Goal: Use online tool/utility: Use online tool/utility

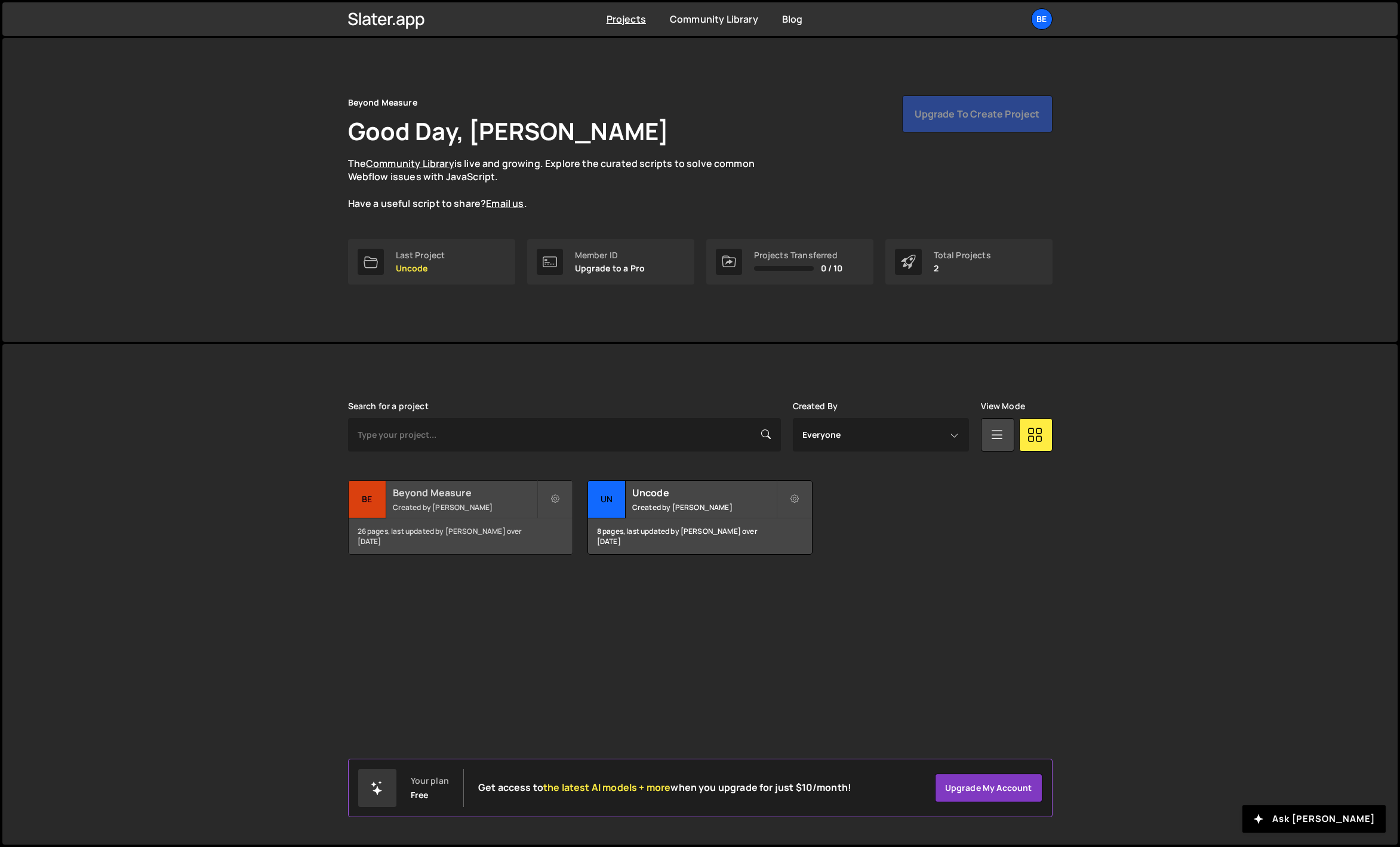
click at [421, 498] on h2 "Beyond Measure" at bounding box center [464, 493] width 144 height 13
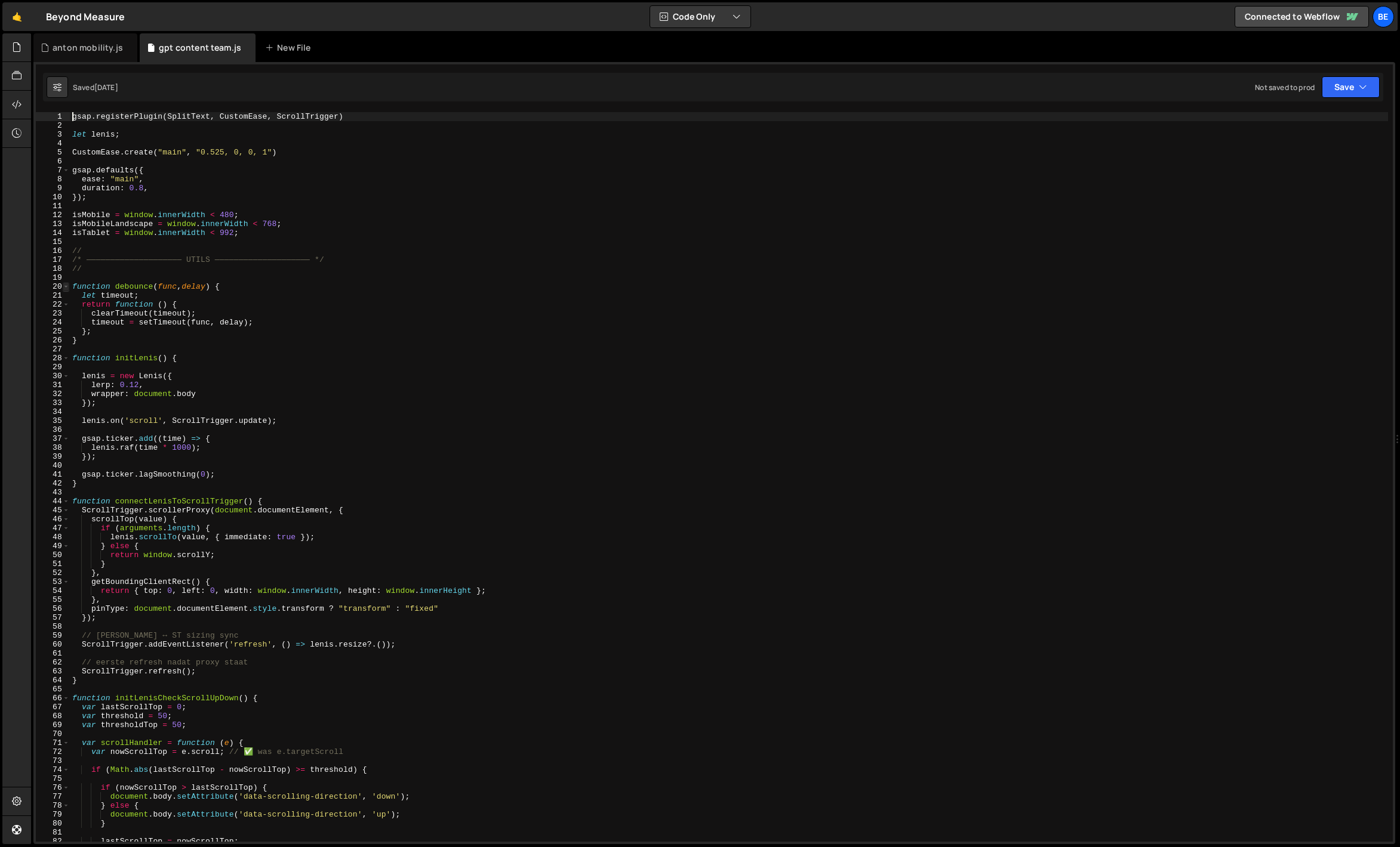
click at [64, 285] on span at bounding box center [66, 286] width 7 height 9
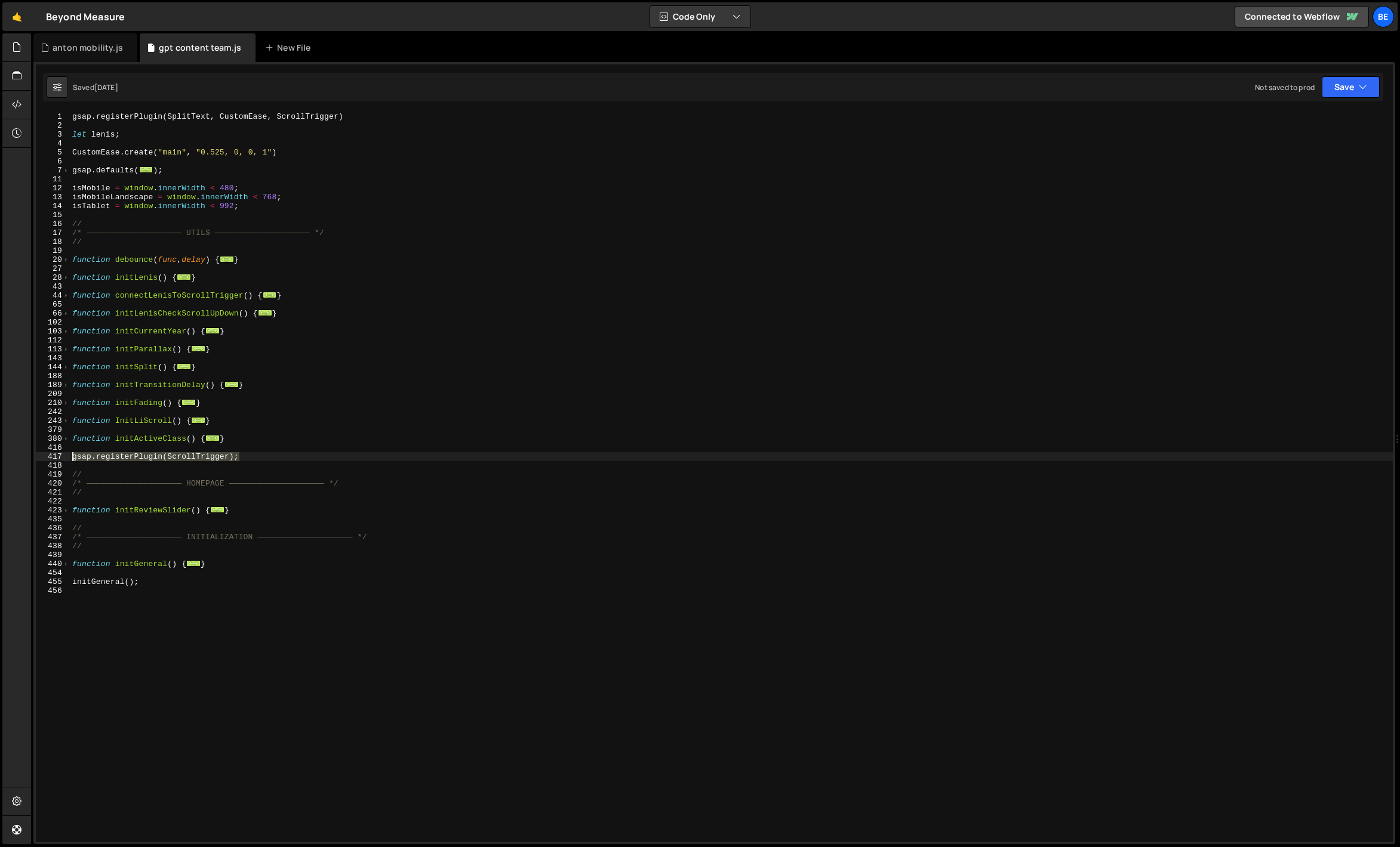
drag, startPoint x: 253, startPoint y: 456, endPoint x: 51, endPoint y: 455, distance: 202.0
click at [51, 455] on div "gsap.registerPlugin(SplitText, CustomEase, ScrollTrigger) 1 2 3 4 5 6 7 11 12 1…" at bounding box center [714, 477] width 1357 height 730
type textarea "gsap.registerPlugin(ScrollTrigger);"
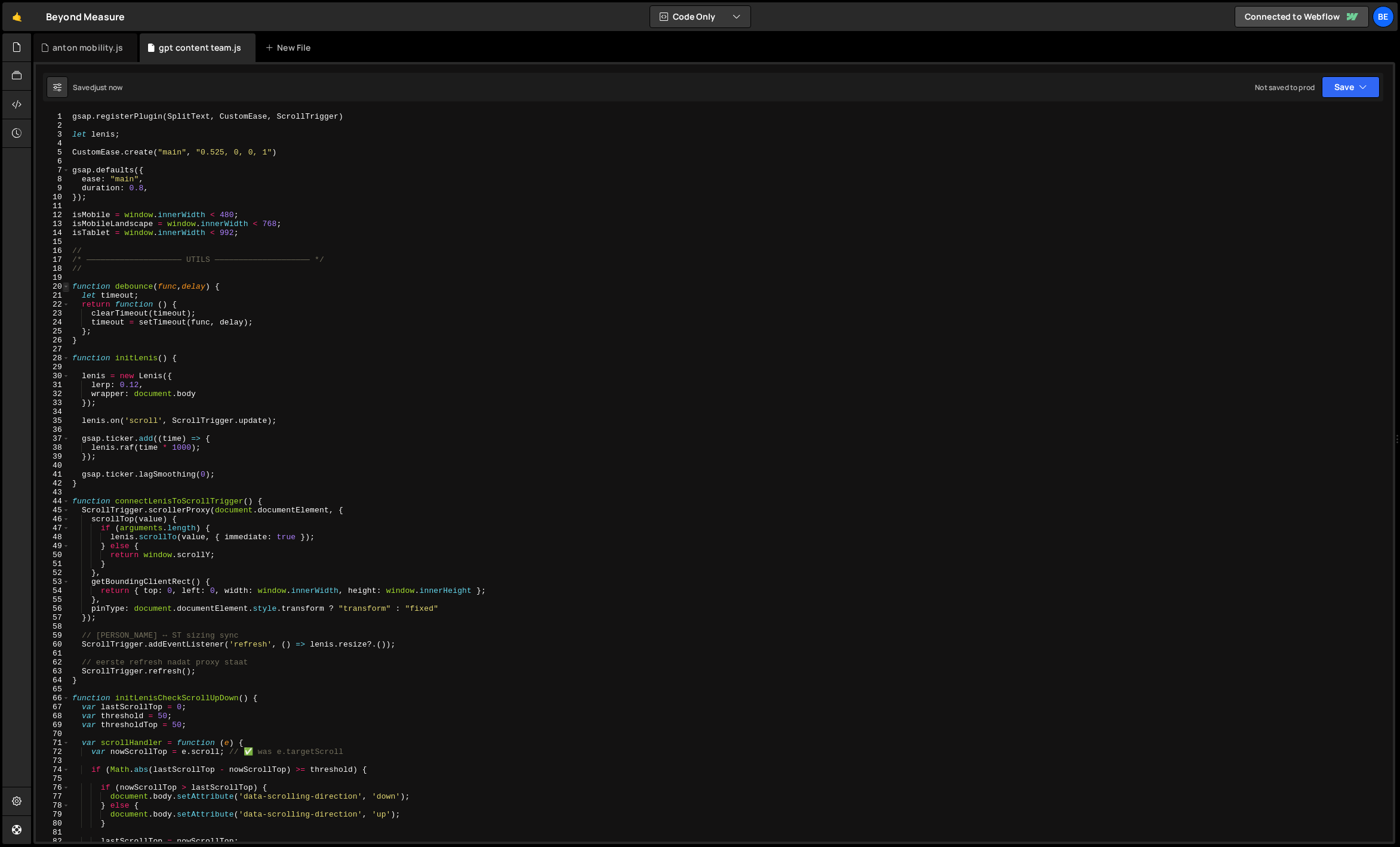
click at [68, 286] on span at bounding box center [66, 286] width 7 height 9
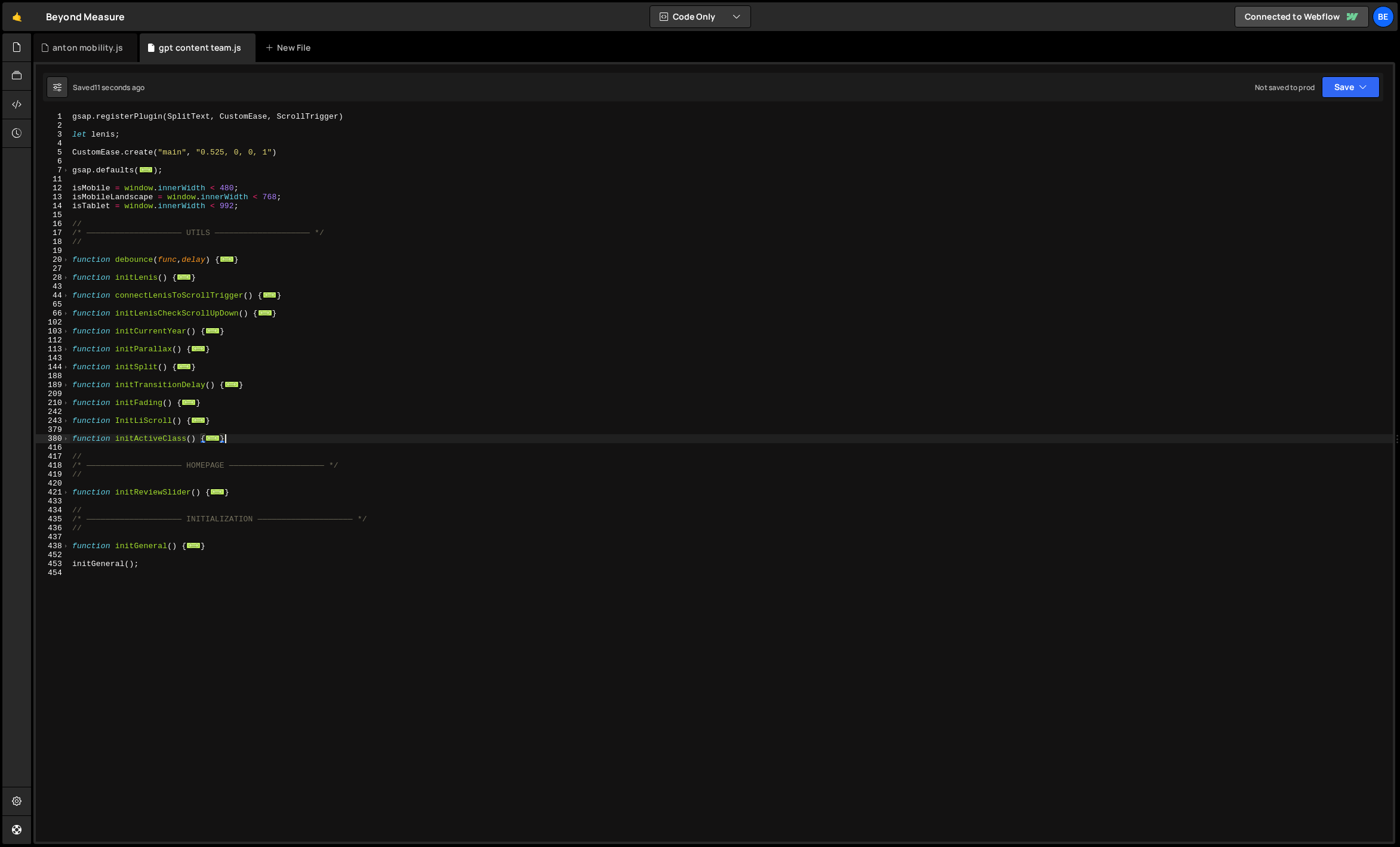
type textarea "initGeneral();"
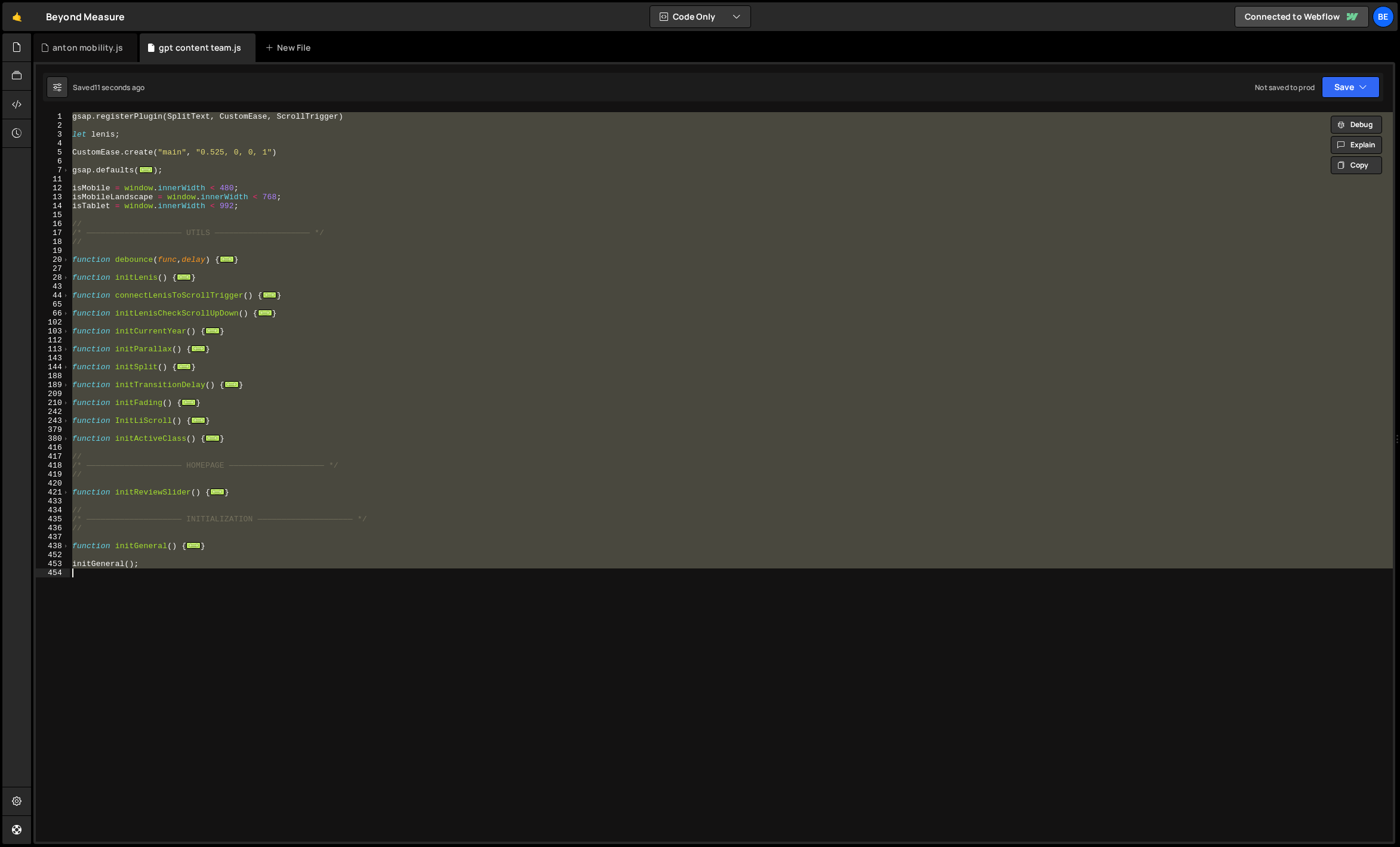
click at [191, 449] on div "gsap . registerPlugin ( SplitText , CustomEase , ScrollTrigger ) let [PERSON_NA…" at bounding box center [731, 477] width 1323 height 730
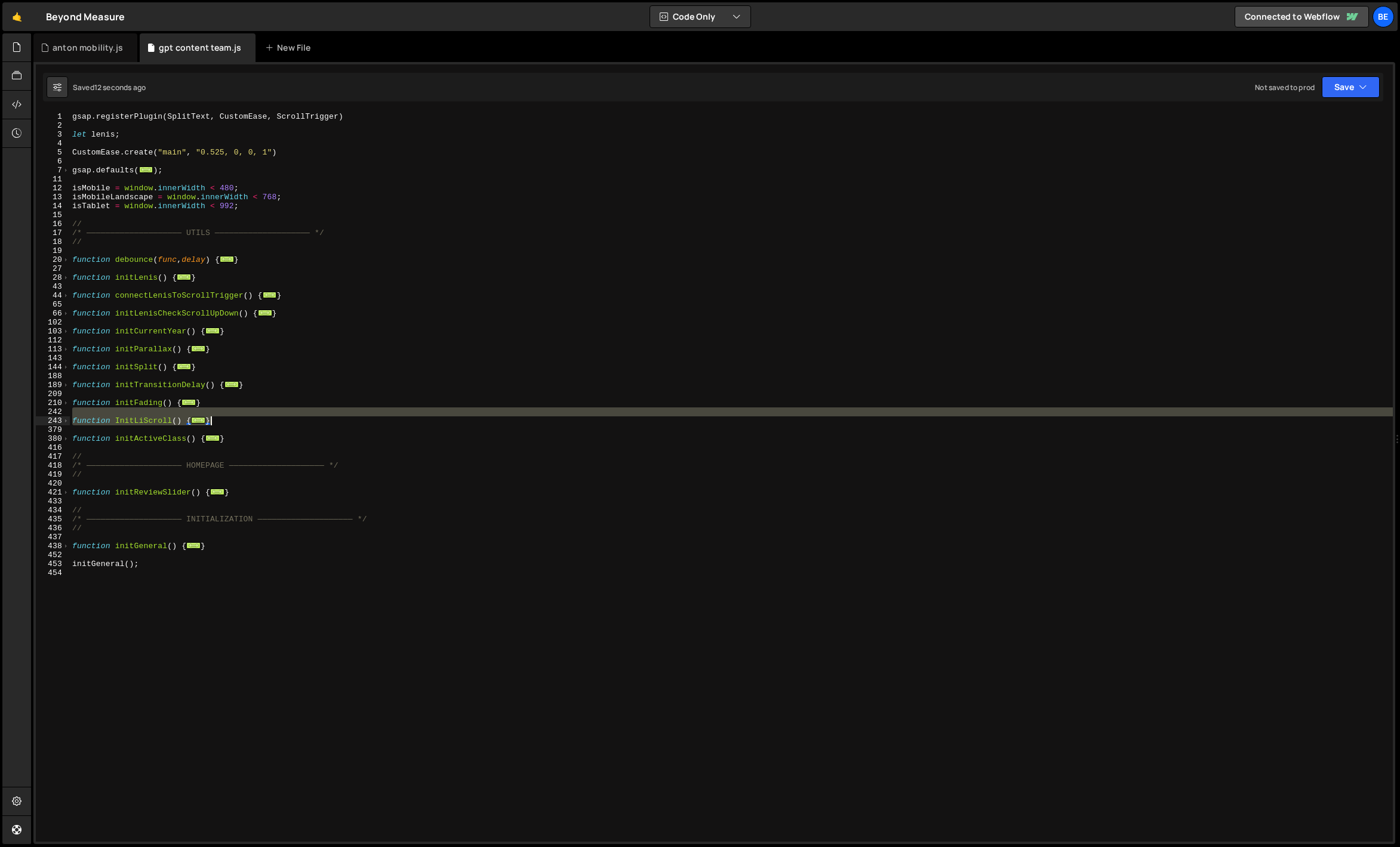
click at [231, 417] on div "gsap . registerPlugin ( SplitText , CustomEase , ScrollTrigger ) let [PERSON_NA…" at bounding box center [731, 486] width 1323 height 748
click at [229, 423] on div "gsap . registerPlugin ( SplitText , CustomEase , ScrollTrigger ) let [PERSON_NA…" at bounding box center [731, 477] width 1323 height 730
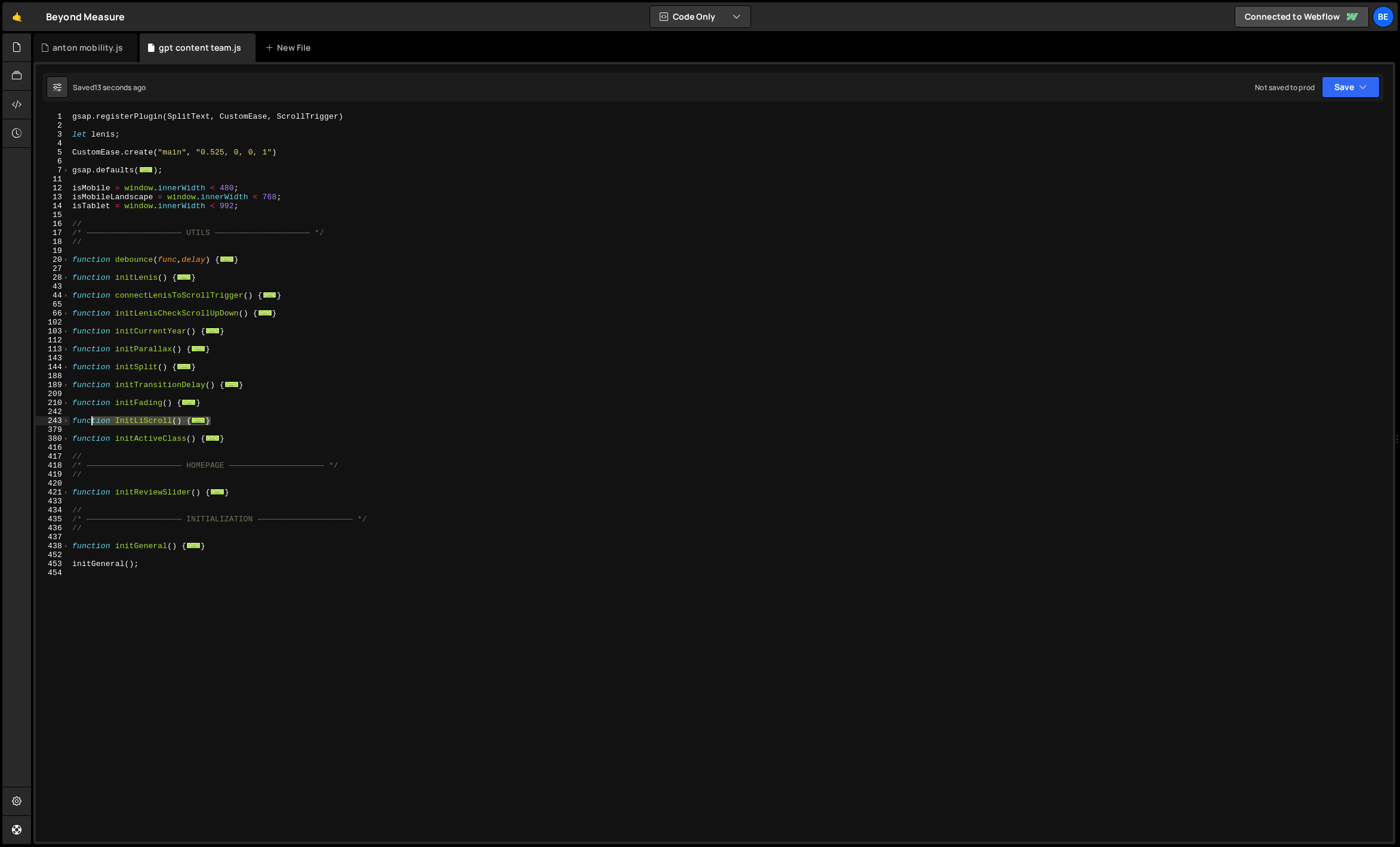
drag, startPoint x: 237, startPoint y: 420, endPoint x: 27, endPoint y: 420, distance: 210.0
click at [27, 420] on div "Hold on a sec... Are you certain you wish to leave this page? Any changes you'v…" at bounding box center [700, 423] width 1400 height 847
type textarea "function InitLiScroll() { const messages = [...document.querySelectorAll('.post…"
click at [133, 427] on div "gsap . registerPlugin ( SplitText , CustomEase , ScrollTrigger ) let [PERSON_NA…" at bounding box center [731, 486] width 1323 height 748
drag, startPoint x: 234, startPoint y: 424, endPoint x: 61, endPoint y: 424, distance: 173.0
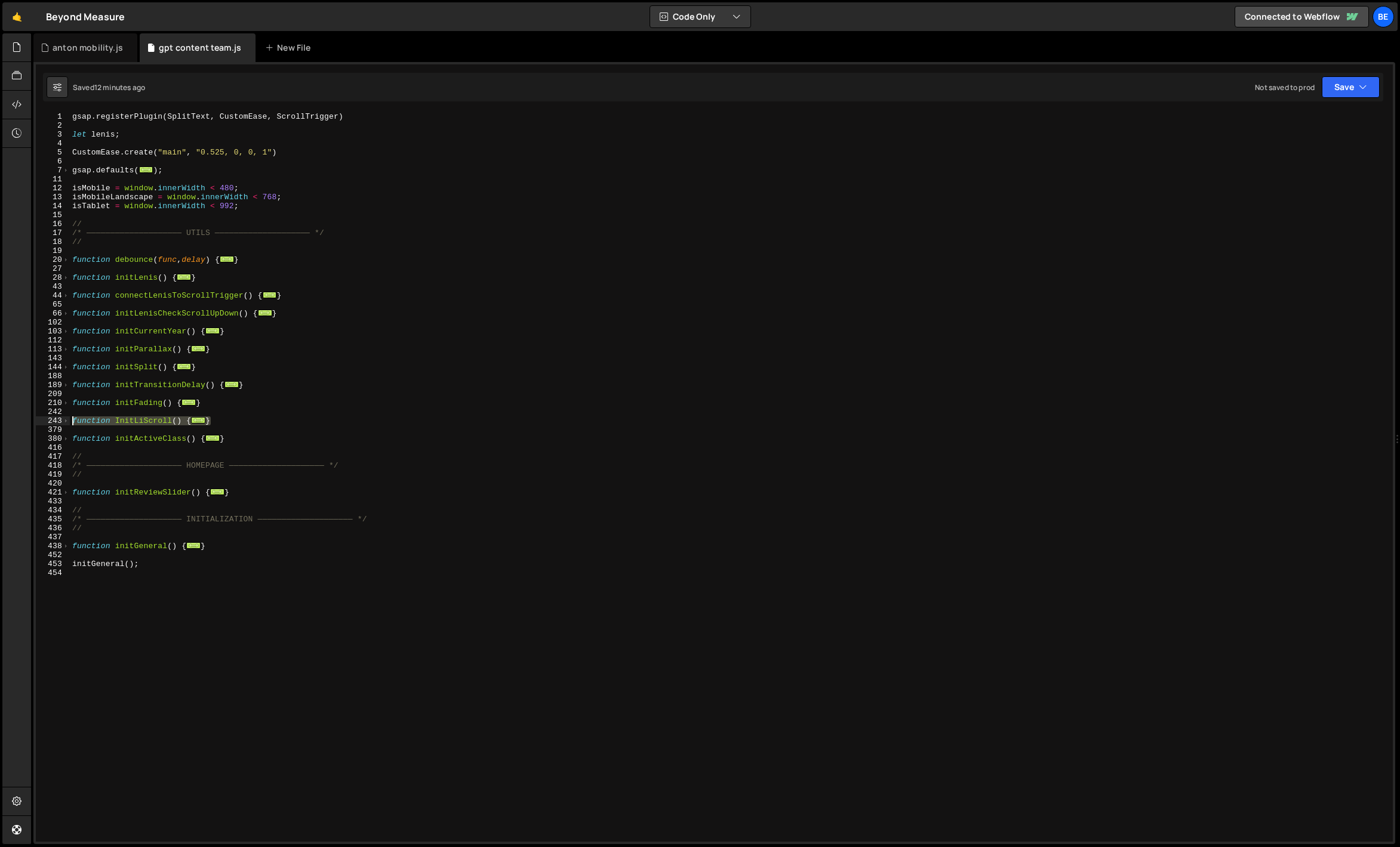
click at [61, 424] on div "1 2 3 4 5 6 7 11 12 13 14 15 16 17 18 19 20 27 28 43 44 65 66 102 103 112 113 1…" at bounding box center [714, 477] width 1357 height 730
paste textarea "}"
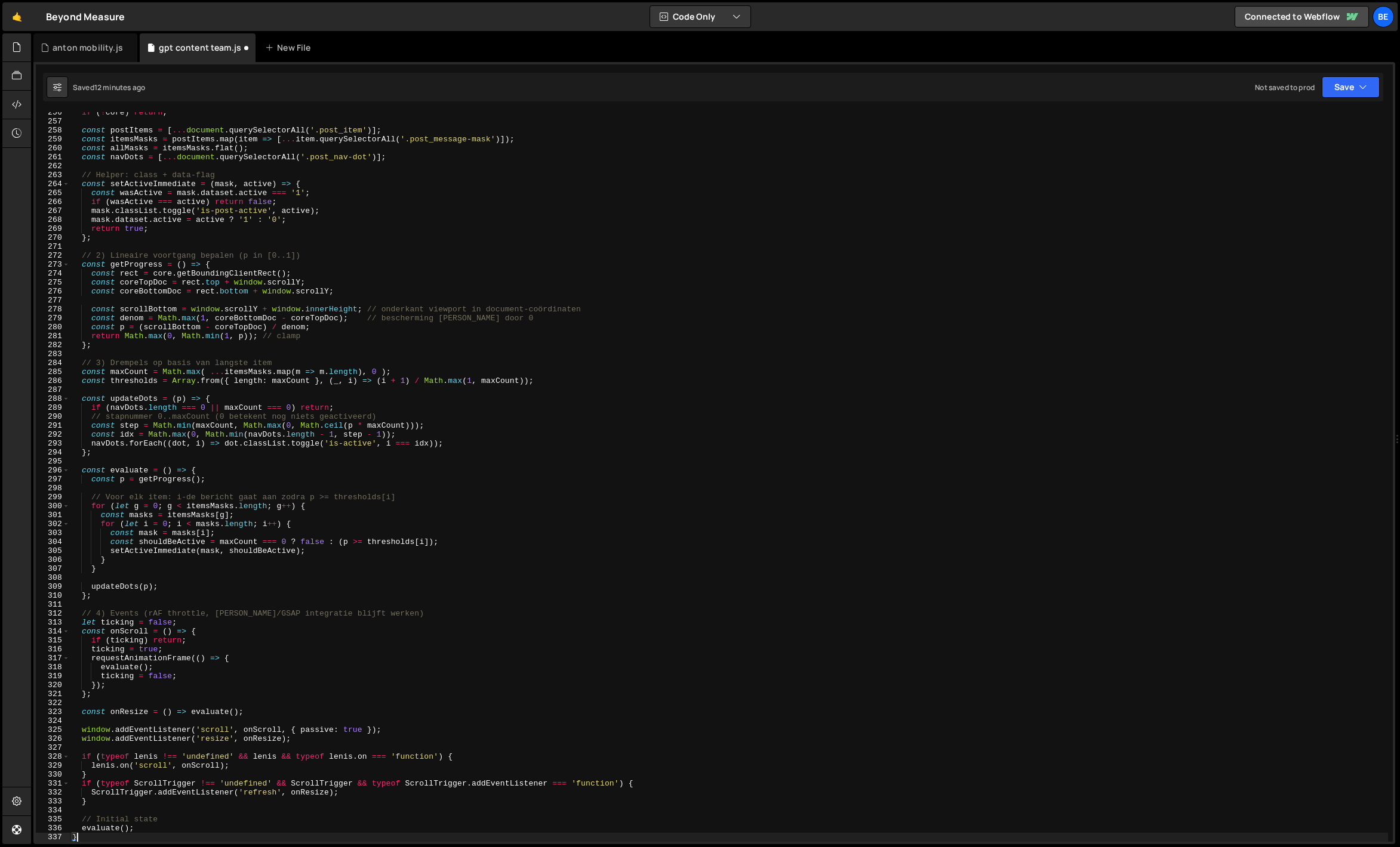
type textarea "// Initial state"
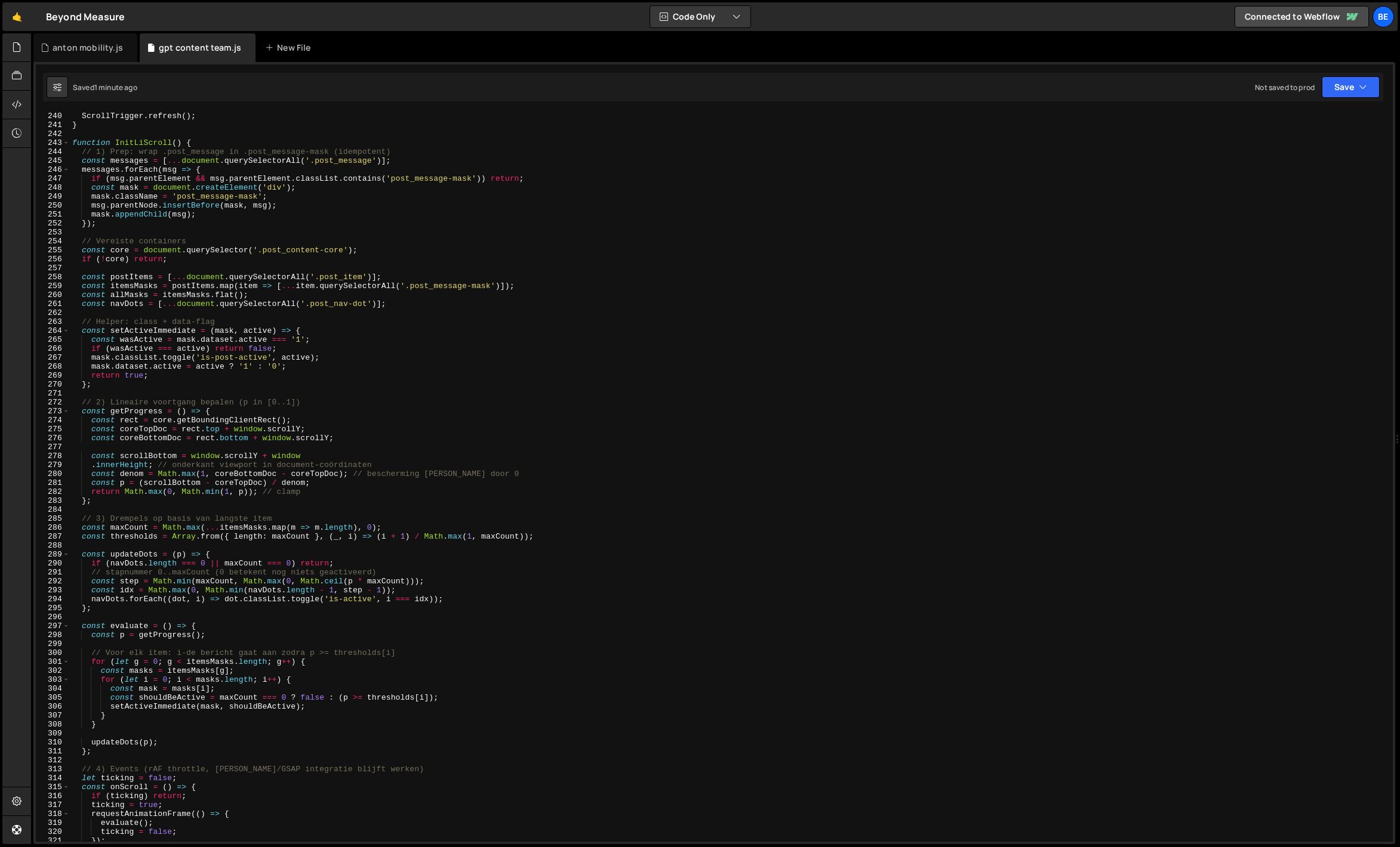
scroll to position [1899, 0]
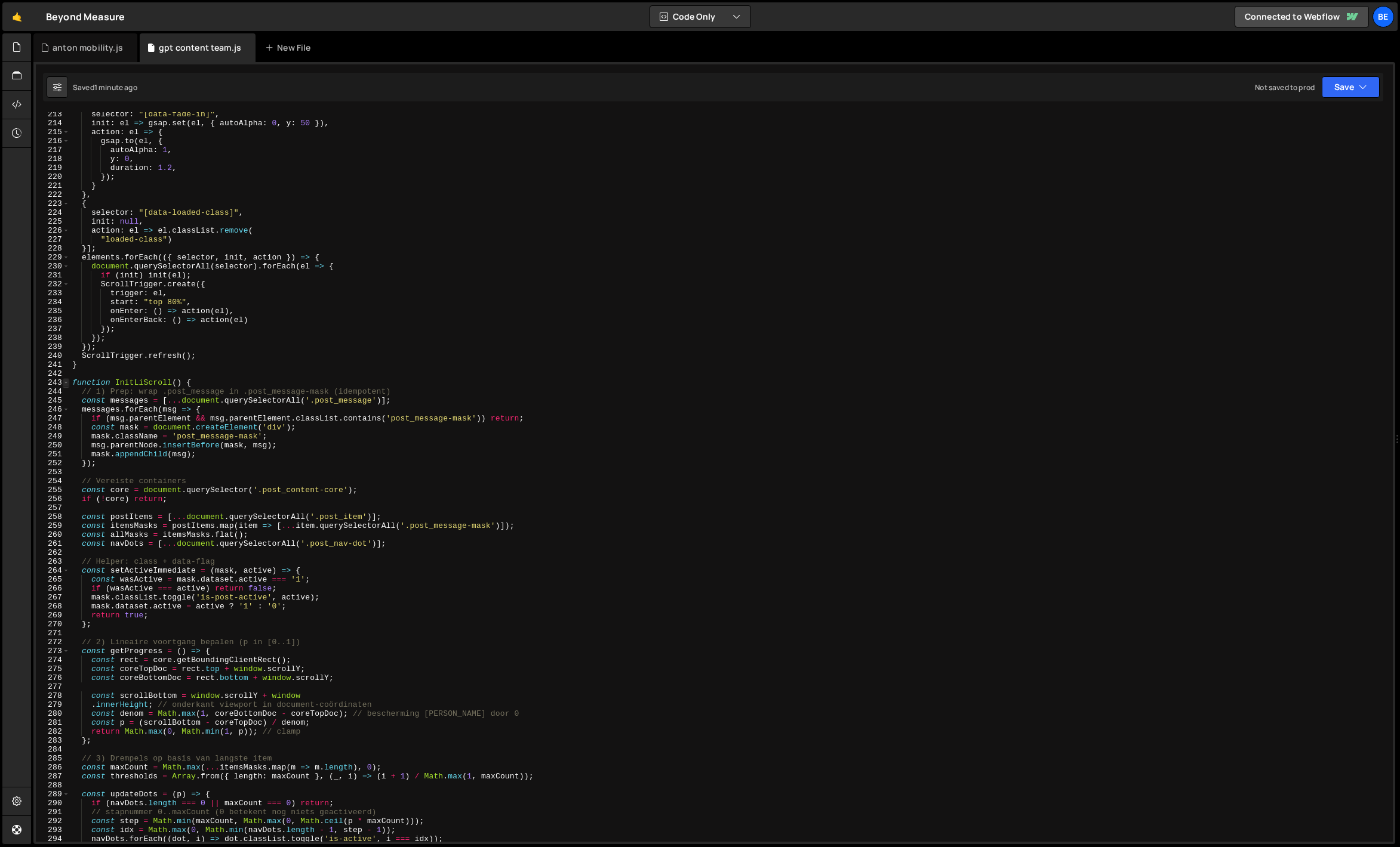
click at [64, 381] on span at bounding box center [66, 382] width 7 height 9
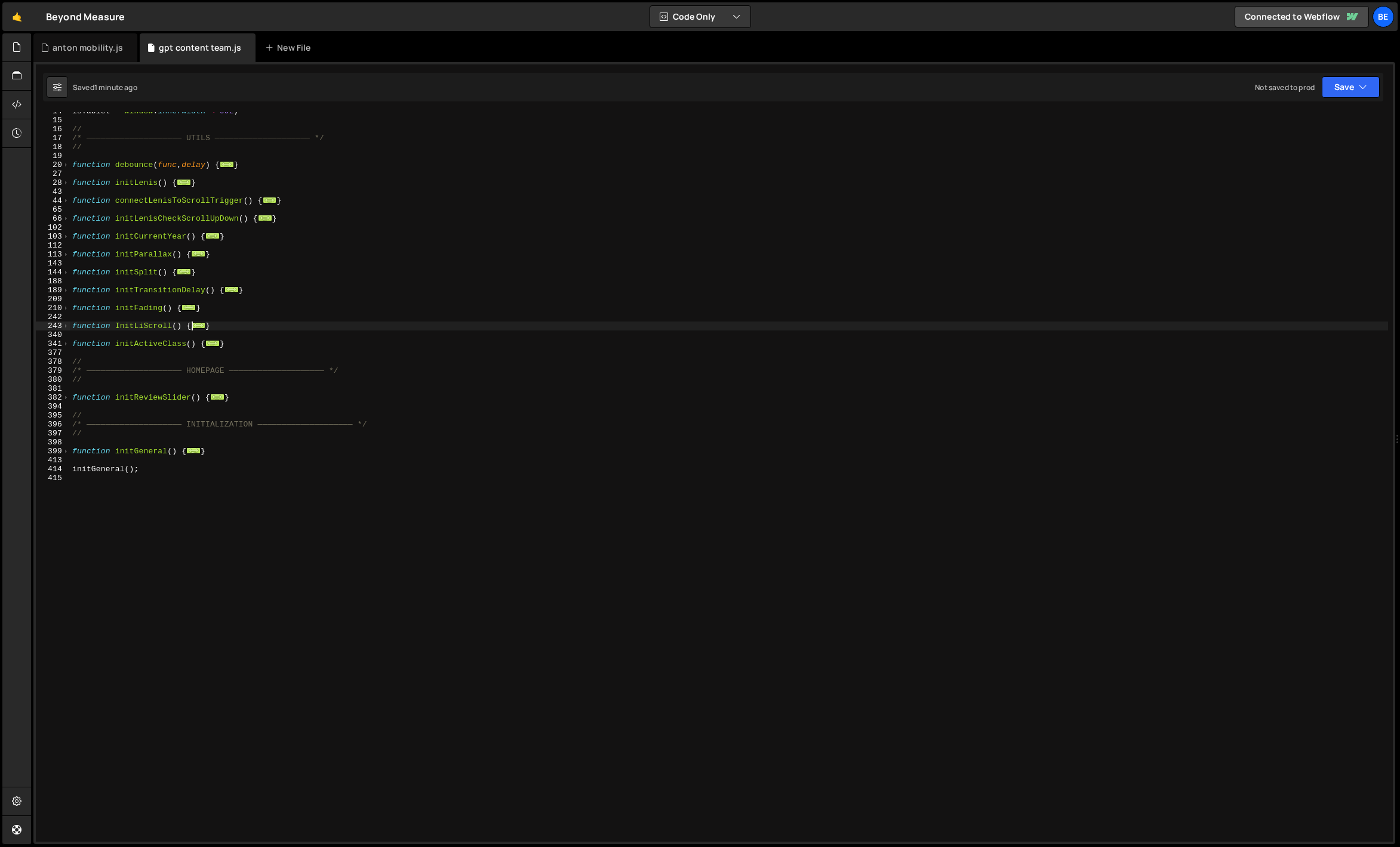
scroll to position [32, 0]
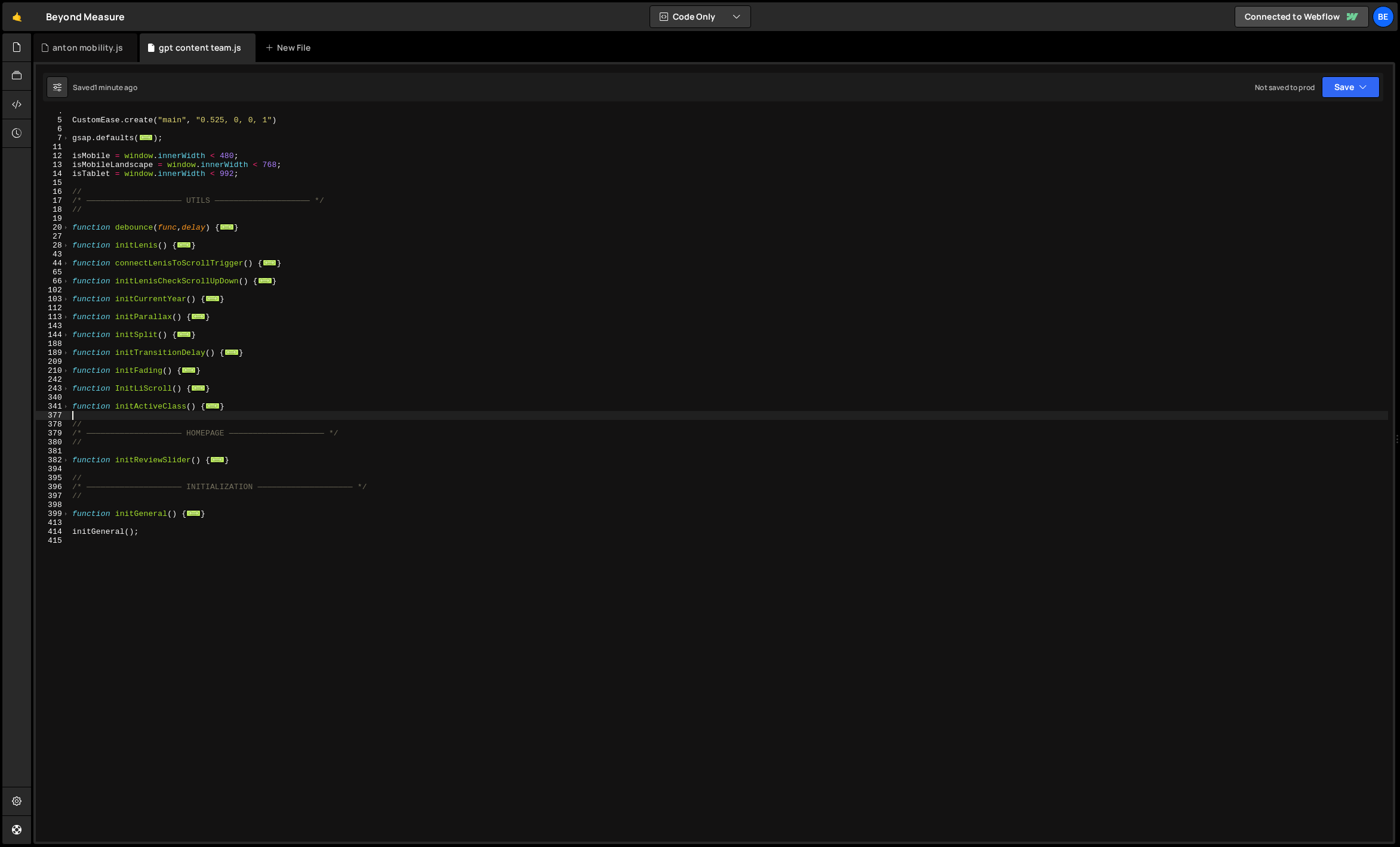
click at [160, 417] on div "CustomEase . create ( "main" , "0.525, 0, 0, 1" ) gsap . defaults ( ... ) ; isM…" at bounding box center [729, 481] width 1318 height 748
drag, startPoint x: 219, startPoint y: 388, endPoint x: 34, endPoint y: 391, distance: 185.0
click at [34, 391] on div "4 5 6 7 11 12 13 14 15 16 17 18 19 20 27 28 43 44 65 66 102 103 112 113 143 144…" at bounding box center [714, 452] width 1362 height 782
paste textarea "}"
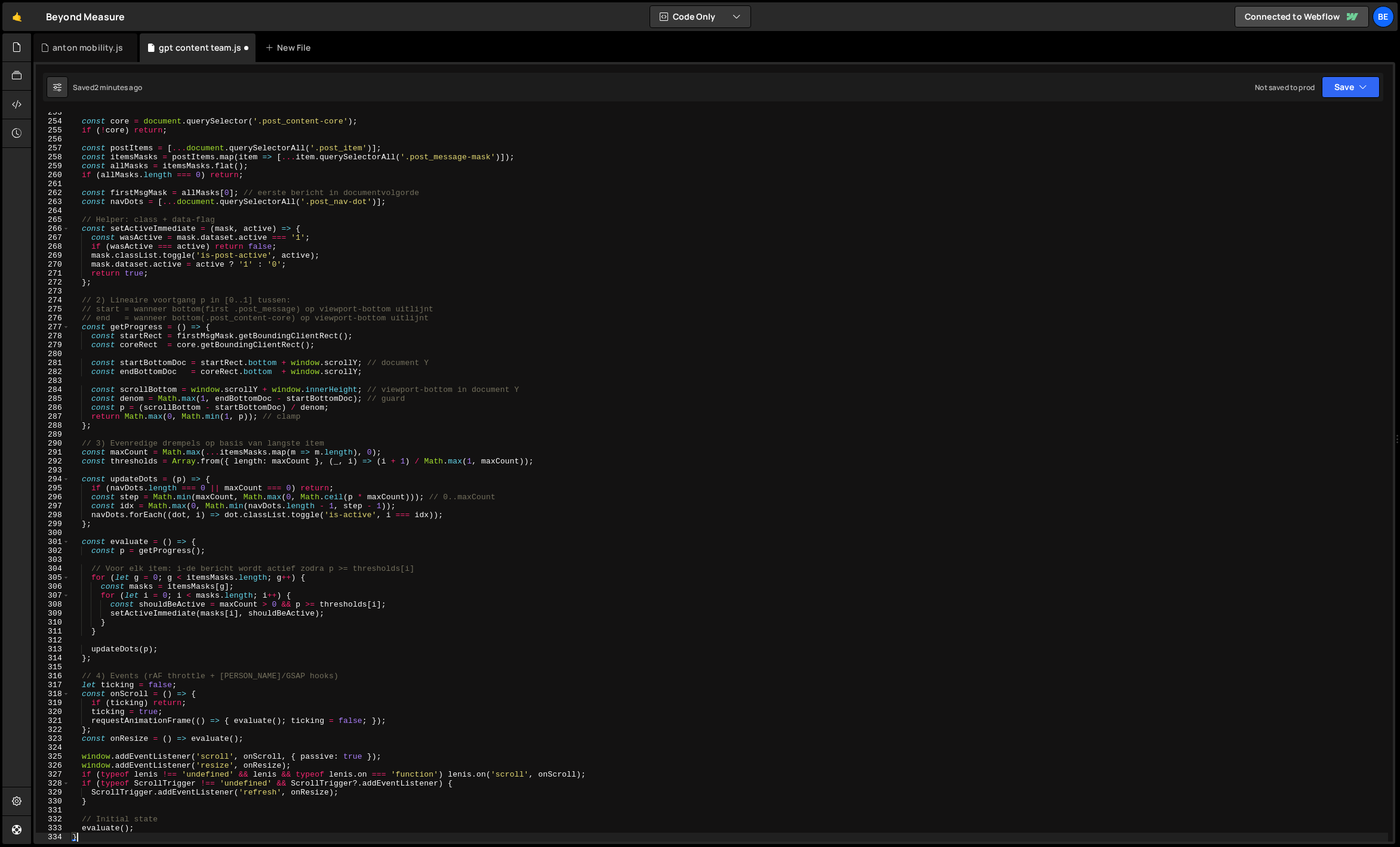
type textarea "// Initial state"
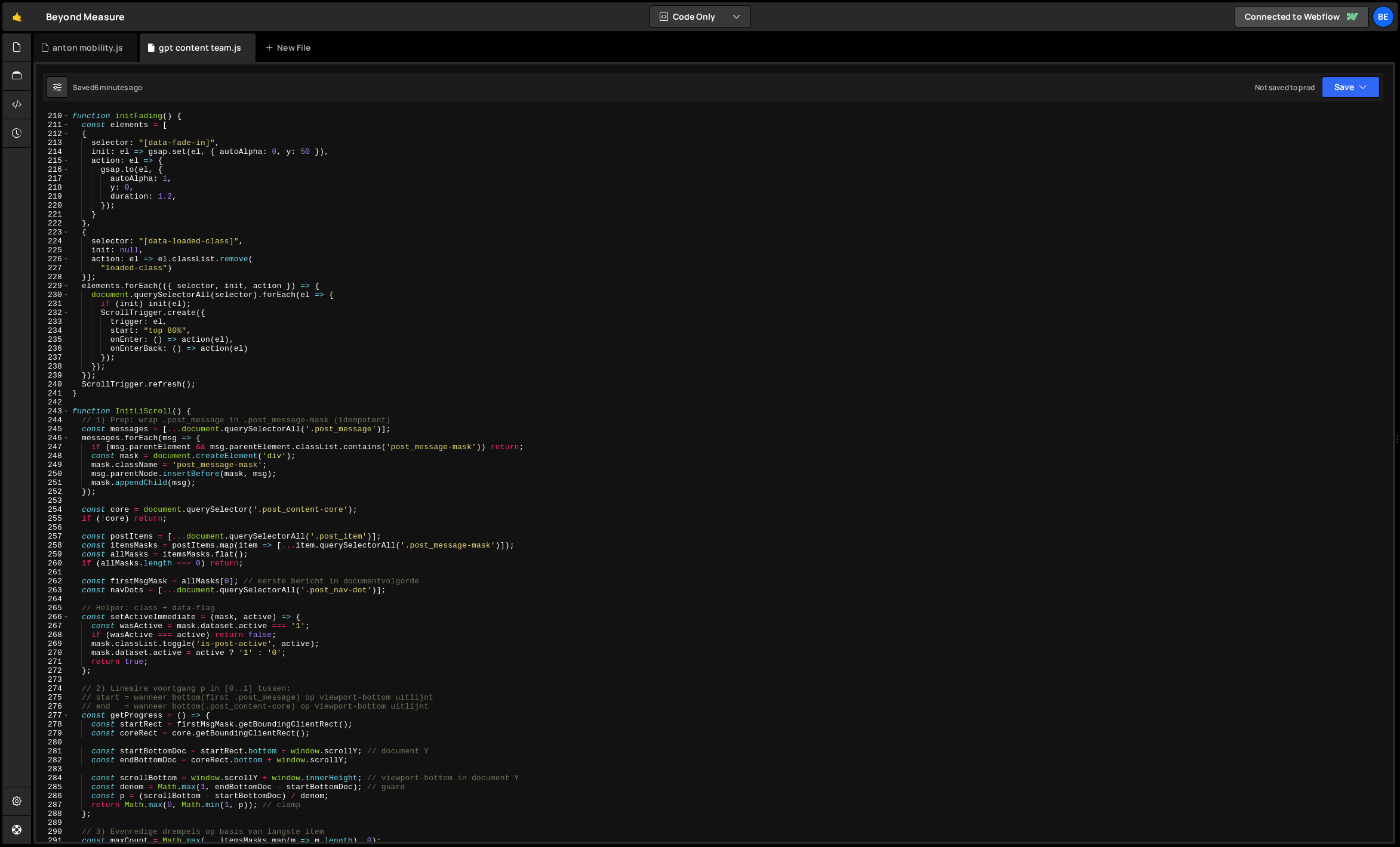
scroll to position [1722, 0]
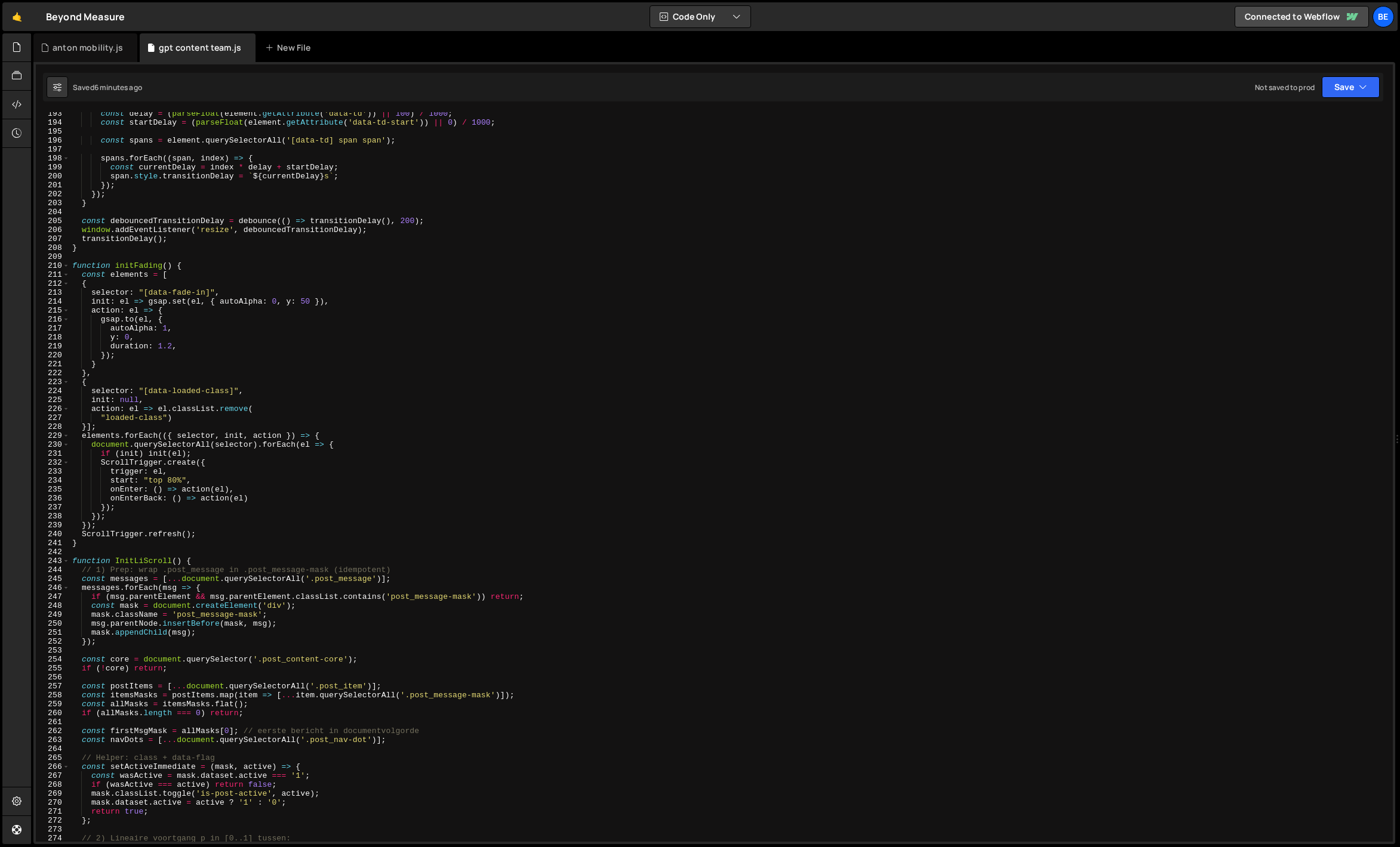
click at [89, 255] on div "const delay = ( parseFloat ( element . getAttribute ( 'data-td' )) || 100 ) / 1…" at bounding box center [729, 482] width 1318 height 748
click at [63, 266] on span at bounding box center [66, 266] width 7 height 9
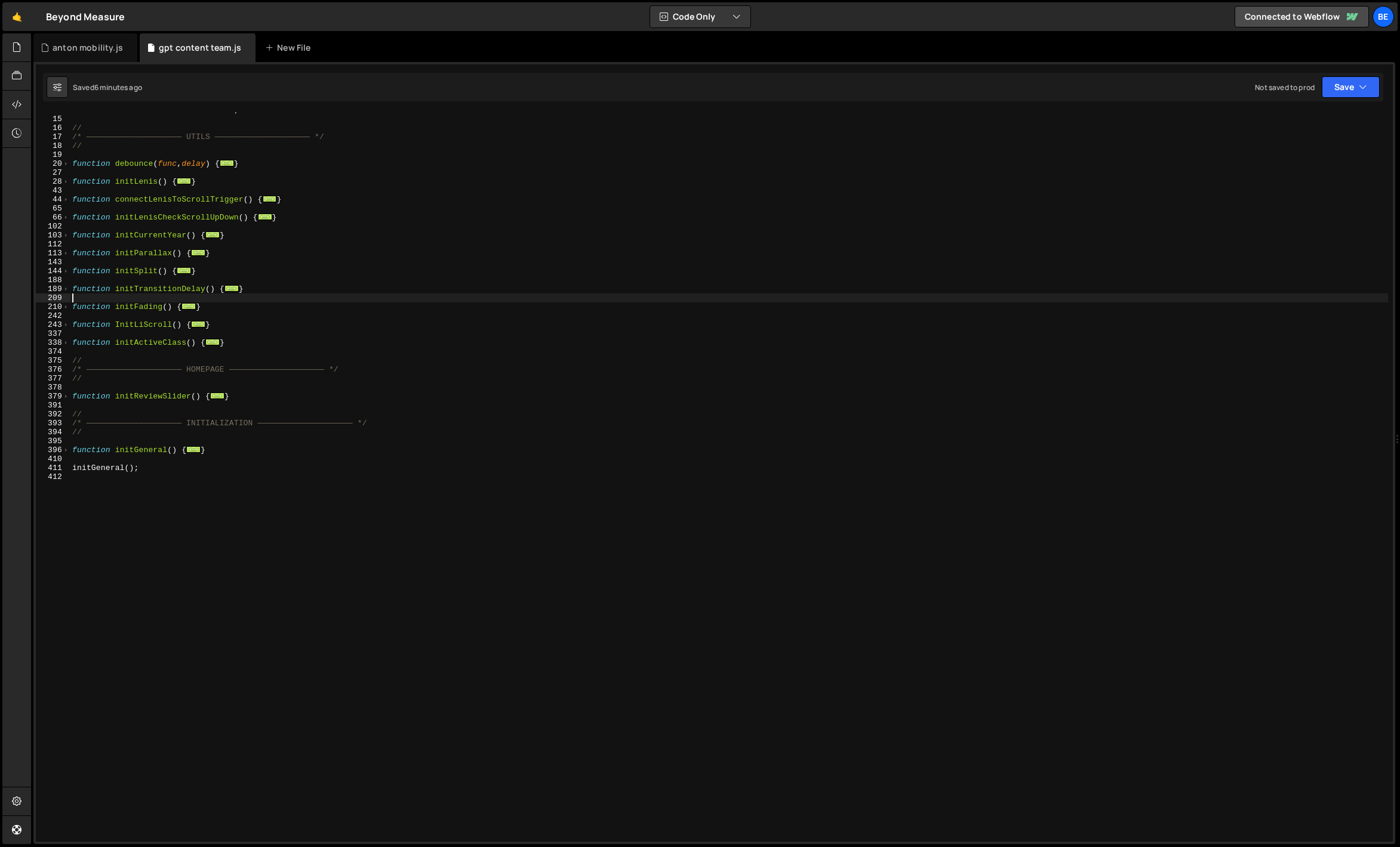
click at [252, 257] on div "isTablet = window . innerWidth < 992 ; // /* ———————————————————— UTILS ———————…" at bounding box center [729, 479] width 1318 height 748
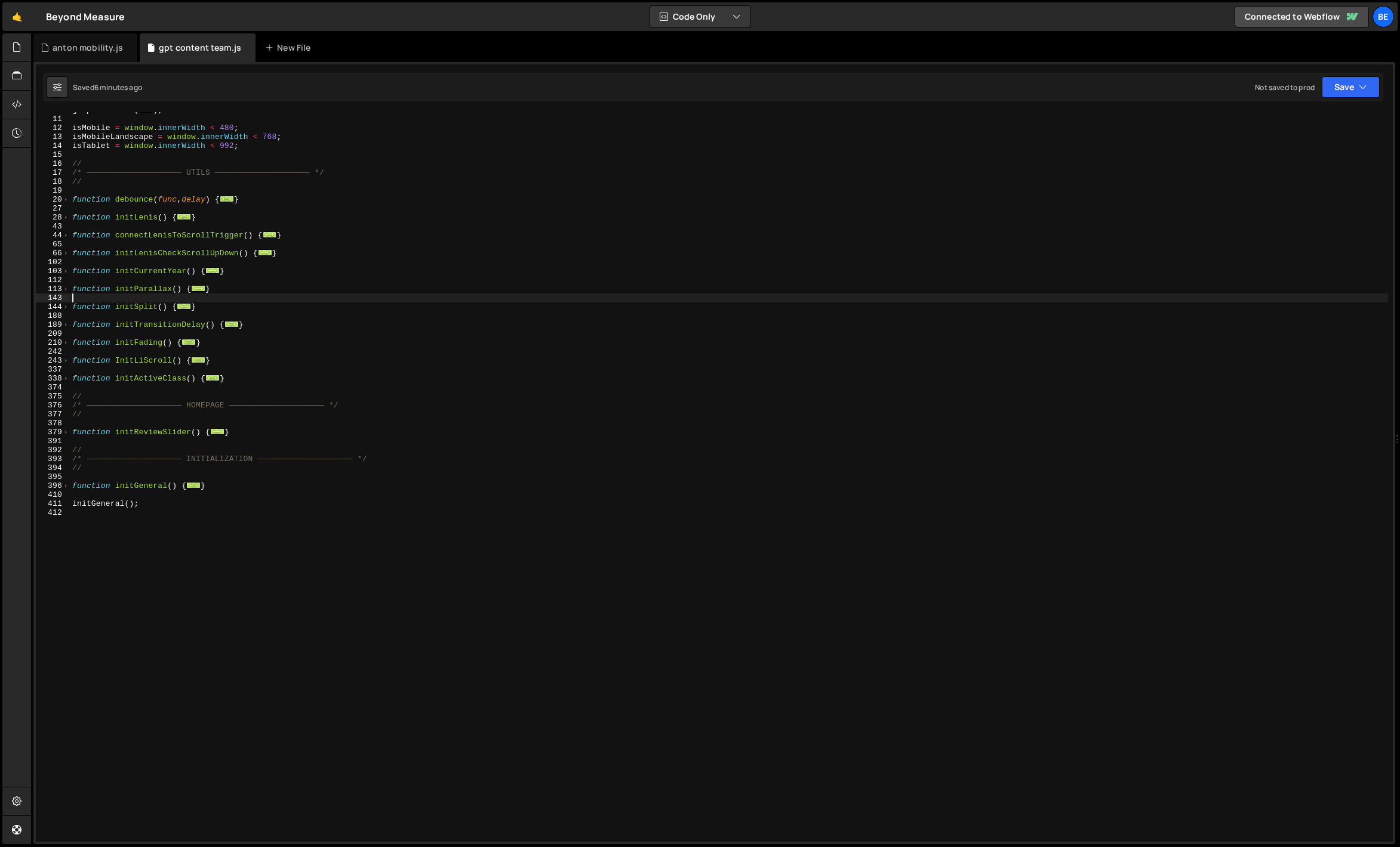
scroll to position [60, 0]
click at [228, 348] on div "gsap . defaults ( ... ) ; isMobile = window . innerWidth < 480 ; isMobileLandsc…" at bounding box center [729, 479] width 1318 height 748
drag, startPoint x: 246, startPoint y: 363, endPoint x: 51, endPoint y: 357, distance: 195.1
click at [51, 357] on div "7 11 12 13 14 15 16 17 18 19 20 27 28 43 44 65 66 102 103 112 113 143 144 188 1…" at bounding box center [714, 477] width 1357 height 730
paste textarea "}"
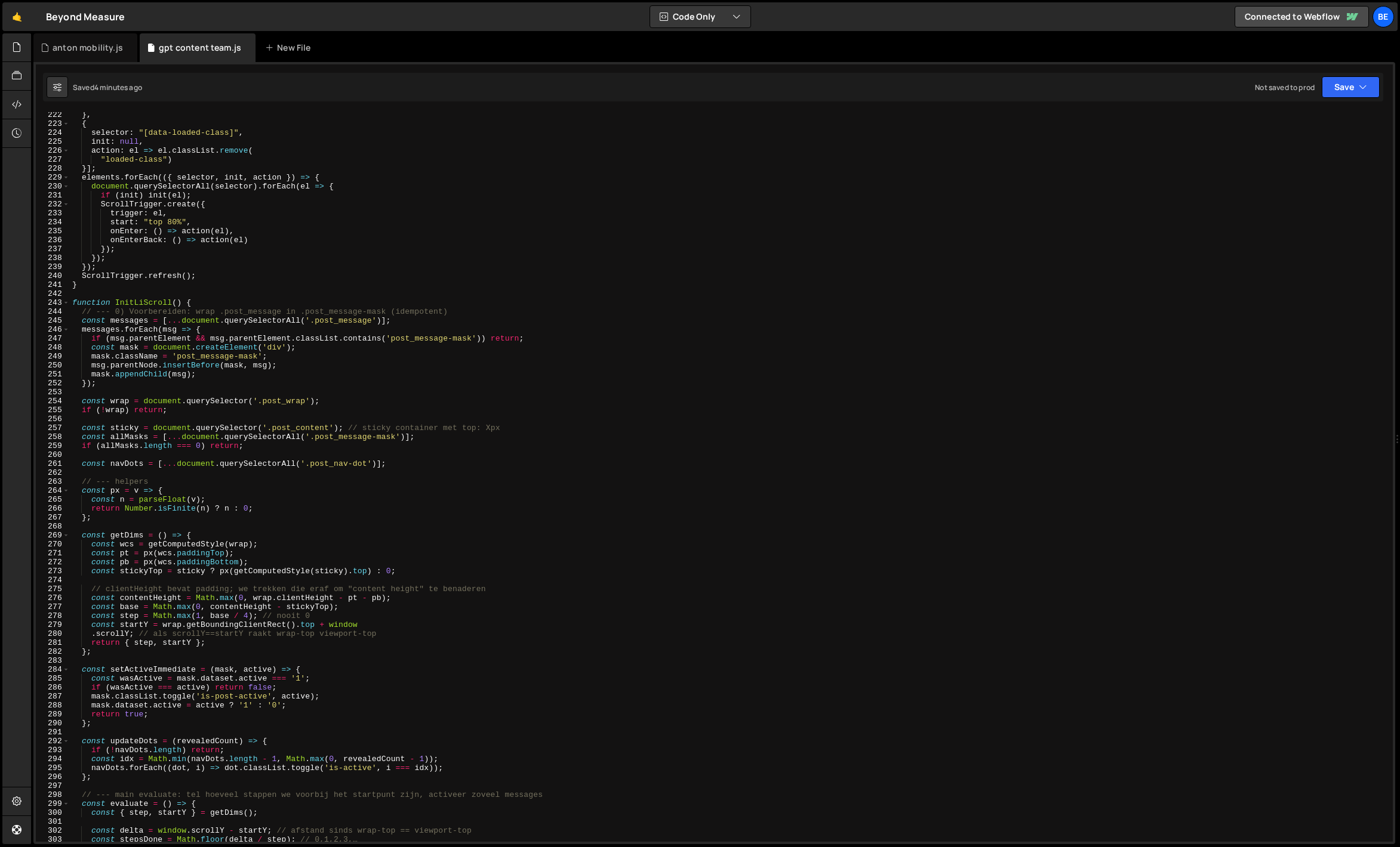
scroll to position [1760, 0]
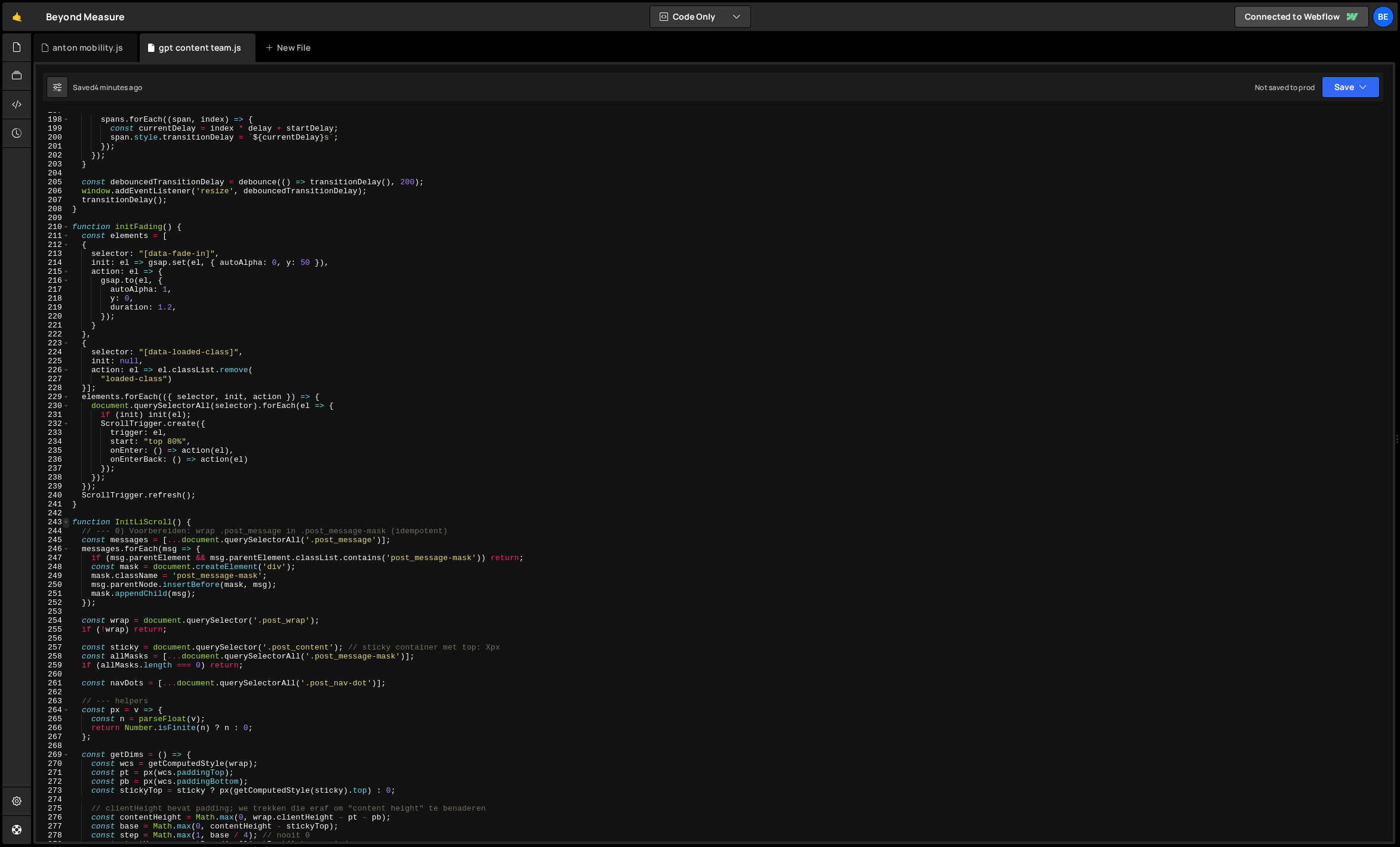
click at [64, 521] on span at bounding box center [66, 522] width 7 height 9
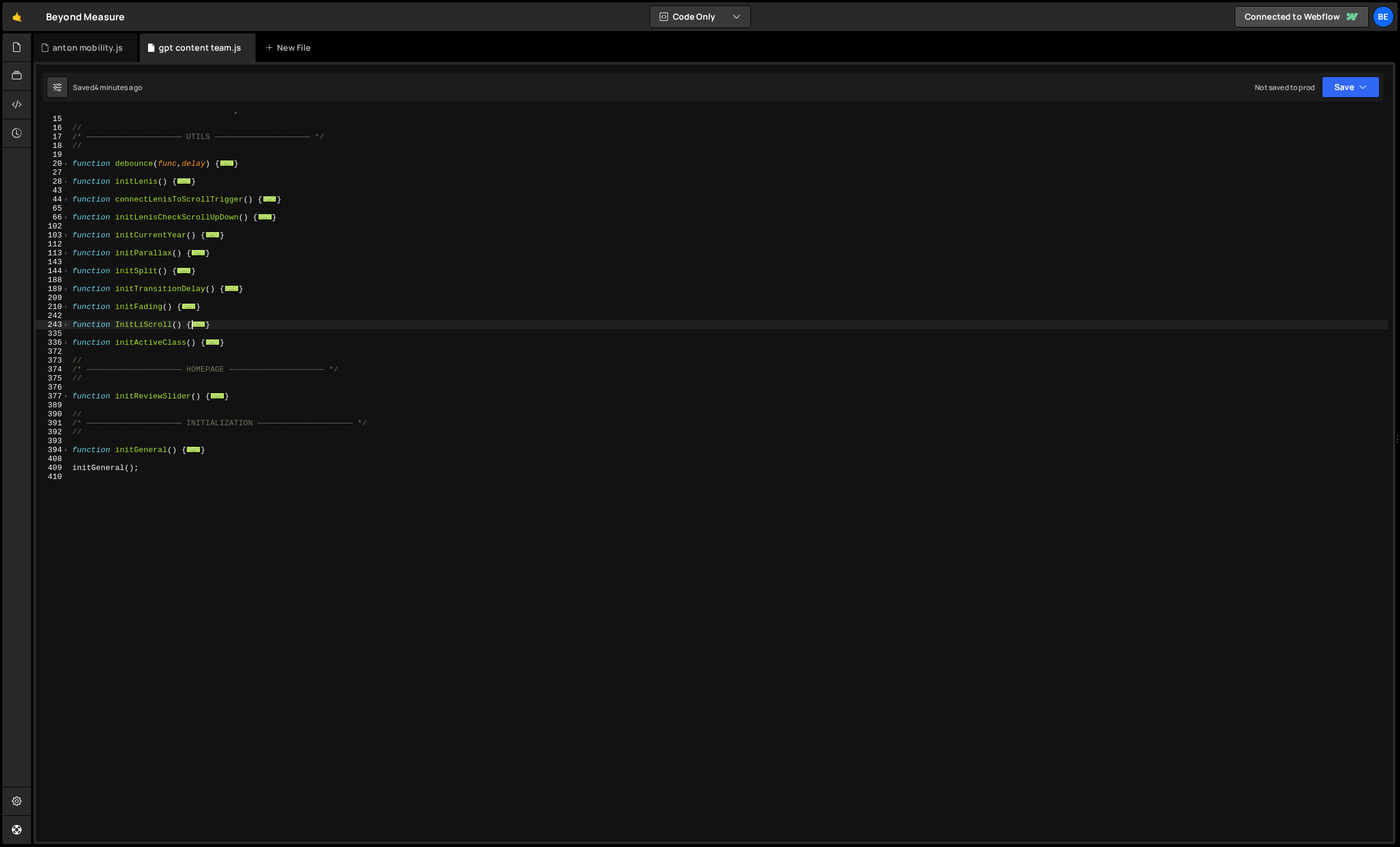
scroll to position [36, 0]
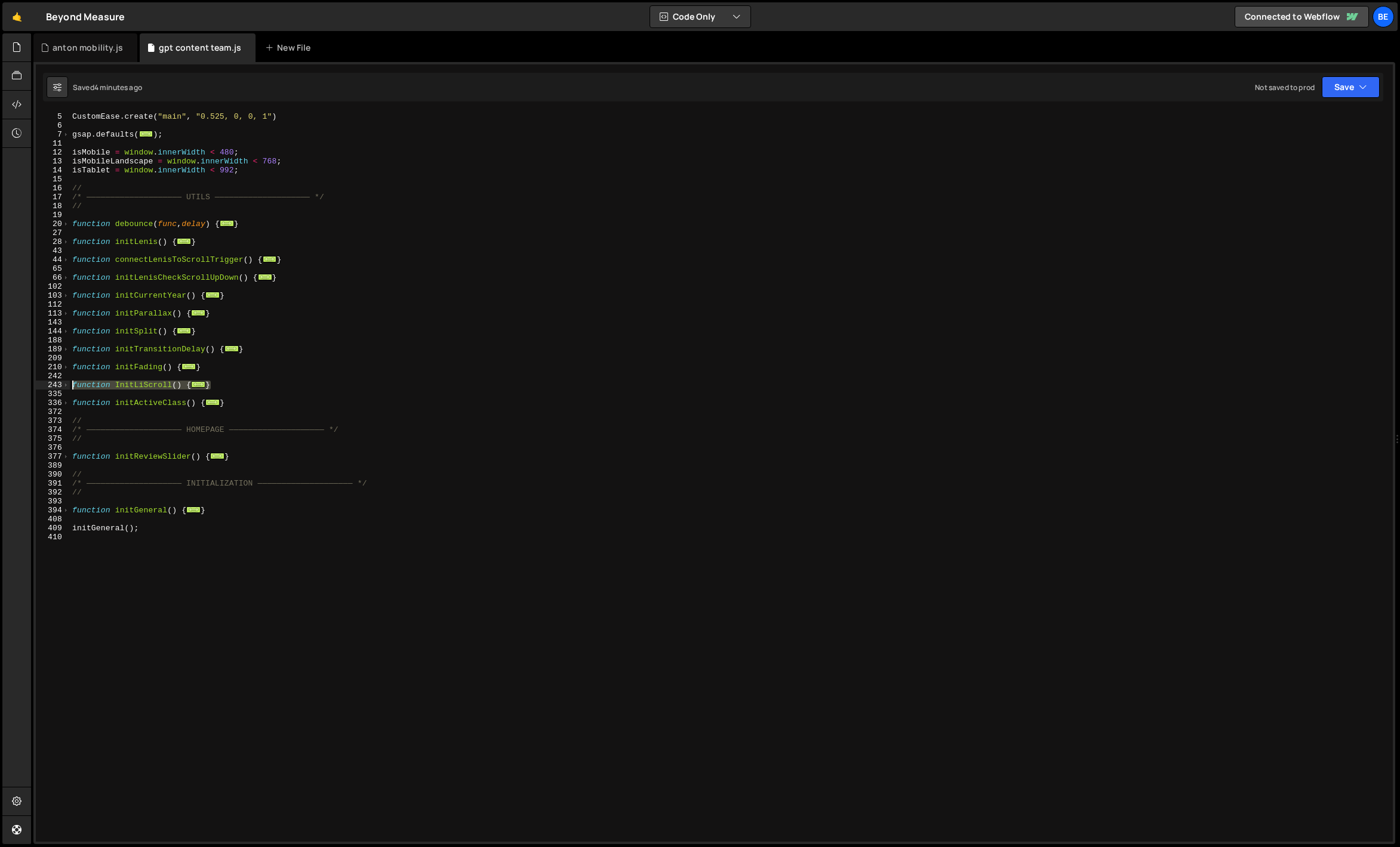
drag, startPoint x: 227, startPoint y: 386, endPoint x: 46, endPoint y: 386, distance: 181.0
click at [46, 386] on div "// initial 5 6 7 11 12 13 14 15 16 17 18 19 20 27 28 43 44 65 66 102 103 112 11…" at bounding box center [714, 477] width 1357 height 730
paste textarea "}"
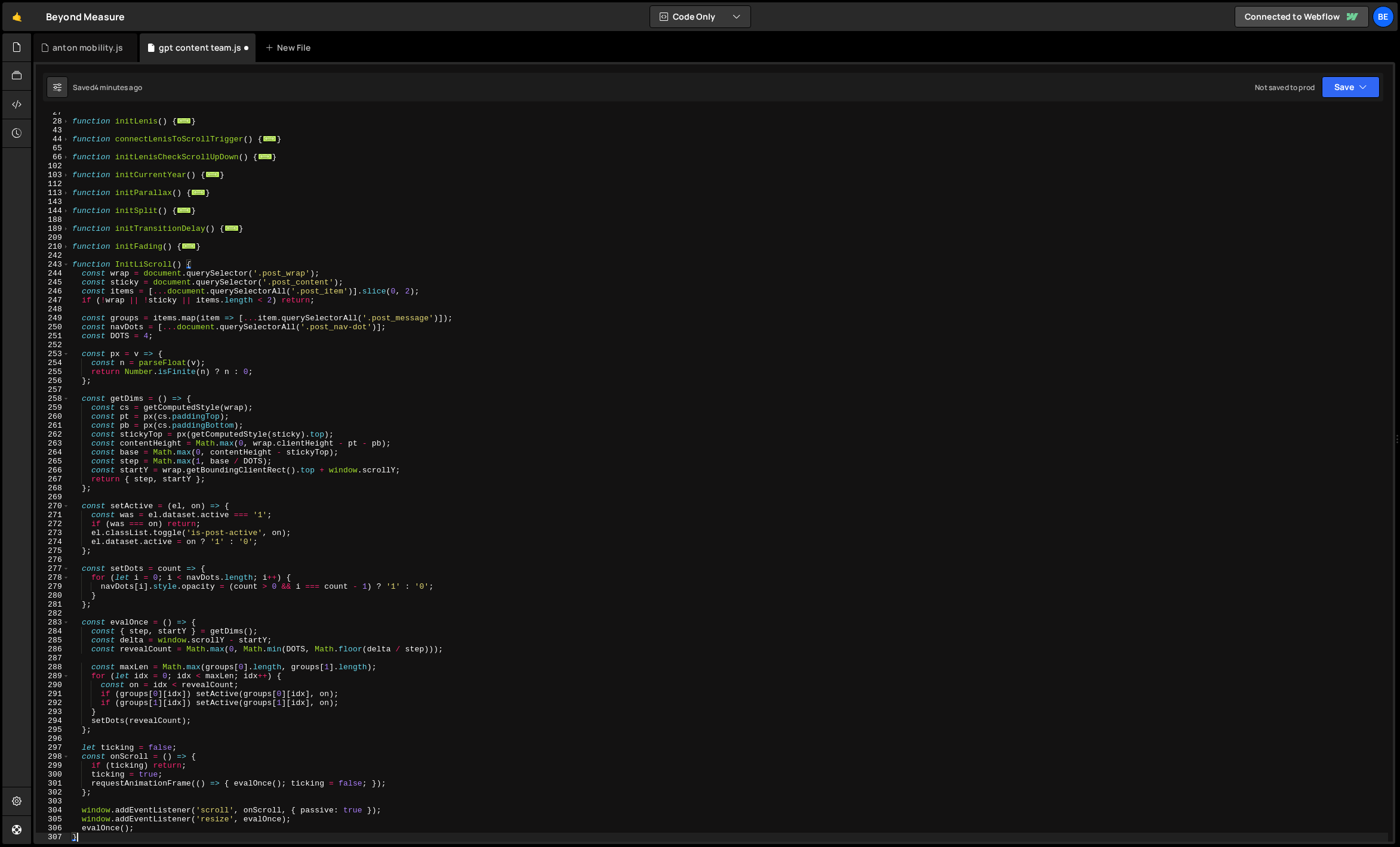
scroll to position [237, 0]
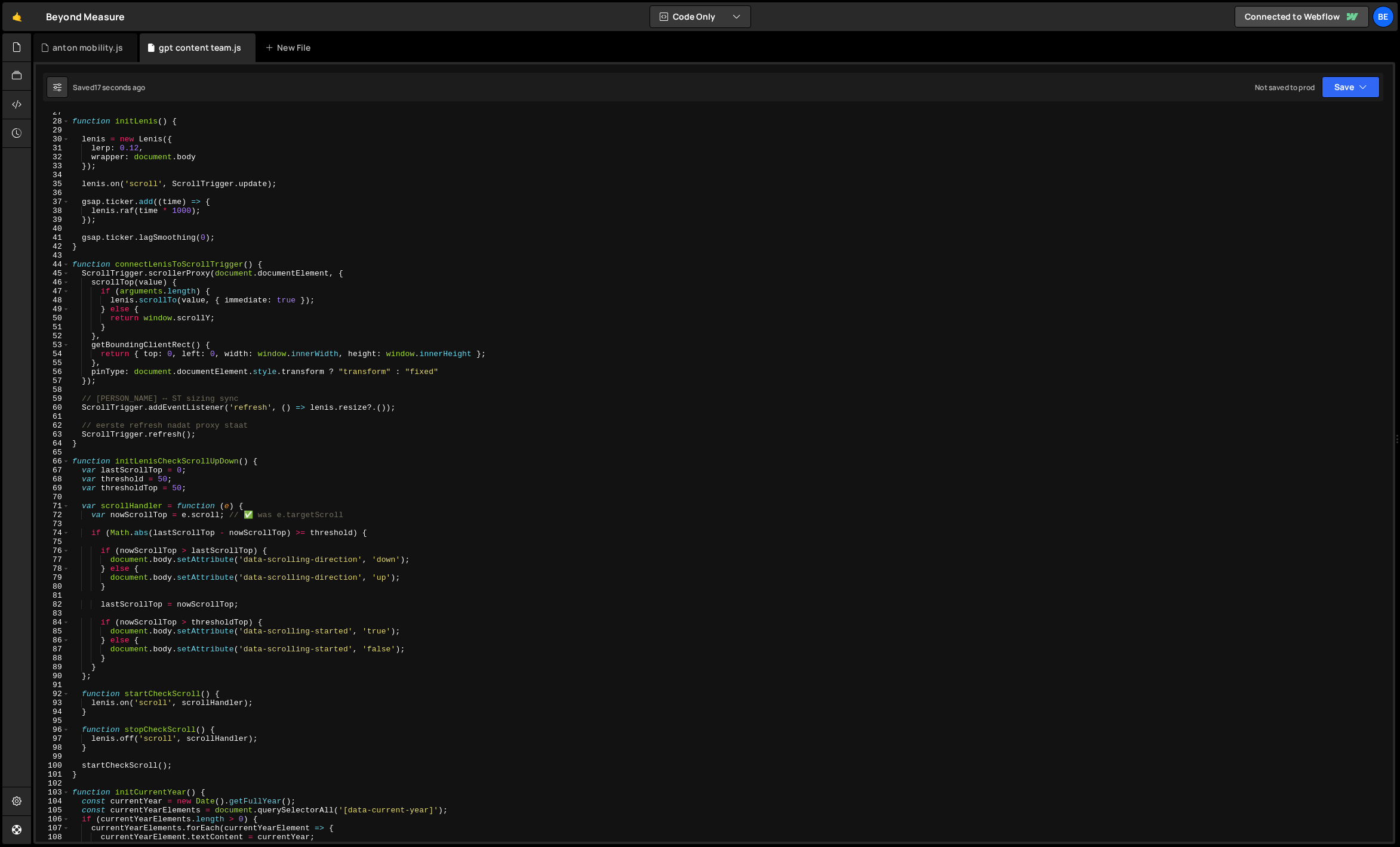
click at [263, 302] on div "function initLenis ( ) { [PERSON_NAME] = new [PERSON_NAME] ({ lerp : 0.12 , wra…" at bounding box center [729, 482] width 1318 height 748
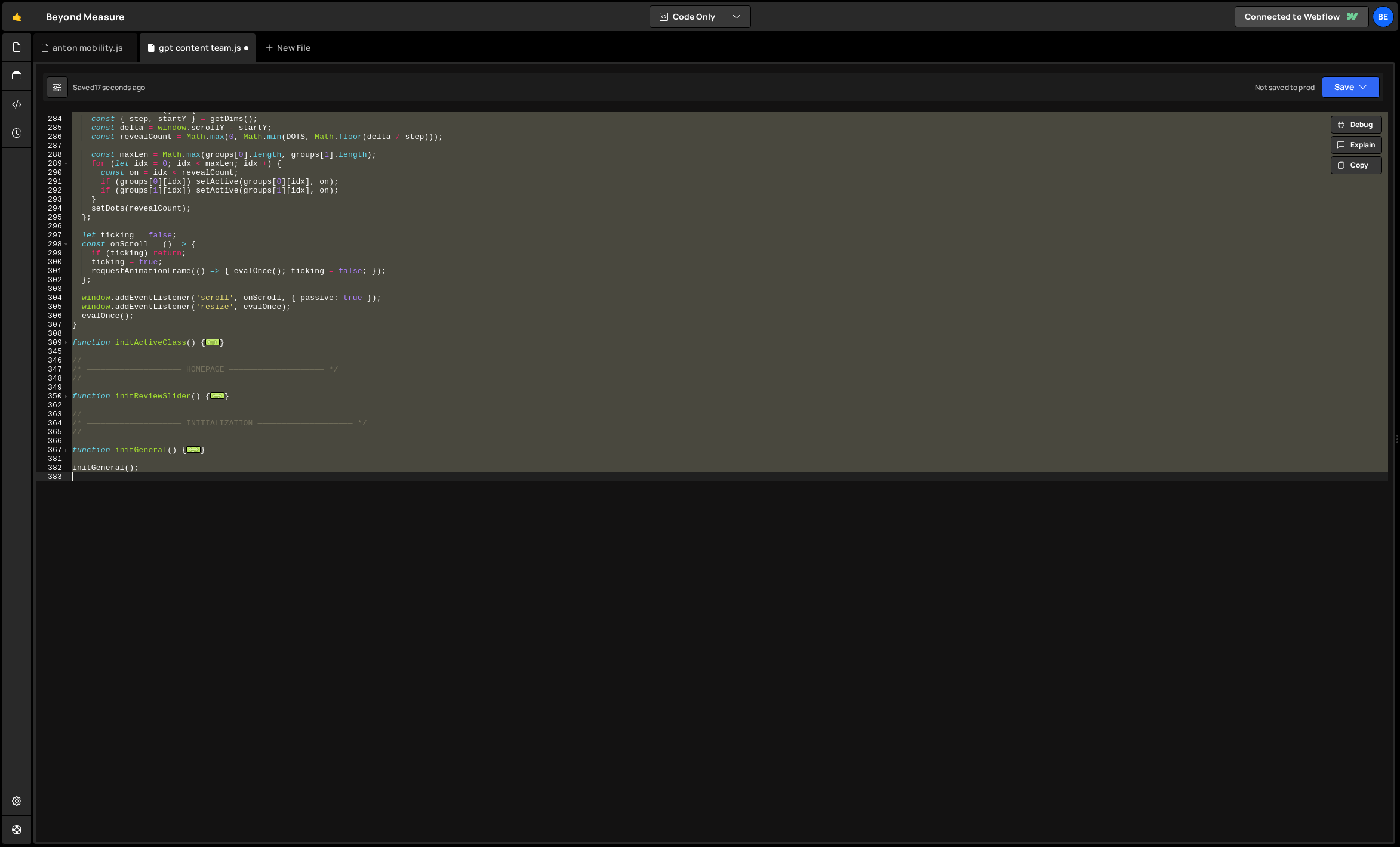
scroll to position [669, 0]
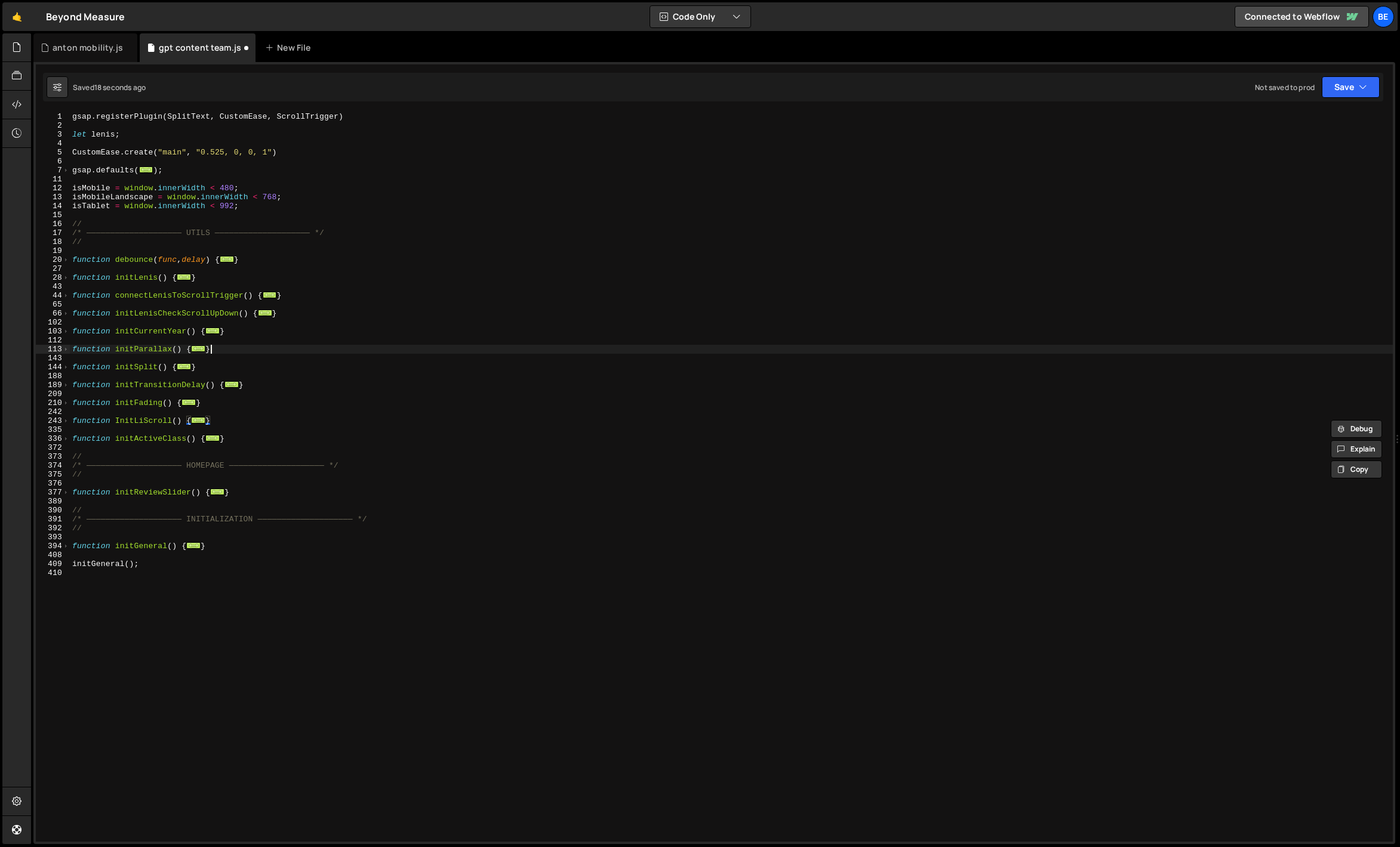
click at [277, 347] on div "gsap . registerPlugin ( SplitText , CustomEase , ScrollTrigger ) let [PERSON_NA…" at bounding box center [731, 486] width 1323 height 748
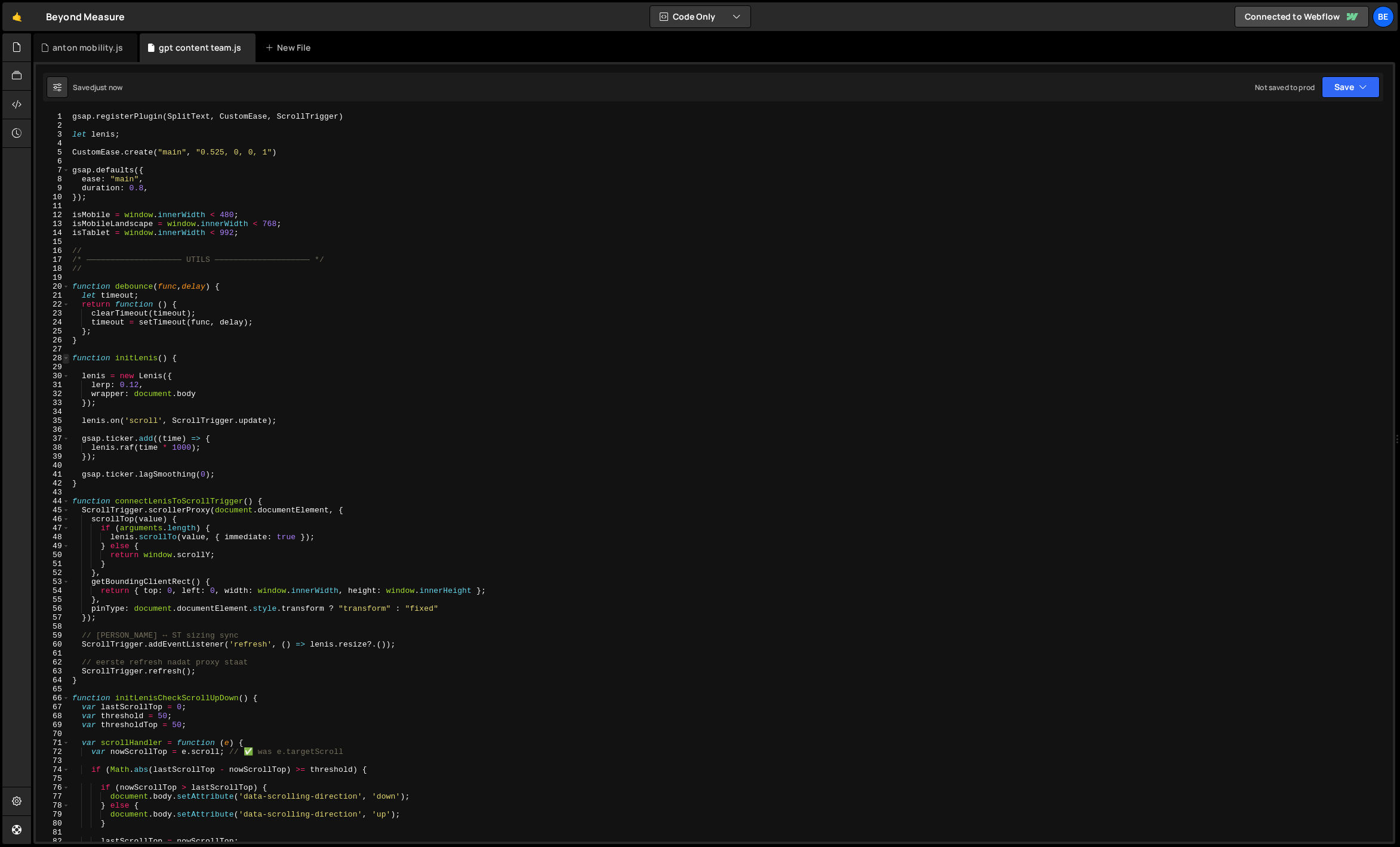
click at [67, 357] on span at bounding box center [66, 358] width 7 height 9
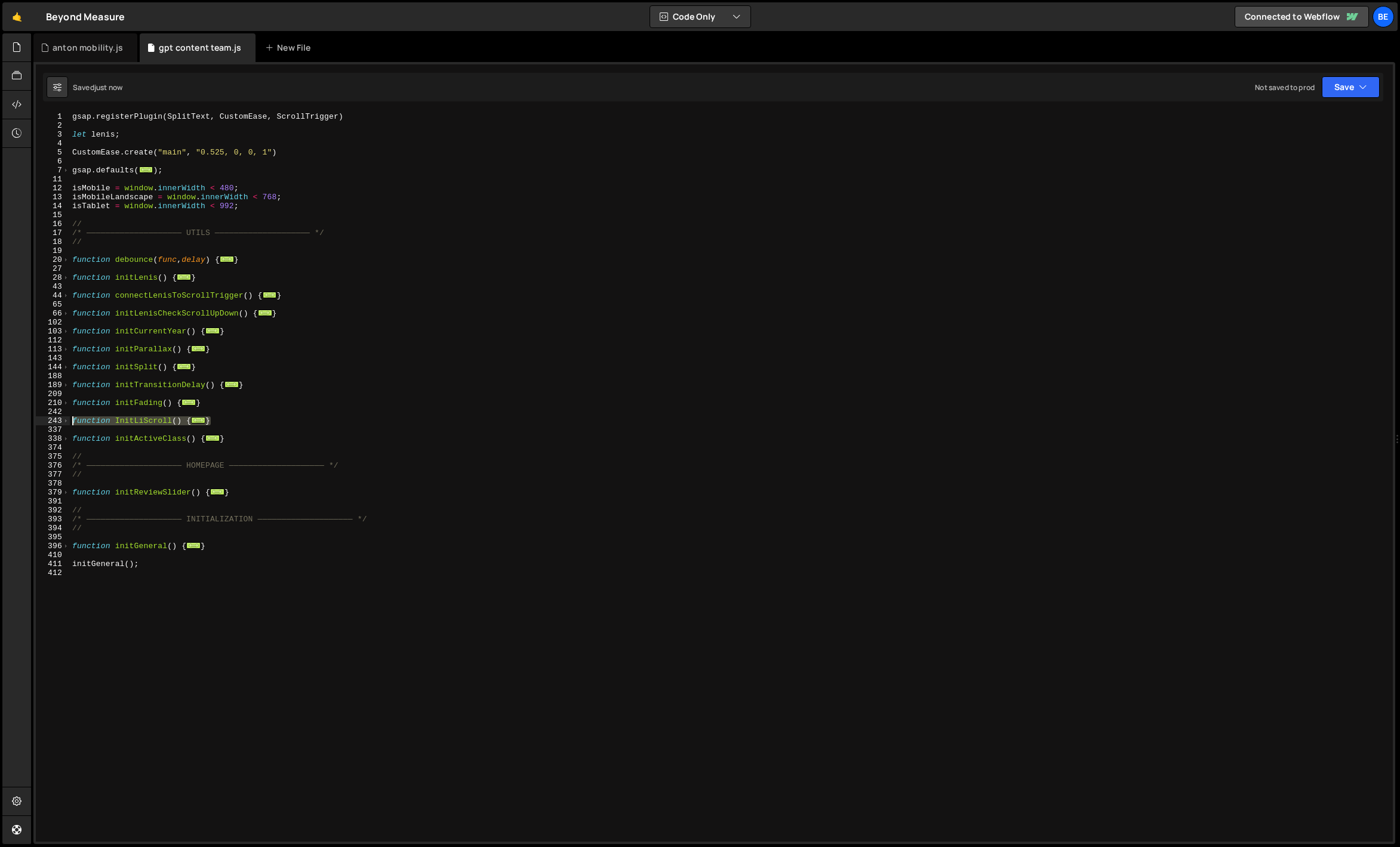
drag, startPoint x: 223, startPoint y: 417, endPoint x: 44, endPoint y: 418, distance: 179.0
click at [44, 418] on div "} 1 2 3 4 5 6 7 11 12 13 14 15 16 17 18 19 20 27 28 43 44 65 66 102 103 112 113…" at bounding box center [714, 477] width 1357 height 730
type textarea "function InitLiScroll() { // --- 0) Voorbereiden: wrap .post_message in .post_m…"
click at [109, 408] on div "gsap . registerPlugin ( SplitText , CustomEase , ScrollTrigger ) let [PERSON_NA…" at bounding box center [731, 486] width 1323 height 748
drag, startPoint x: 213, startPoint y: 419, endPoint x: 60, endPoint y: 420, distance: 153.0
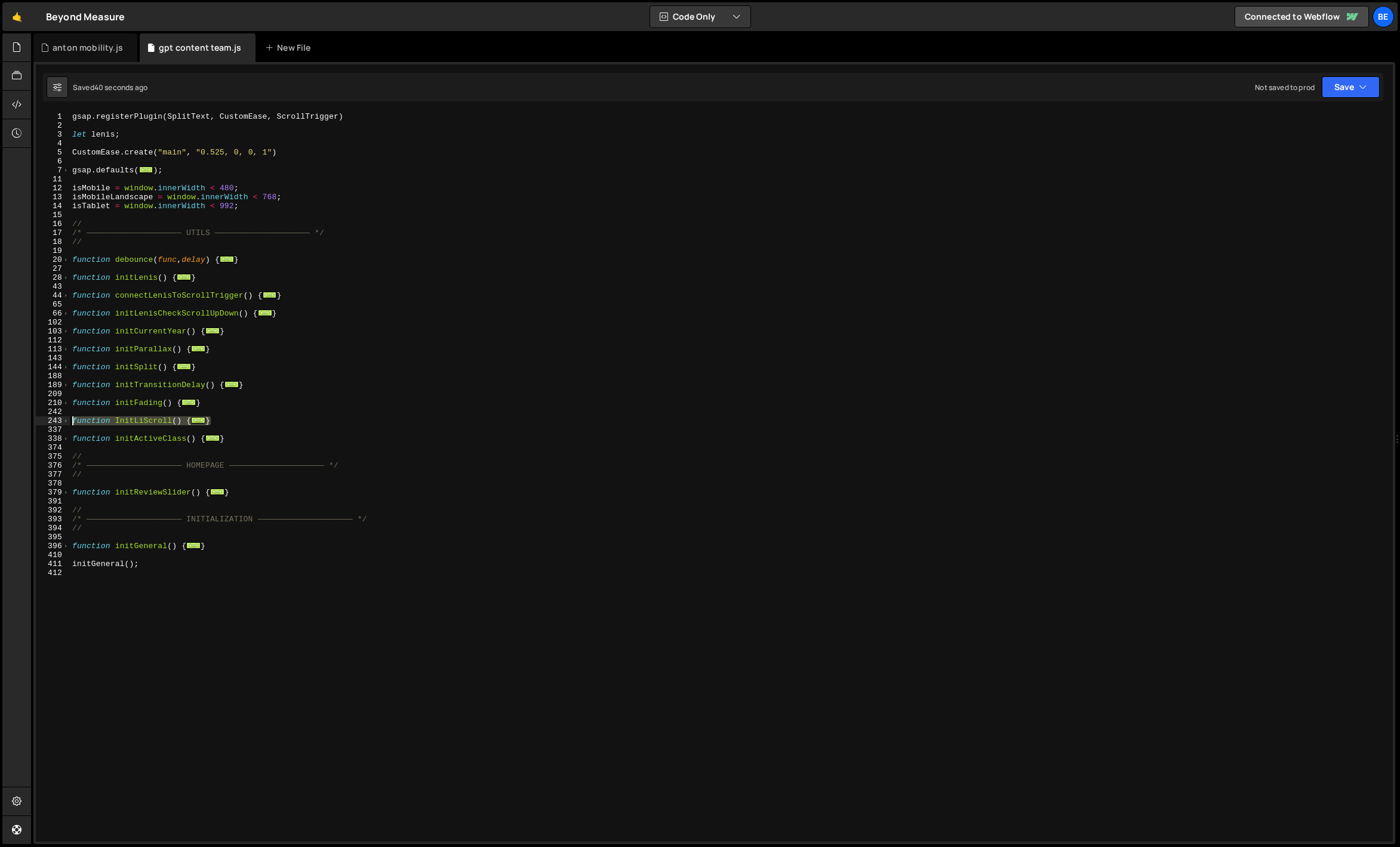
click at [60, 420] on div "1 2 3 4 5 6 7 11 12 13 14 15 16 17 18 19 20 27 28 43 44 65 66 102 103 112 113 1…" at bounding box center [714, 477] width 1357 height 730
click at [293, 424] on div "gsap . registerPlugin ( SplitText , CustomEase , ScrollTrigger ) let [PERSON_NA…" at bounding box center [731, 477] width 1323 height 730
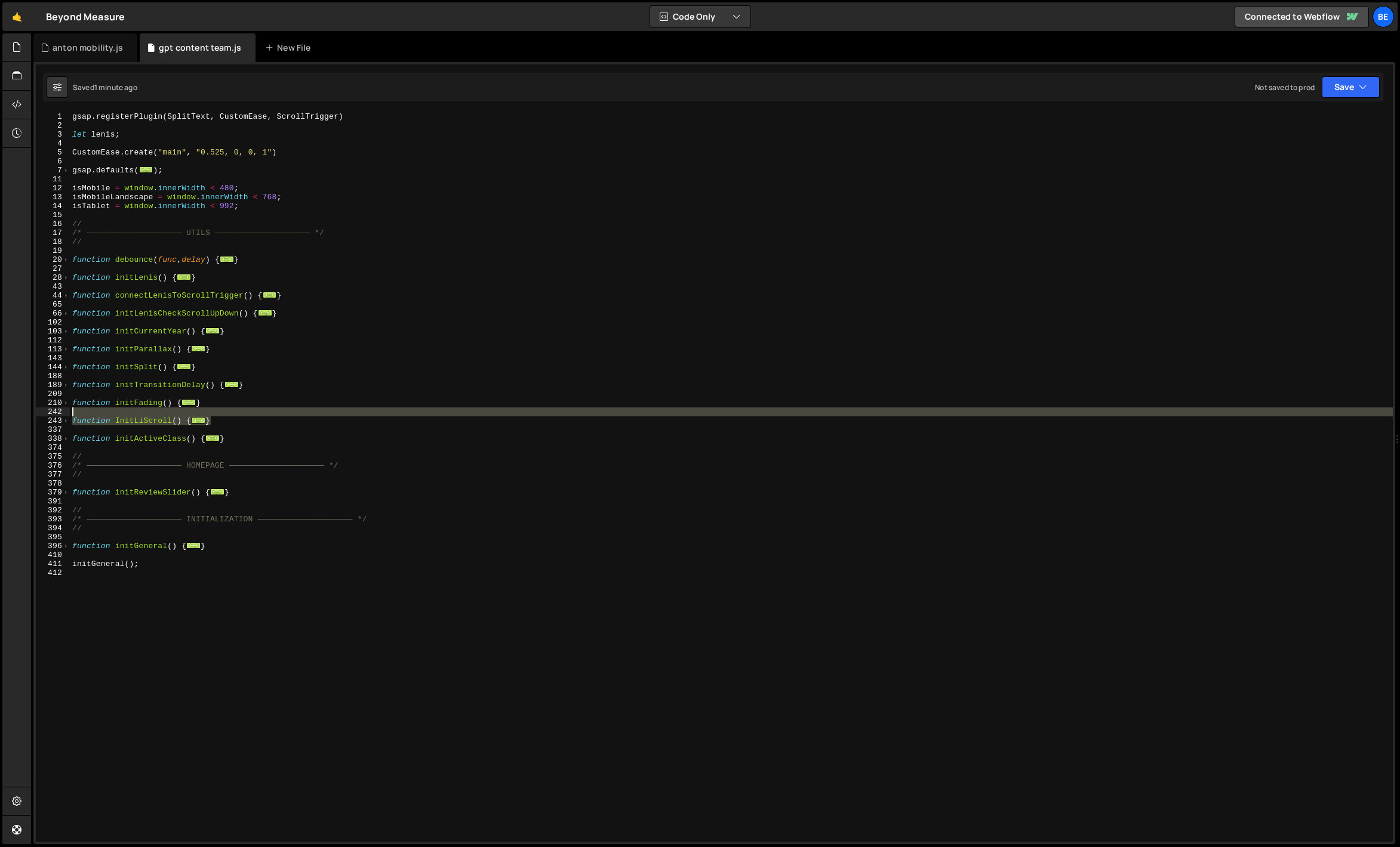
drag, startPoint x: 230, startPoint y: 419, endPoint x: 44, endPoint y: 416, distance: 186.0
click at [44, 416] on div "} 1 2 3 4 5 6 7 11 12 13 14 15 16 17 18 19 20 27 28 43 44 65 66 102 103 112 113…" at bounding box center [714, 477] width 1357 height 730
paste textarea "}"
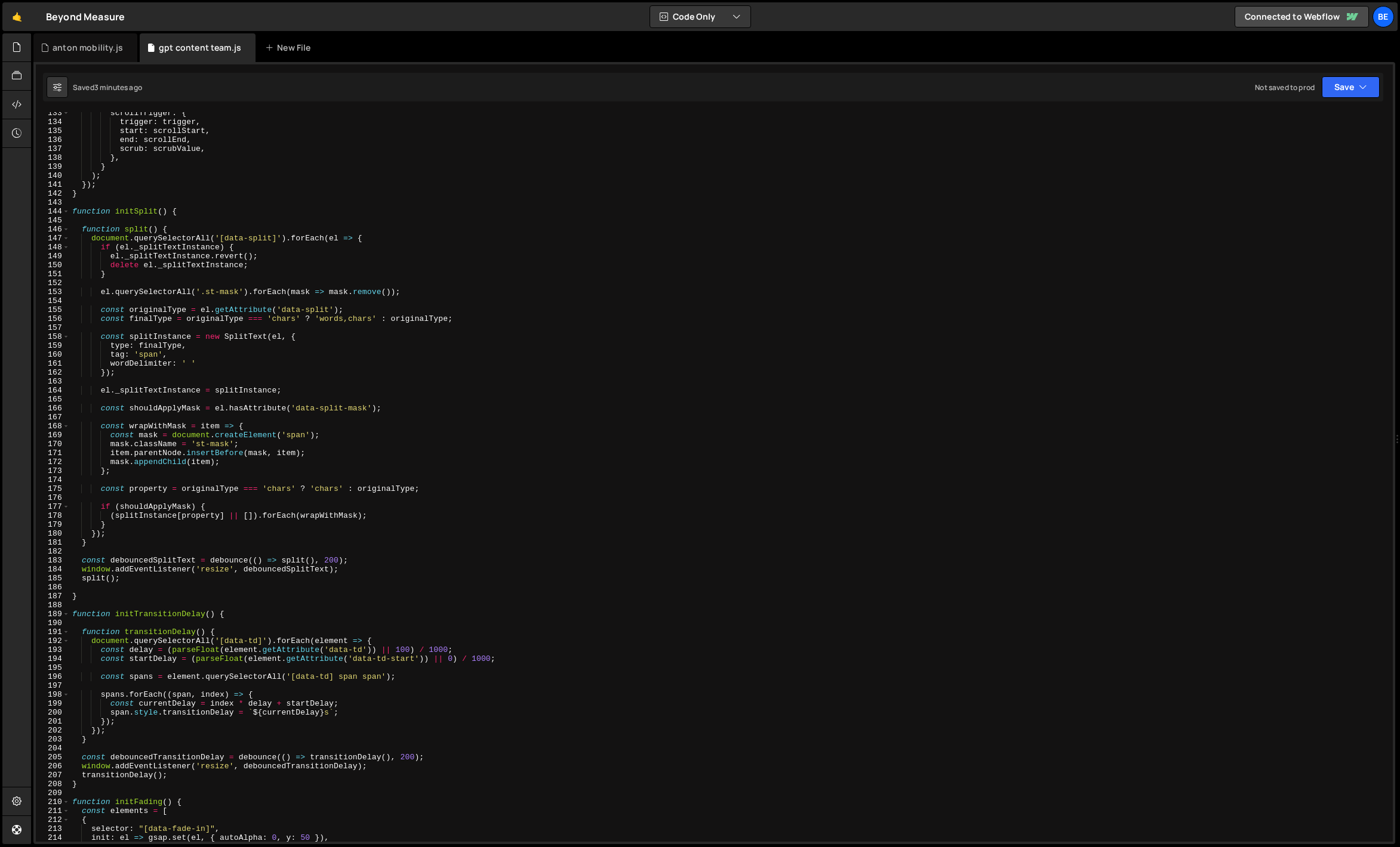
scroll to position [1114, 0]
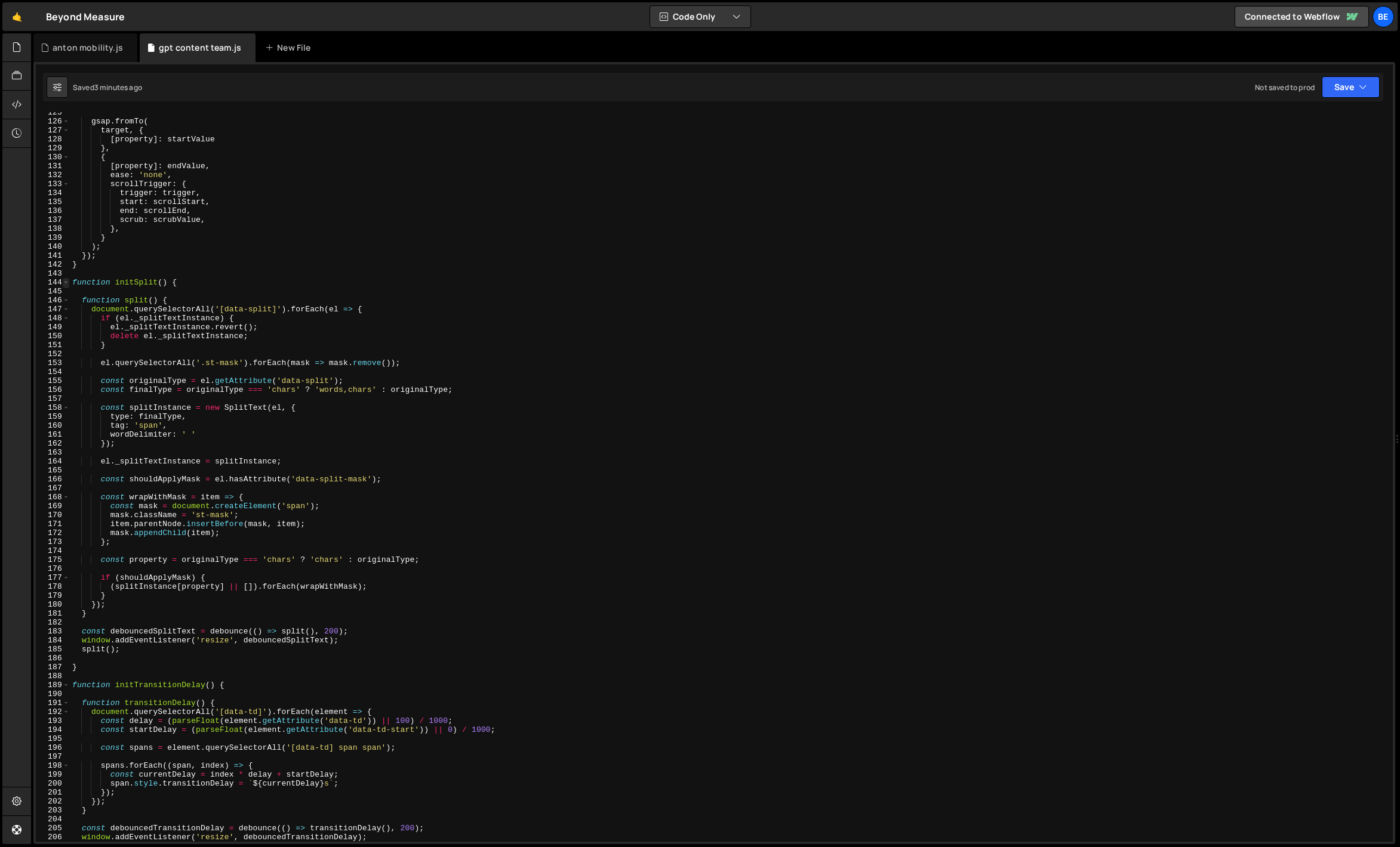
click at [67, 283] on span at bounding box center [66, 282] width 7 height 9
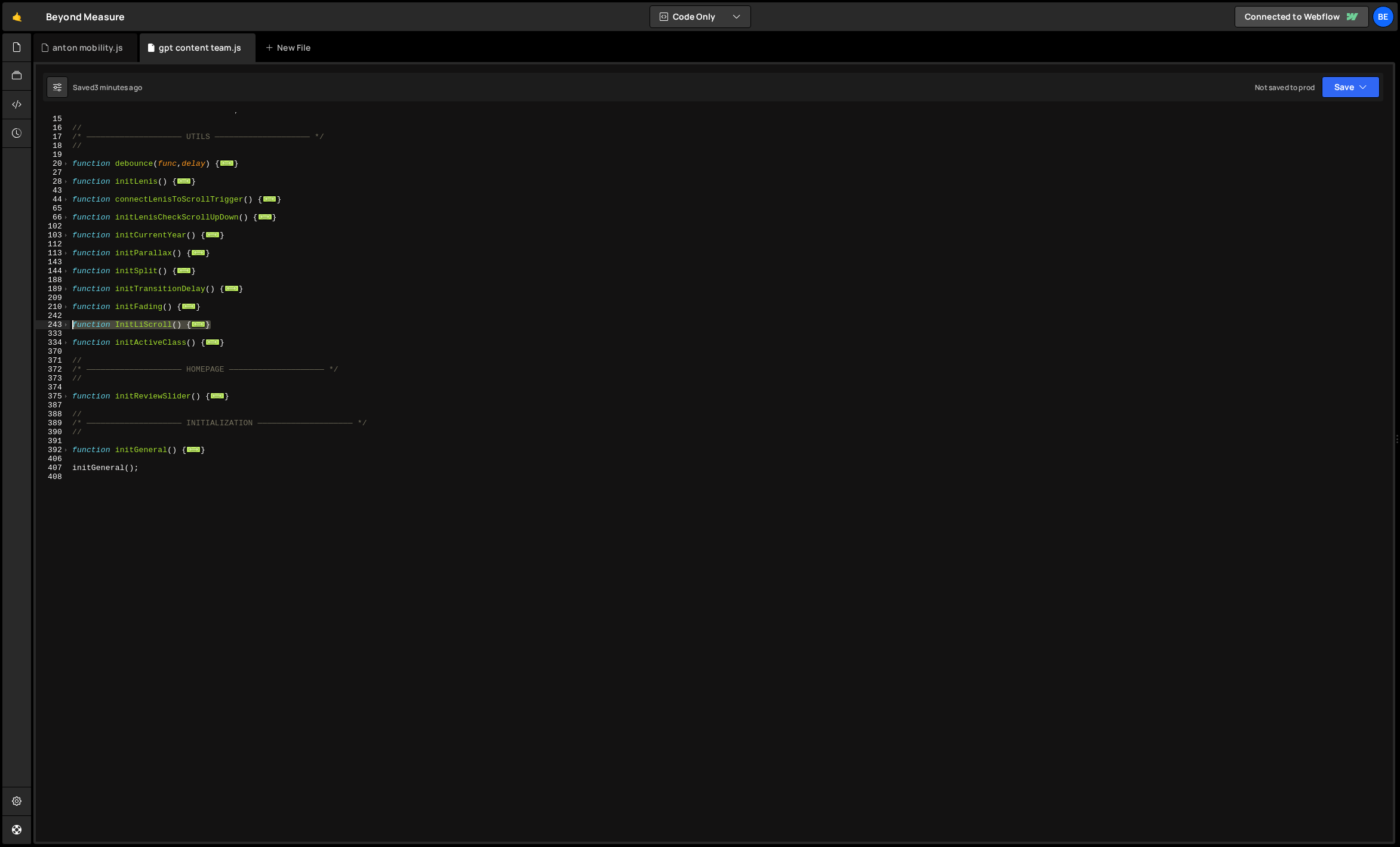
drag, startPoint x: 219, startPoint y: 326, endPoint x: 54, endPoint y: 328, distance: 165.0
click at [54, 328] on div "evaluate(); 14 15 16 17 18 19 20 27 28 43 44 65 66 102 103 112 113 143 144 188 …" at bounding box center [714, 477] width 1357 height 730
paste textarea "}"
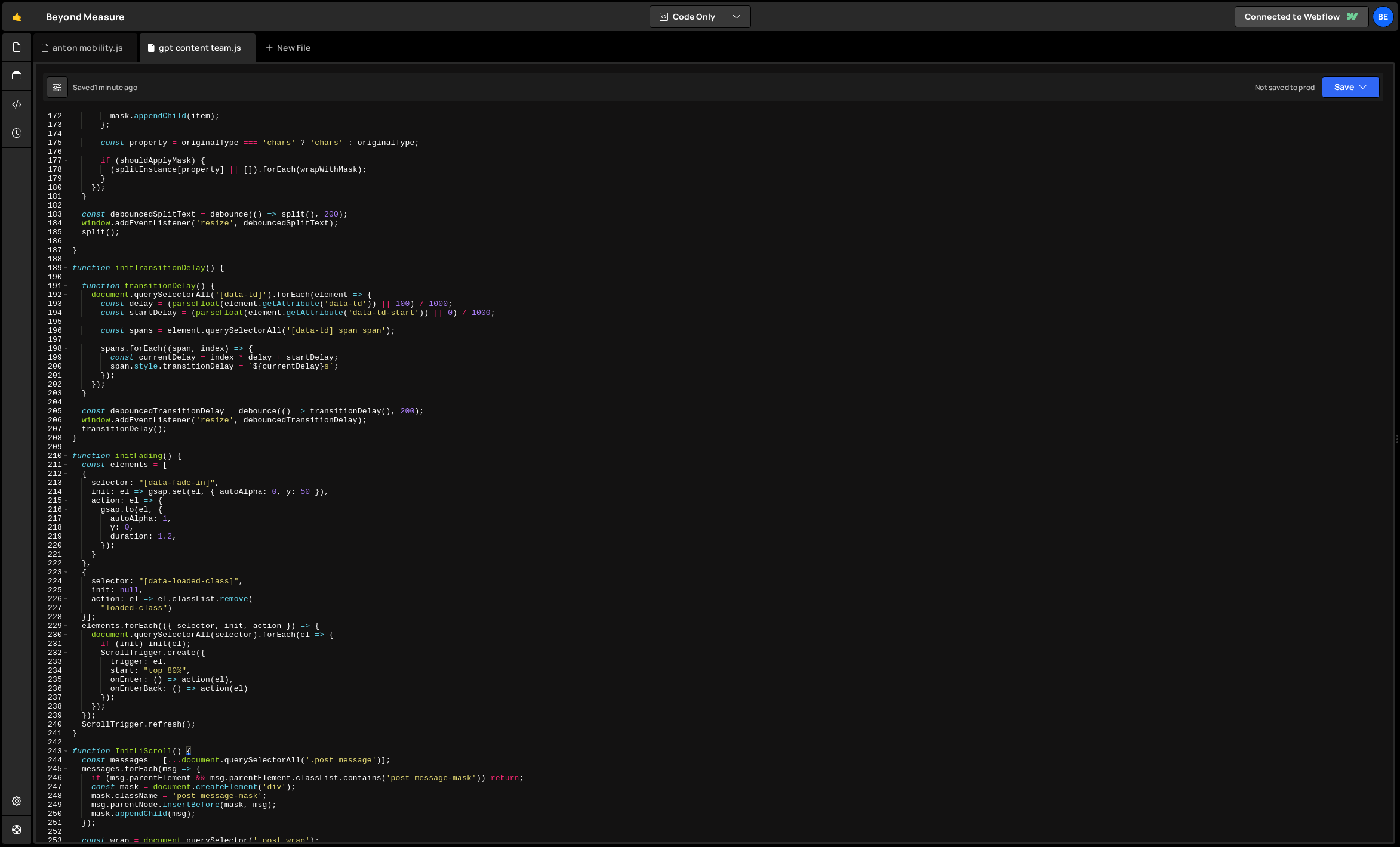
scroll to position [1493, 0]
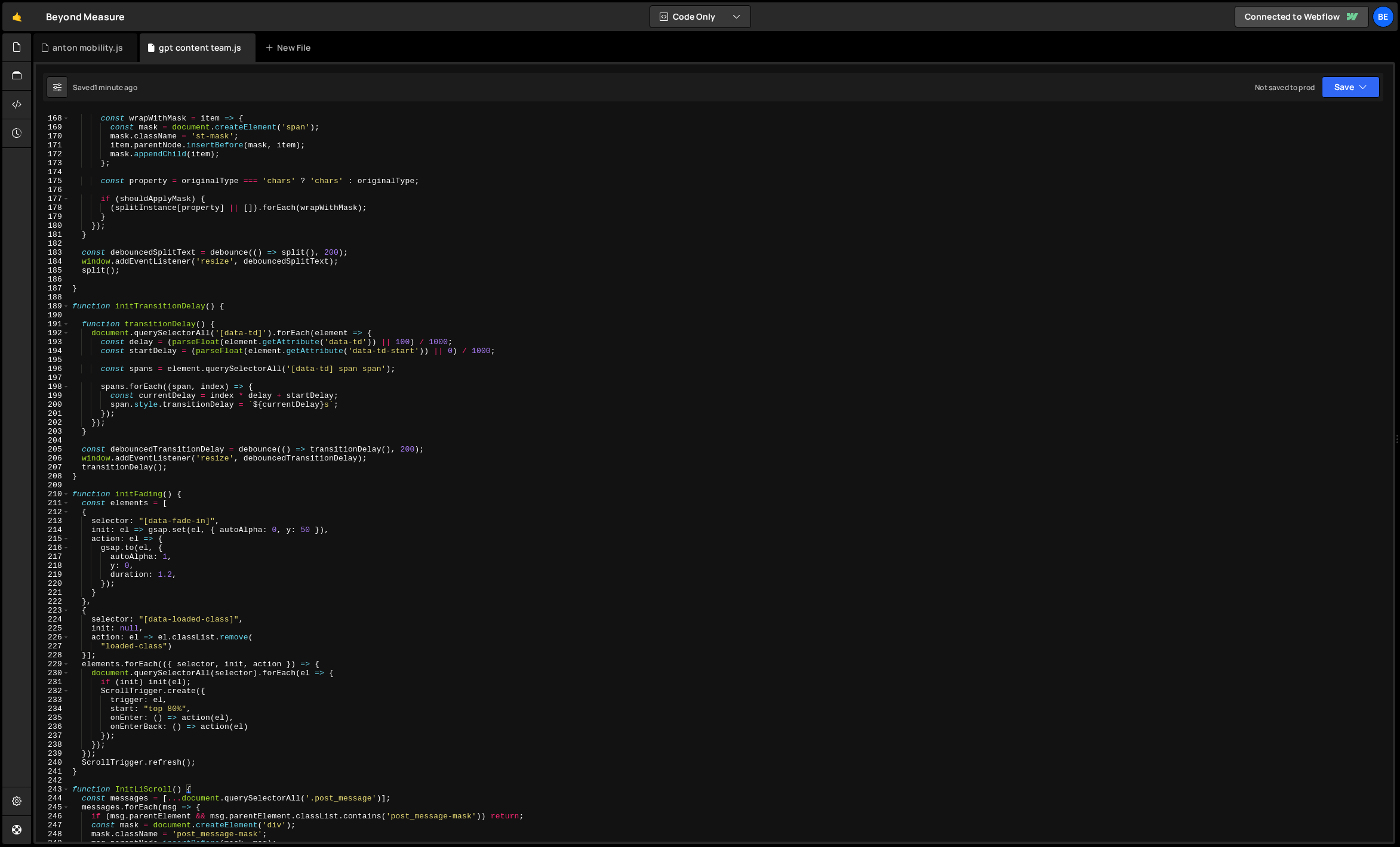
click at [69, 307] on div "189" at bounding box center [53, 306] width 34 height 9
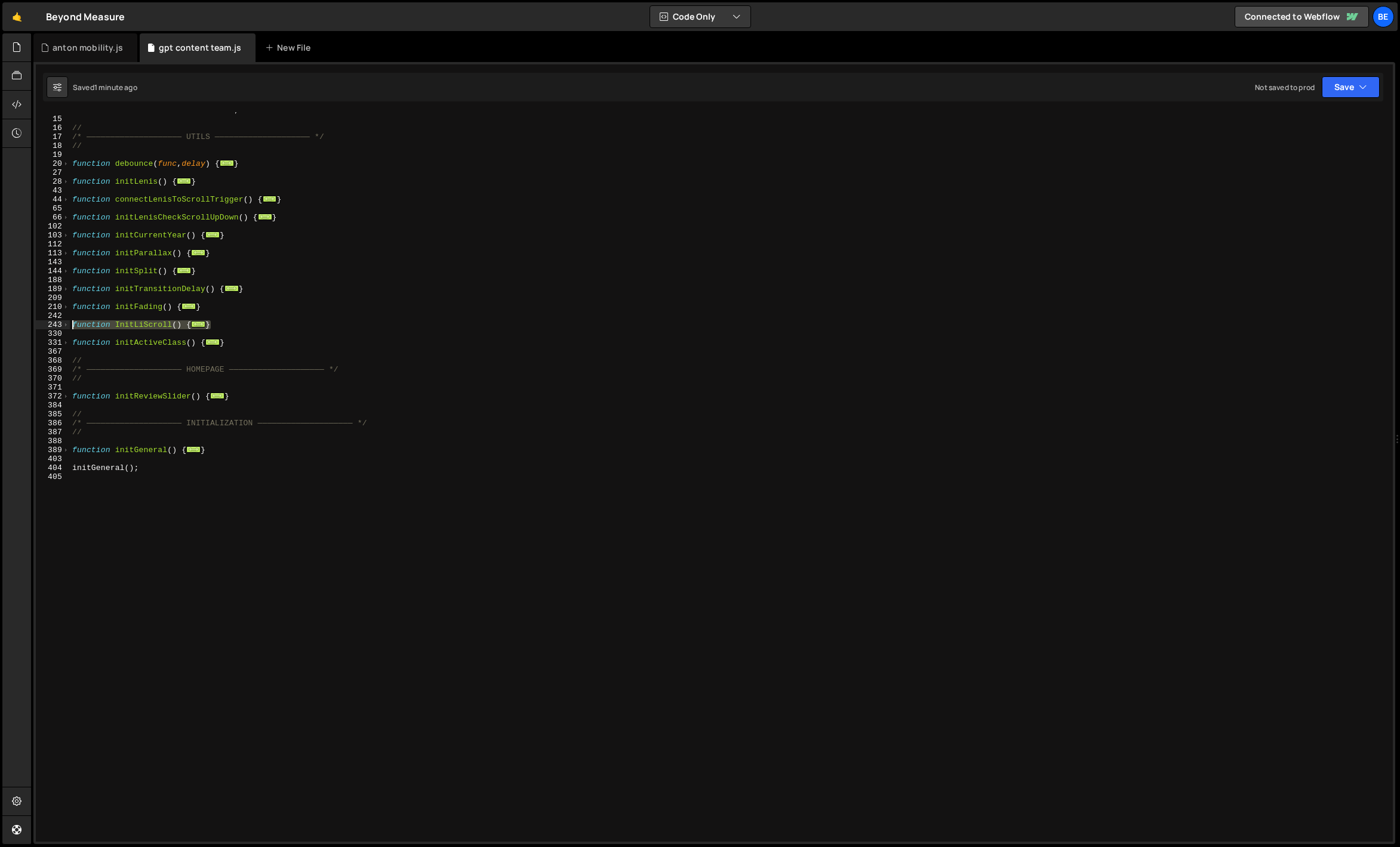
drag, startPoint x: 222, startPoint y: 329, endPoint x: 42, endPoint y: 322, distance: 180.1
click at [42, 322] on div "} 14 15 16 17 18 19 20 27 28 43 44 65 66 102 103 112 113 143 144 188 189 209 21…" at bounding box center [714, 477] width 1357 height 730
paste textarea "}"
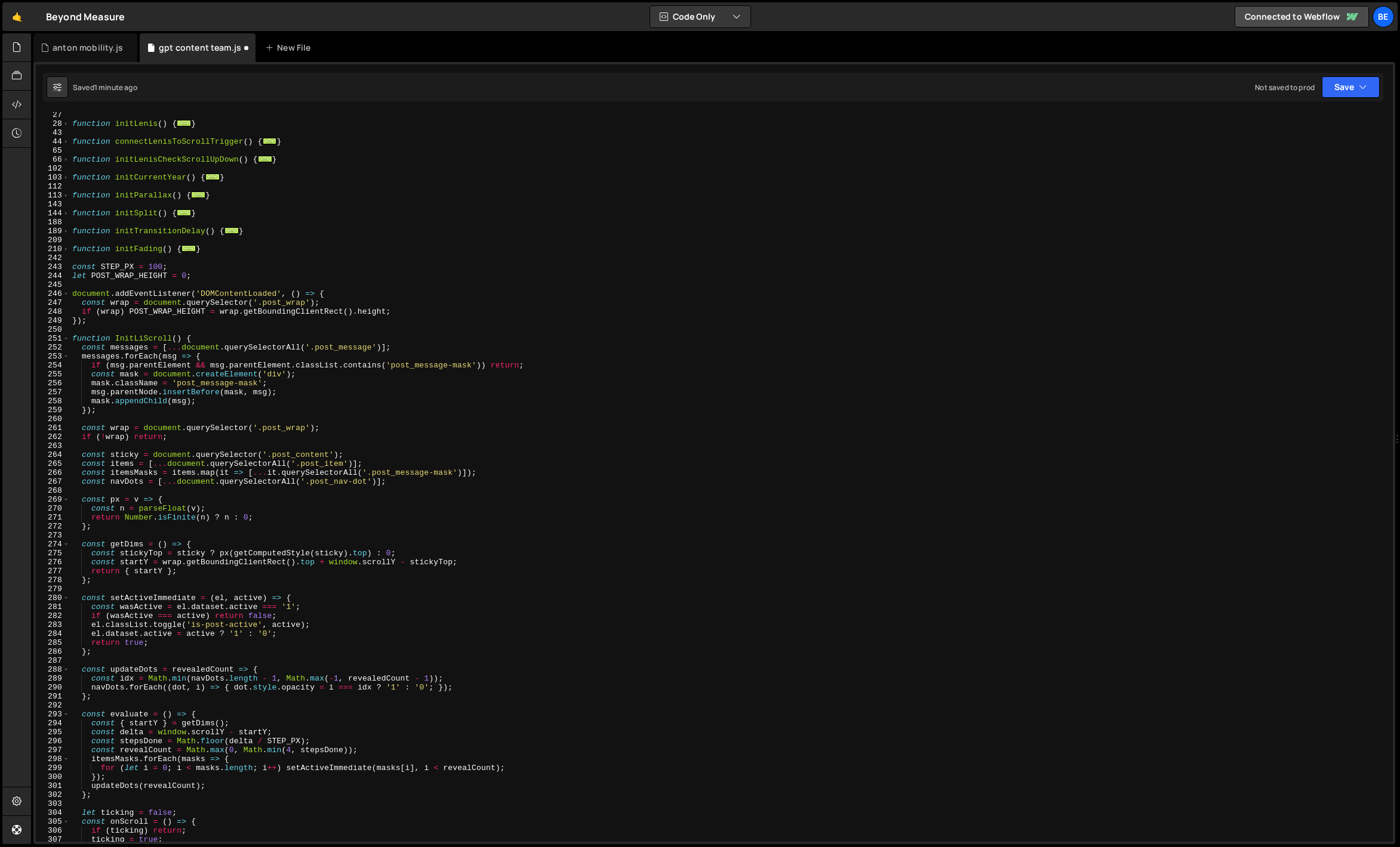
scroll to position [154, 0]
click at [64, 254] on div "242" at bounding box center [53, 257] width 34 height 9
click at [67, 253] on span at bounding box center [66, 248] width 7 height 9
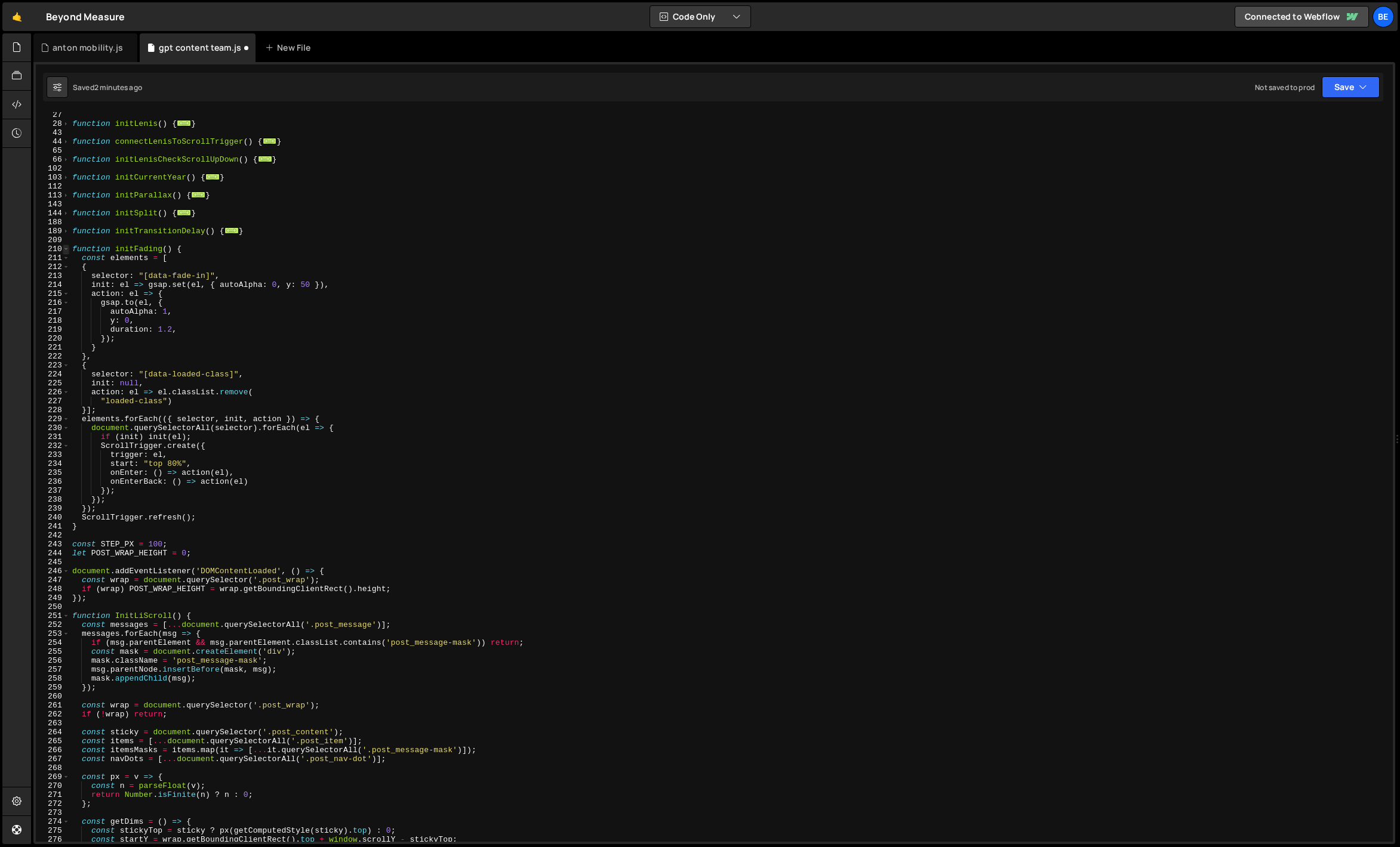
click at [67, 253] on span at bounding box center [66, 248] width 7 height 9
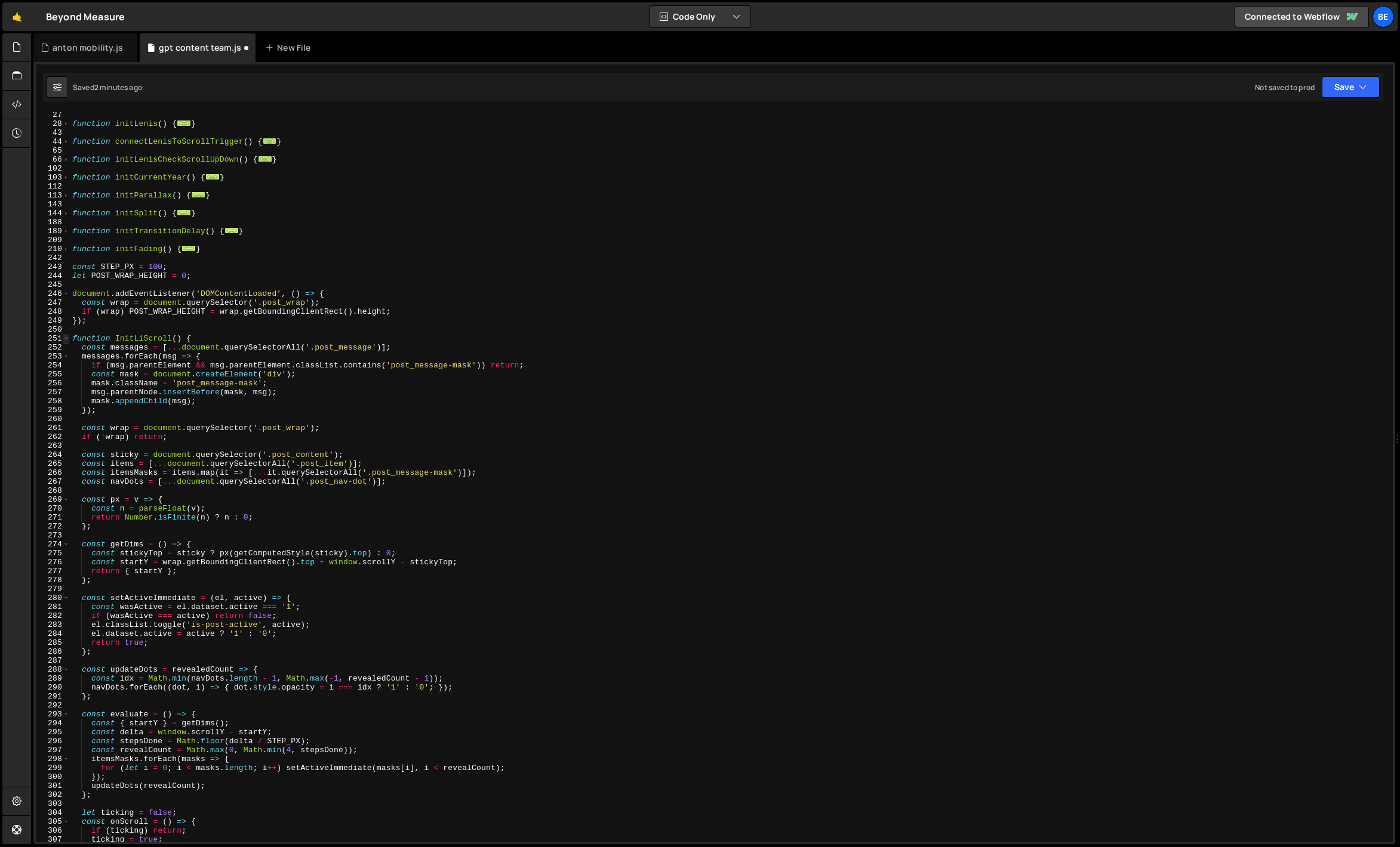
click at [67, 340] on span at bounding box center [66, 338] width 7 height 9
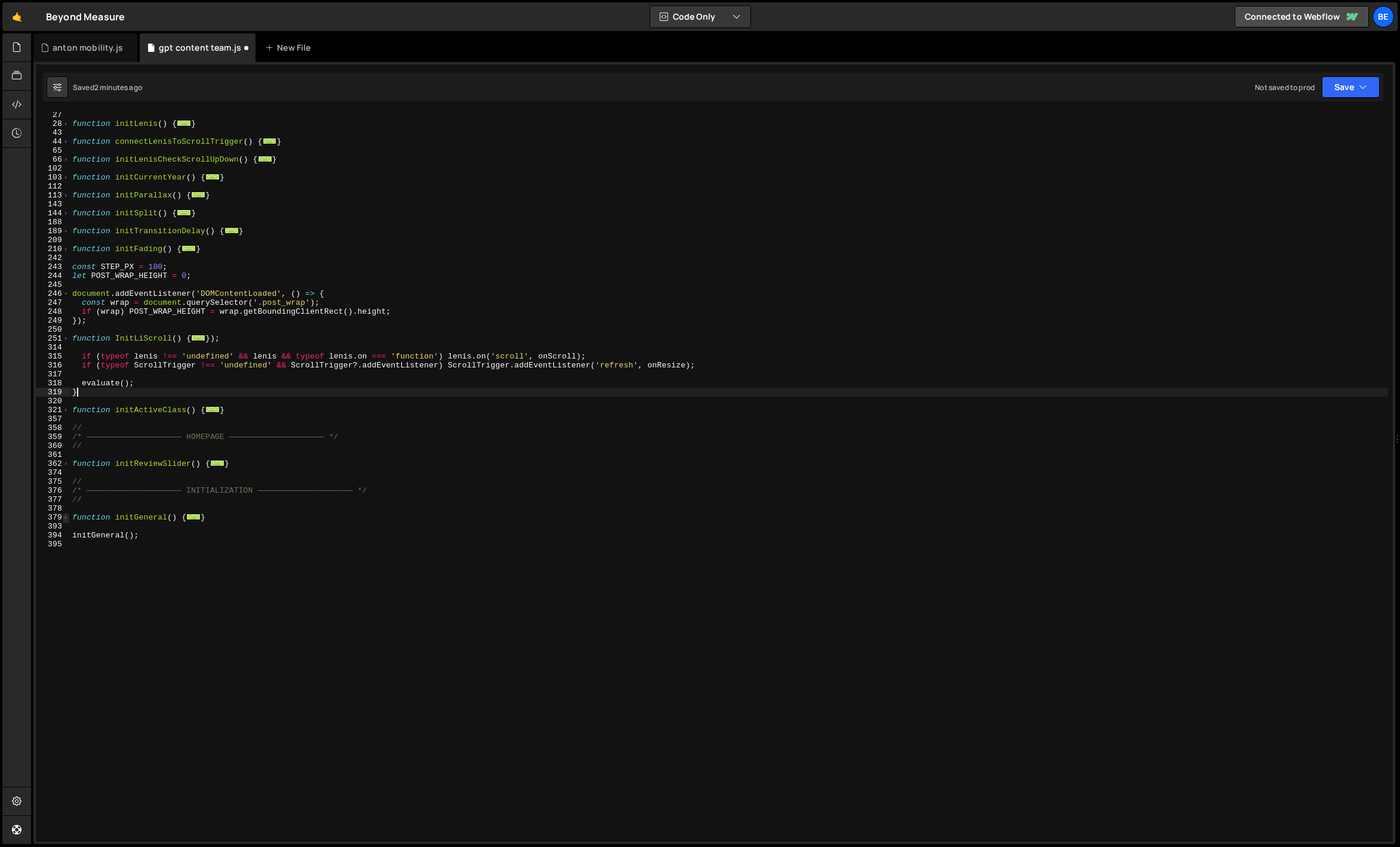
click at [65, 516] on span at bounding box center [66, 517] width 7 height 9
click at [130, 339] on div "function initLenis ( ) { ... } function connectLenisToScrollTrigger ( ) { ... }…" at bounding box center [729, 484] width 1318 height 748
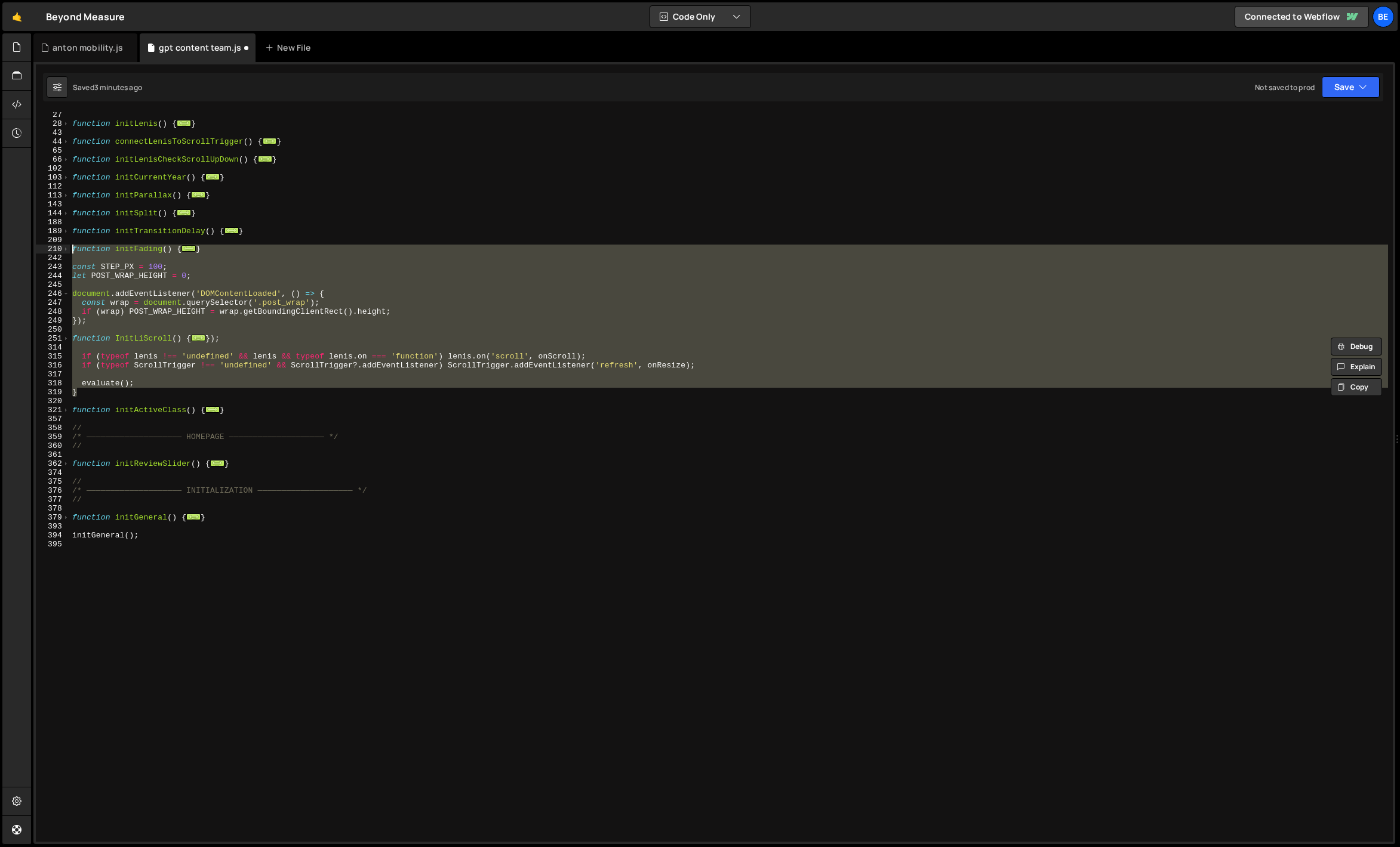
drag, startPoint x: 91, startPoint y: 392, endPoint x: 57, endPoint y: 251, distance: 145.0
click at [57, 251] on div "function InitLiScroll() { 27 28 43 44 65 66 102 103 112 113 143 144 188 189 209…" at bounding box center [714, 477] width 1357 height 730
click at [78, 305] on div "function initLenis ( ) { ... } function connectLenisToScrollTrigger ( ) { ... }…" at bounding box center [729, 477] width 1318 height 730
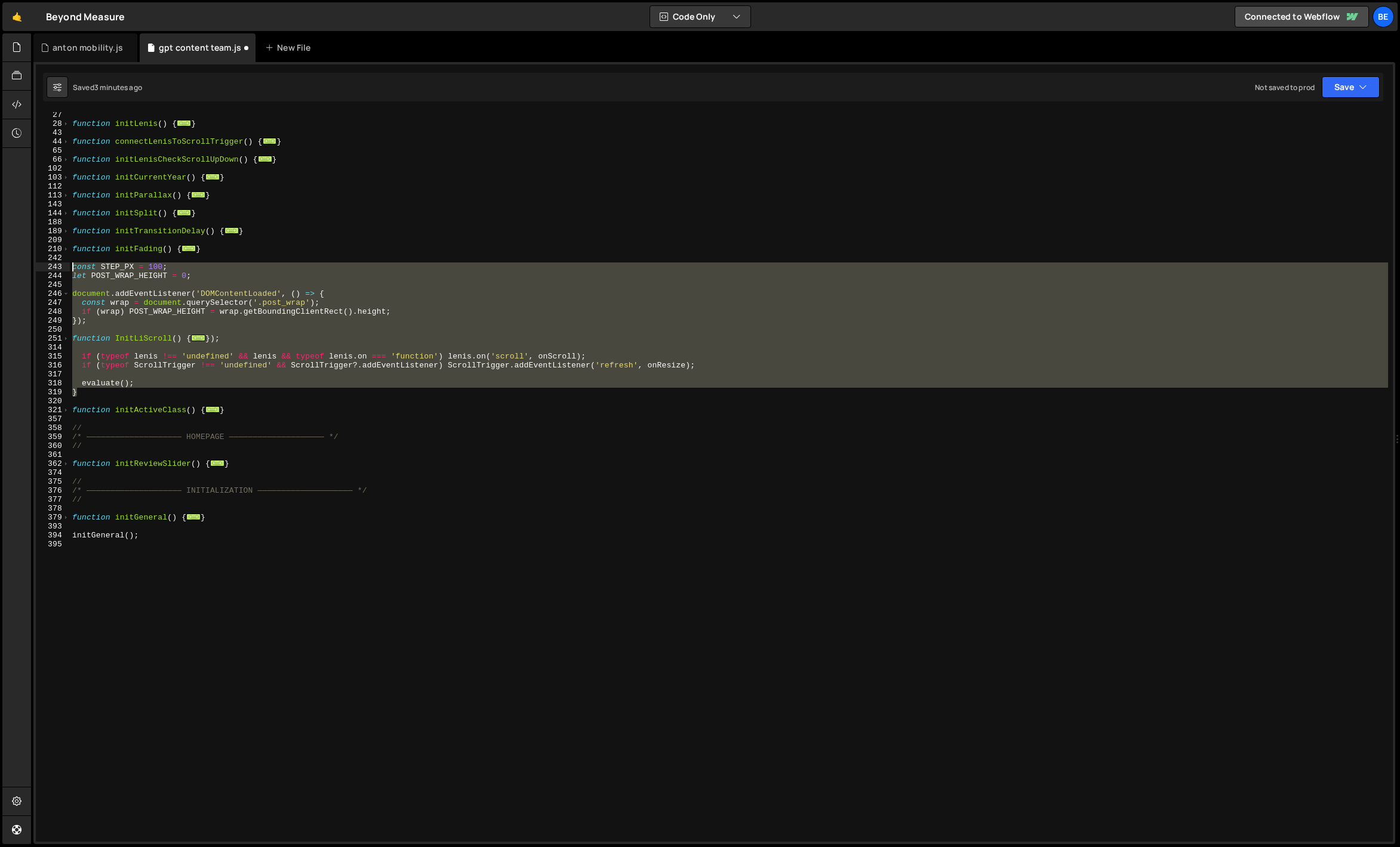
drag, startPoint x: 88, startPoint y: 390, endPoint x: 71, endPoint y: 267, distance: 124.2
click at [71, 267] on div "function initLenis ( ) { ... } function connectLenisToScrollTrigger ( ) { ... }…" at bounding box center [729, 484] width 1318 height 748
paste textarea "}"
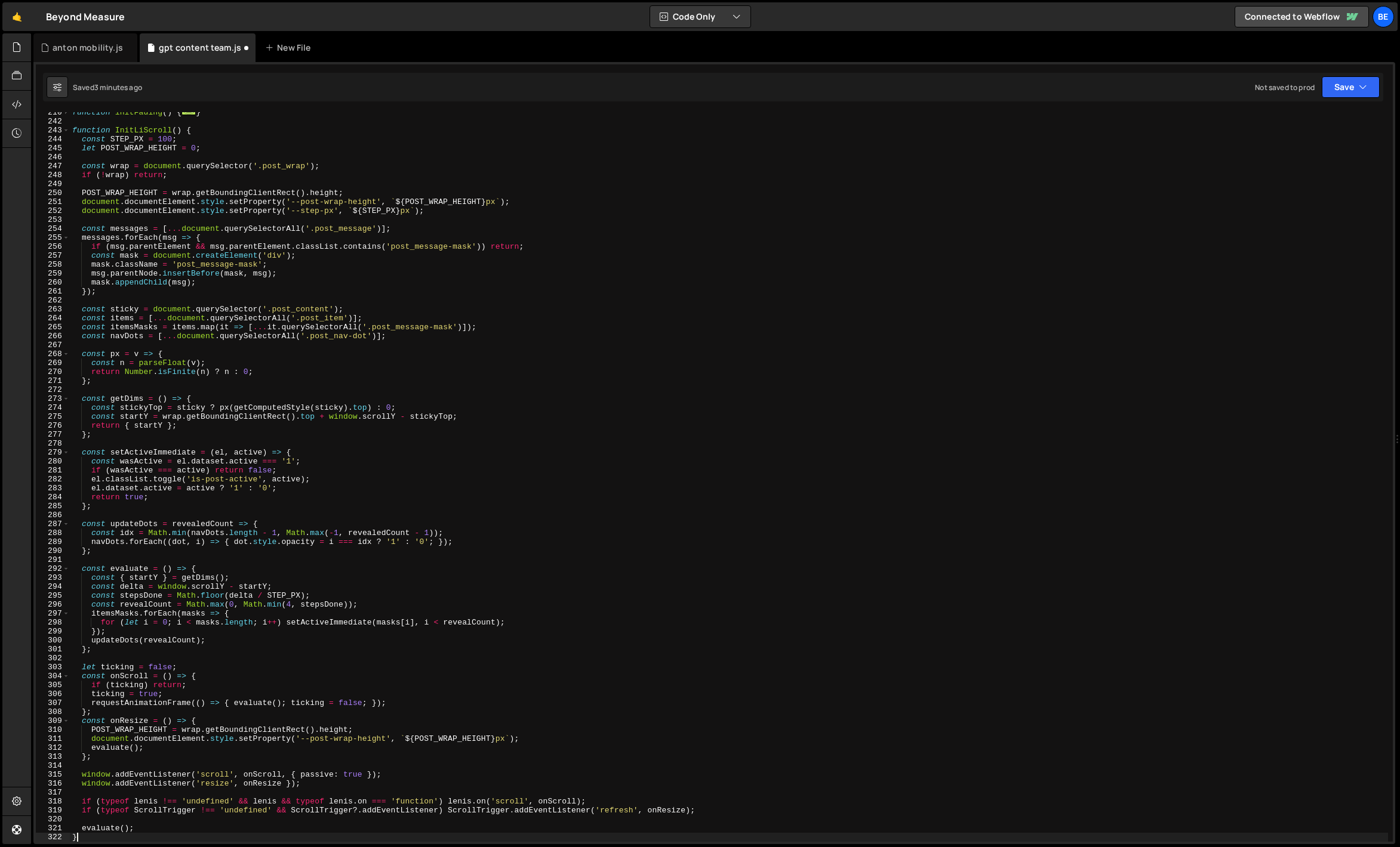
scroll to position [1874, 0]
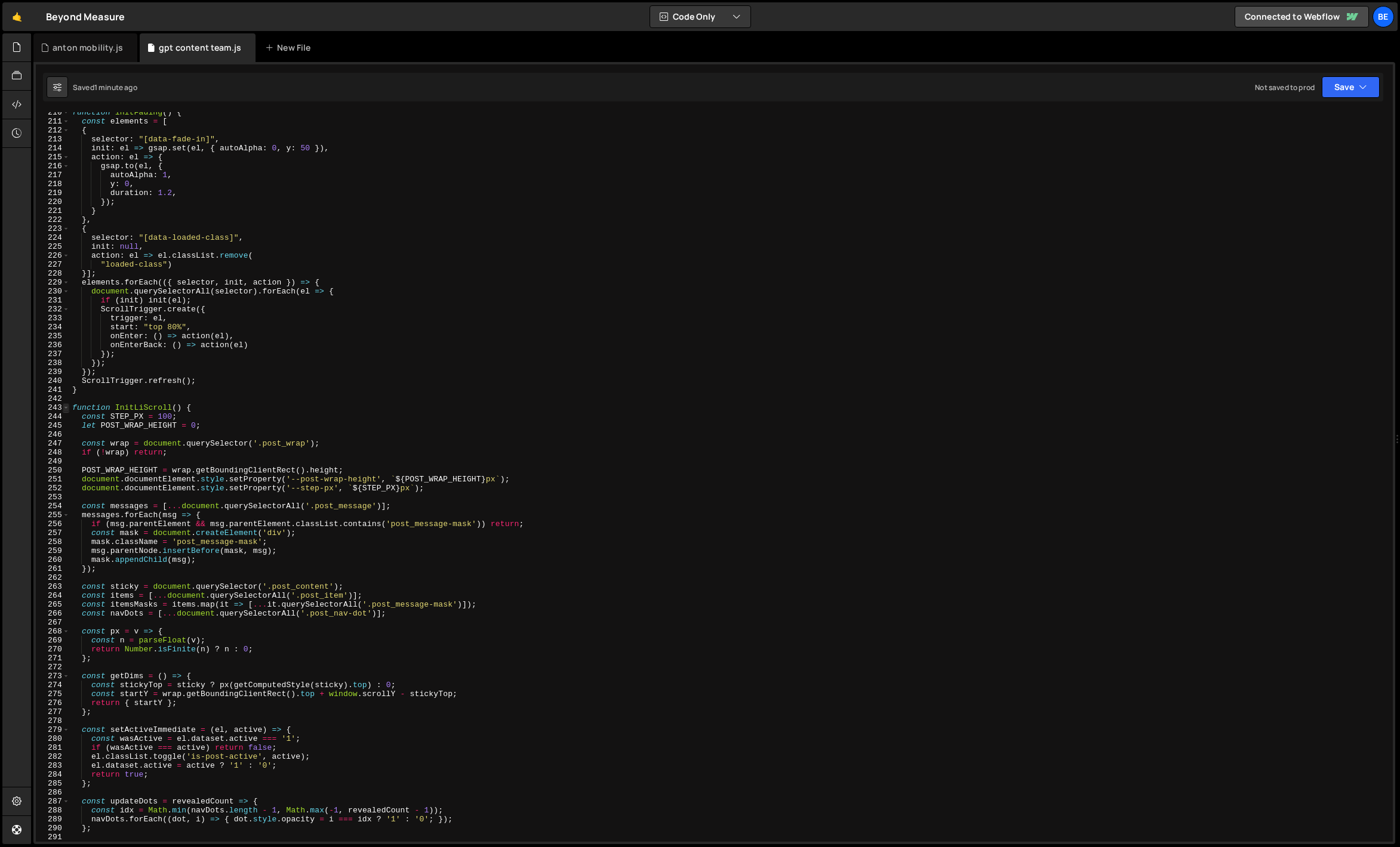
click at [68, 408] on span at bounding box center [66, 408] width 7 height 9
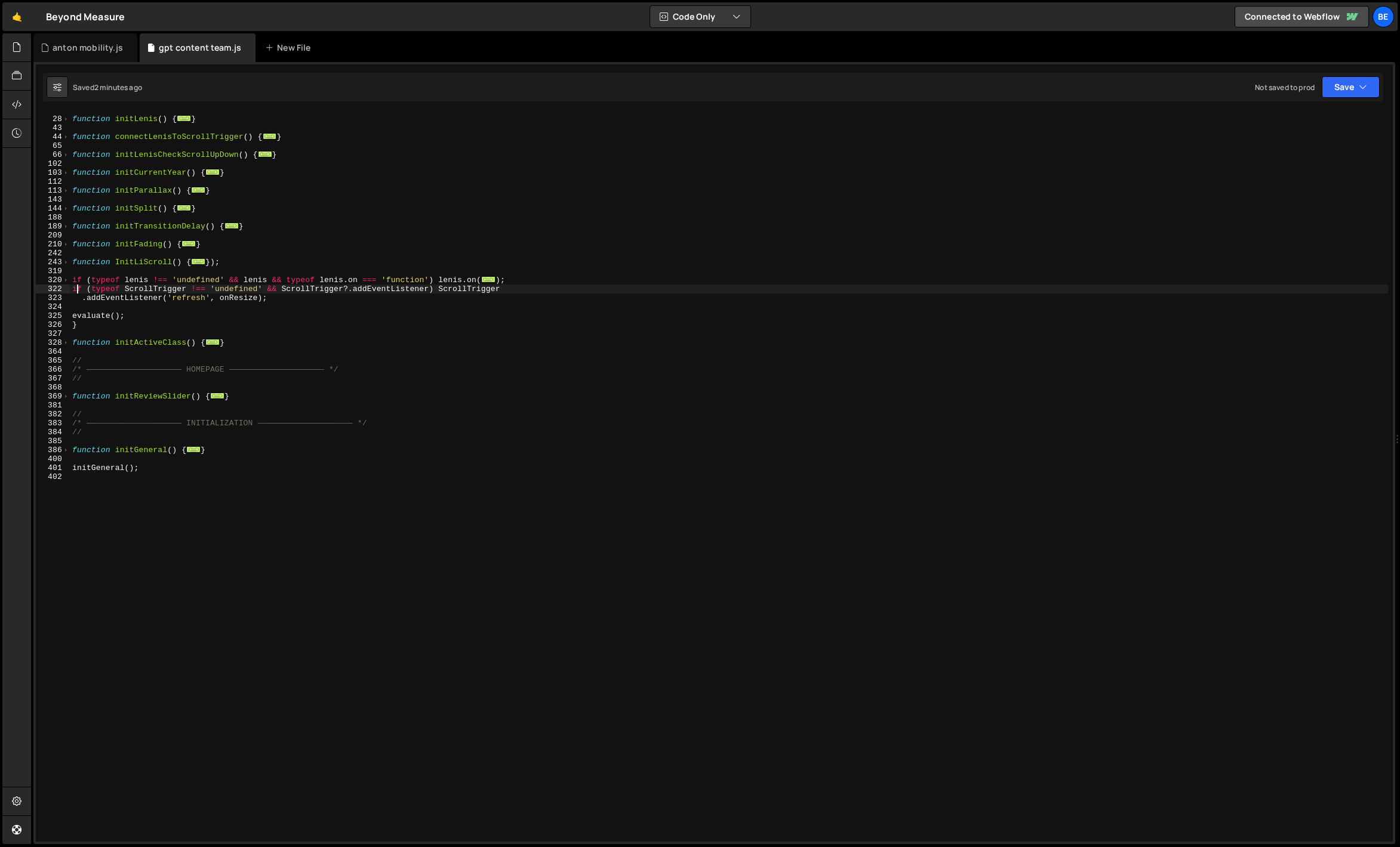
scroll to position [157, 0]
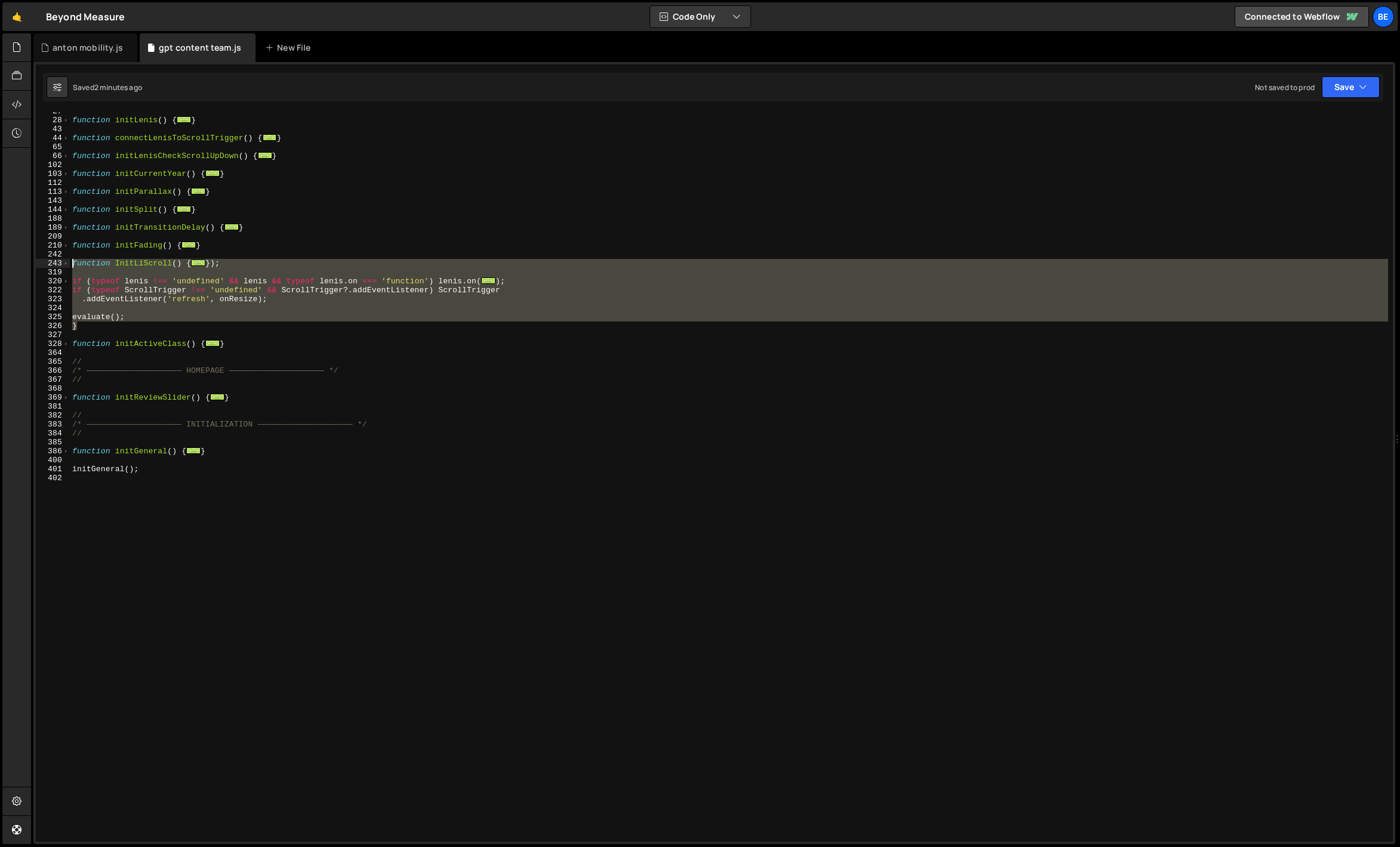
drag, startPoint x: 88, startPoint y: 326, endPoint x: 58, endPoint y: 263, distance: 69.8
click at [58, 263] on div "if (typeof ScrollTrigger !== 'undefined' && ScrollTrigger?.addEventListener) Sc…" at bounding box center [714, 477] width 1357 height 730
paste textarea "}"
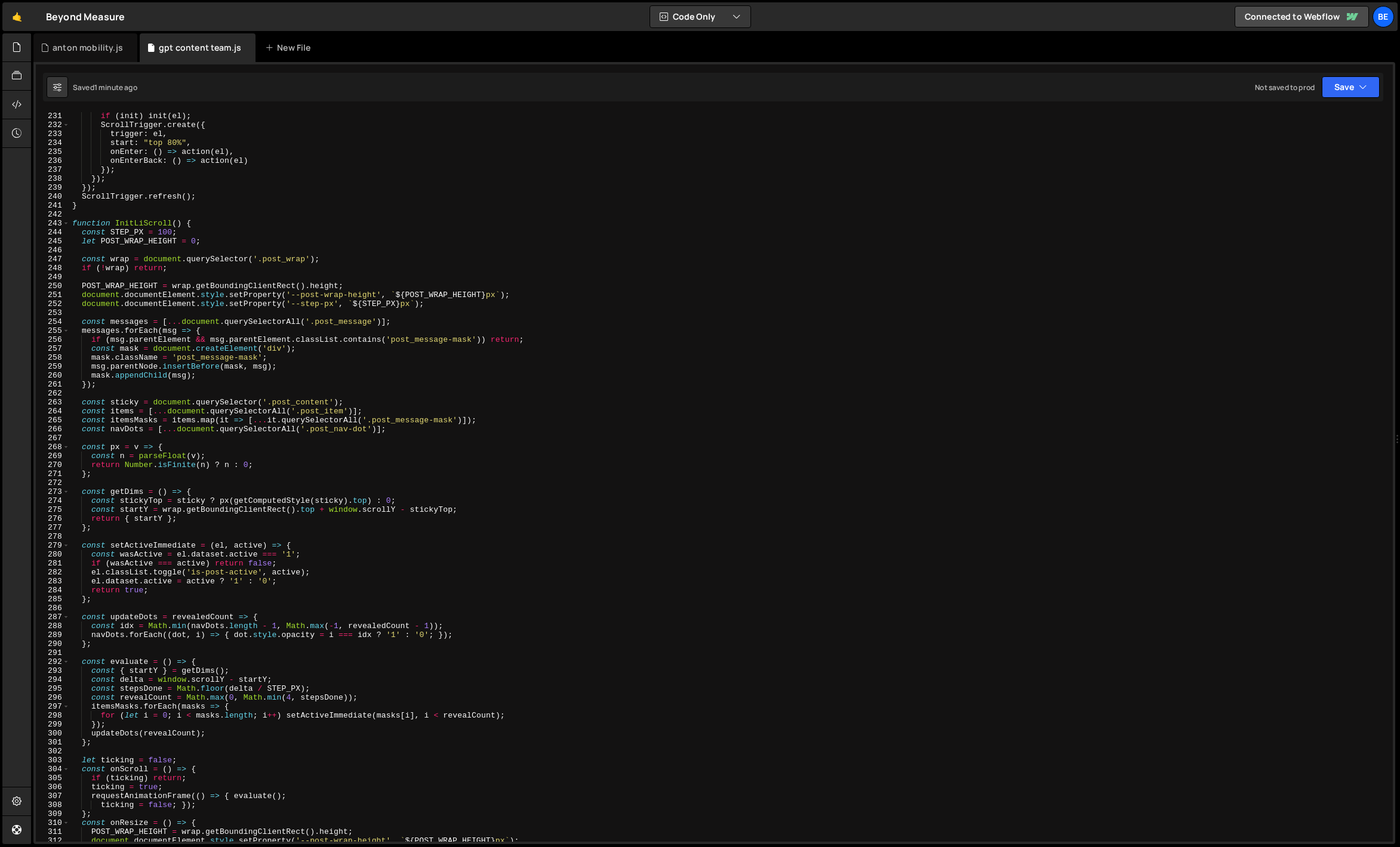
scroll to position [1963, 0]
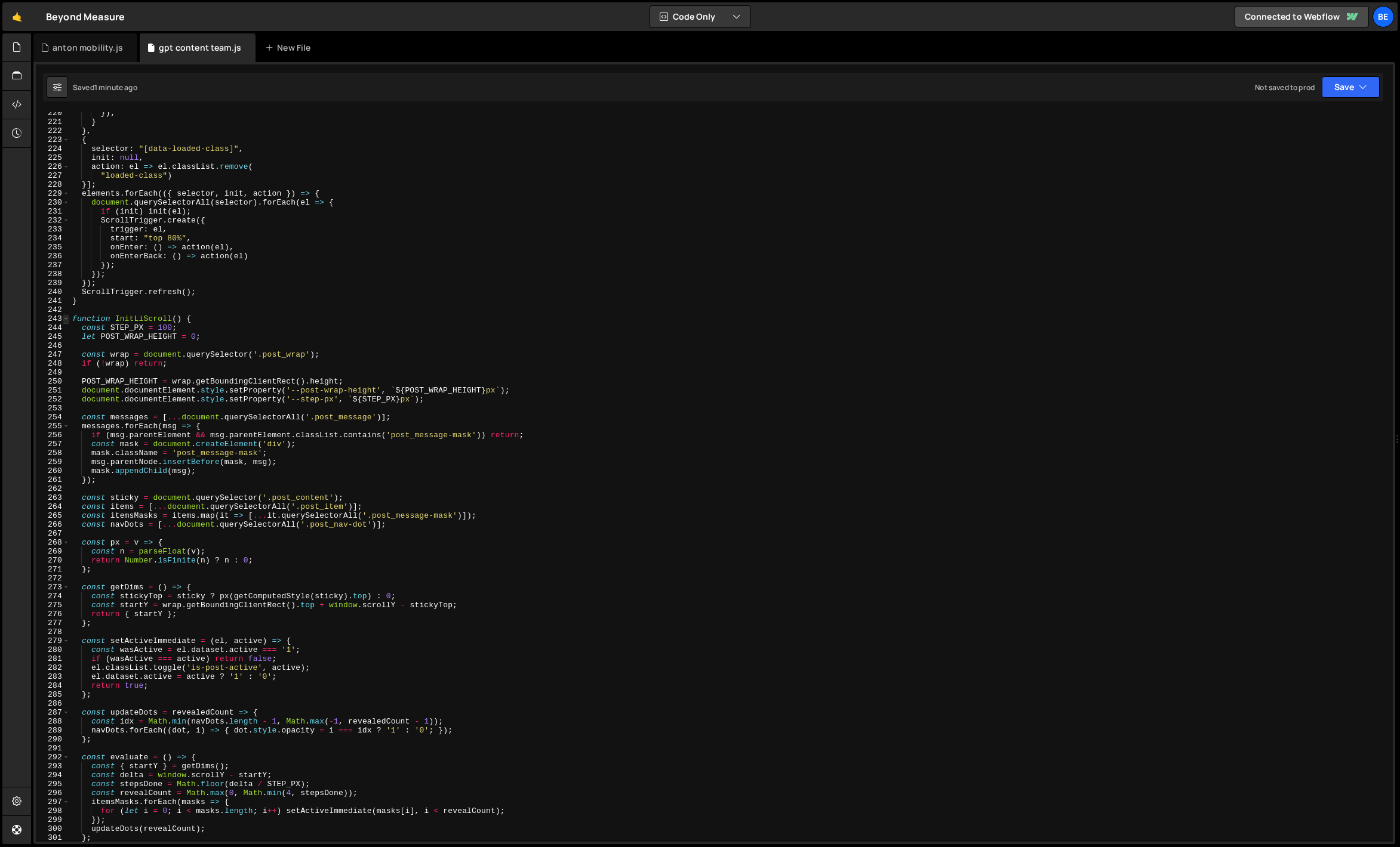
click at [67, 317] on span at bounding box center [66, 318] width 7 height 9
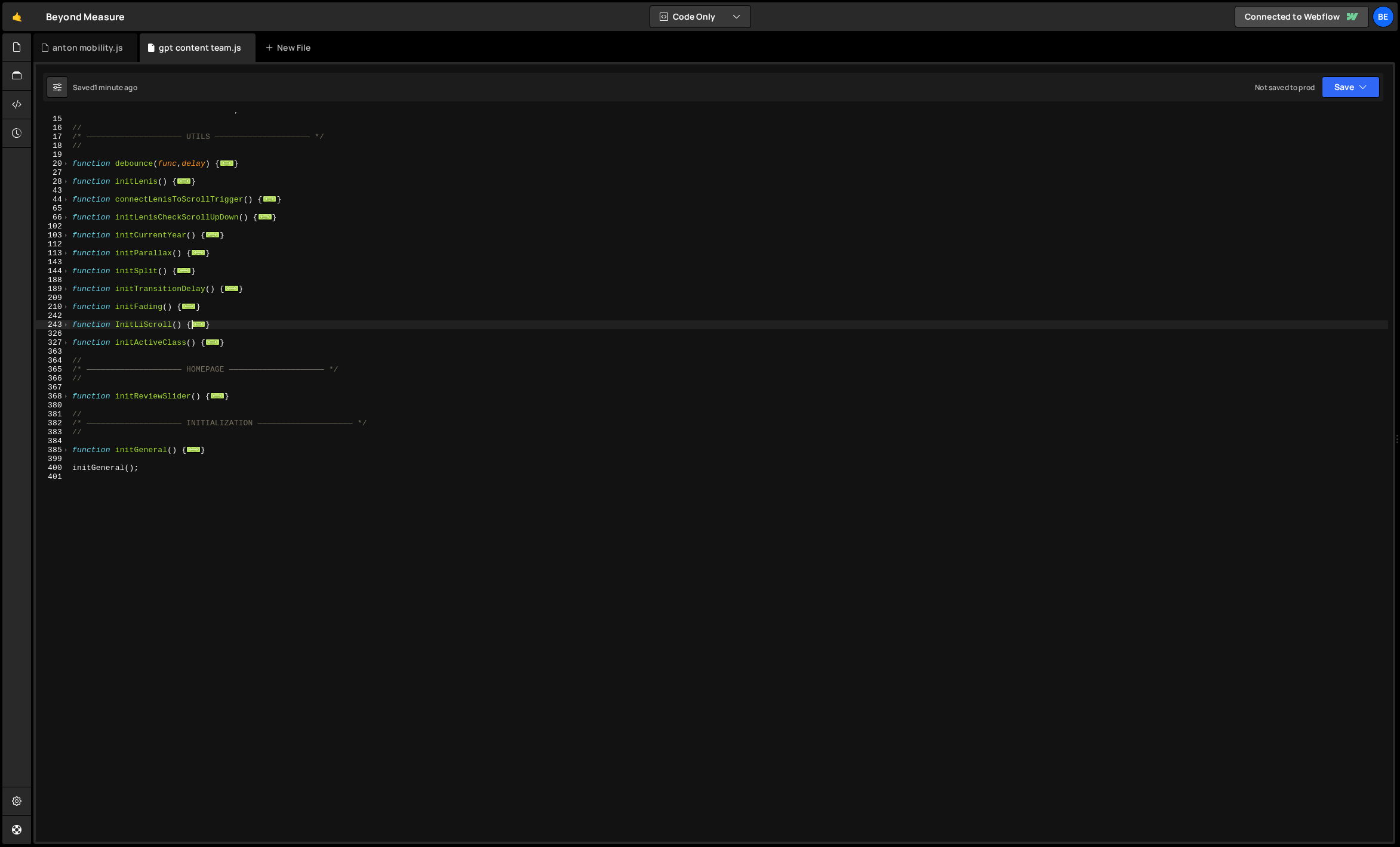
scroll to position [96, 0]
drag, startPoint x: 224, startPoint y: 327, endPoint x: 44, endPoint y: 327, distance: 180.0
click at [44, 327] on div ".addEventListener('refresh', onResize); 14 15 16 17 18 19 20 27 28 43 44 65 66 …" at bounding box center [714, 477] width 1357 height 730
paste textarea "}"
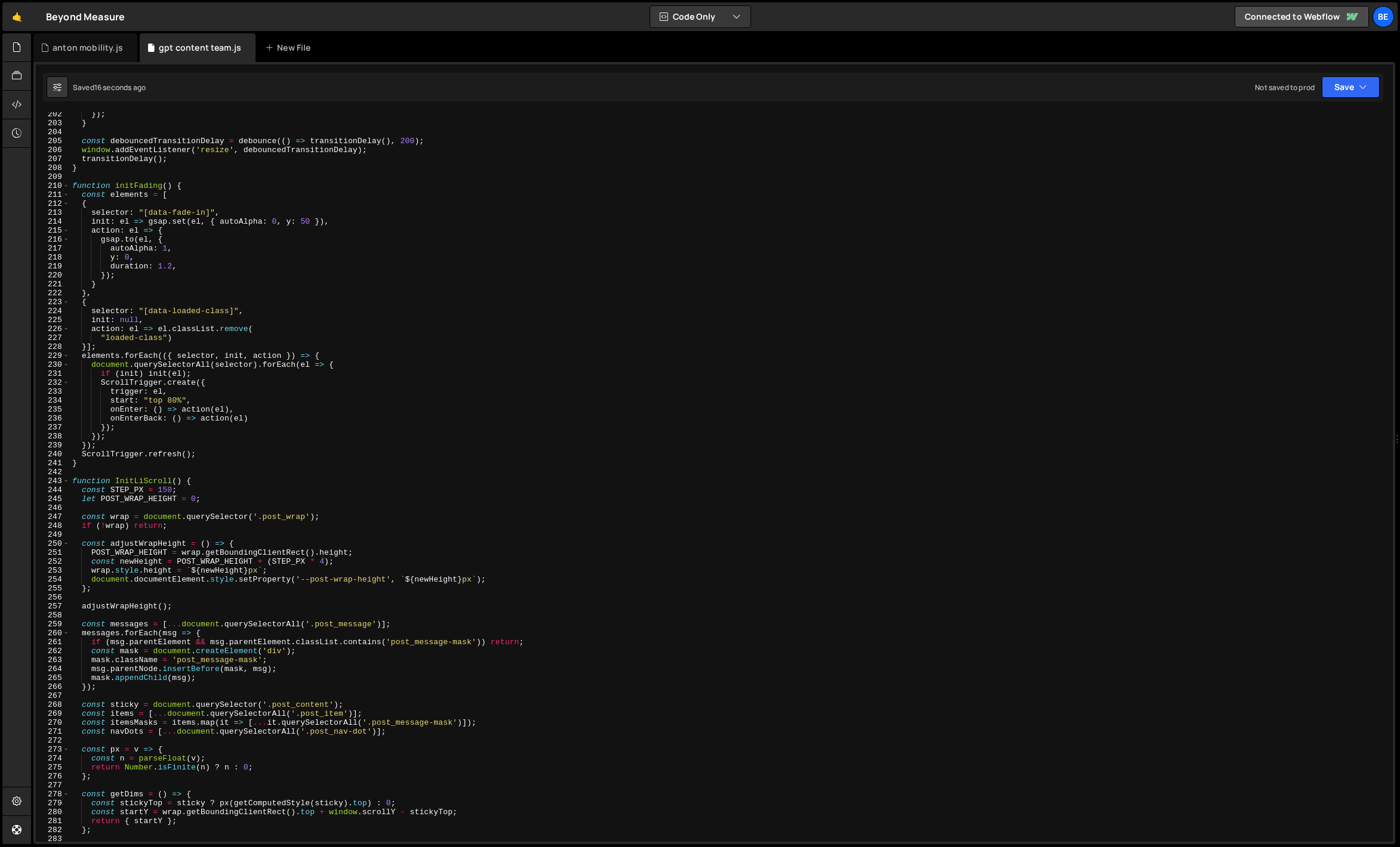
scroll to position [1559, 0]
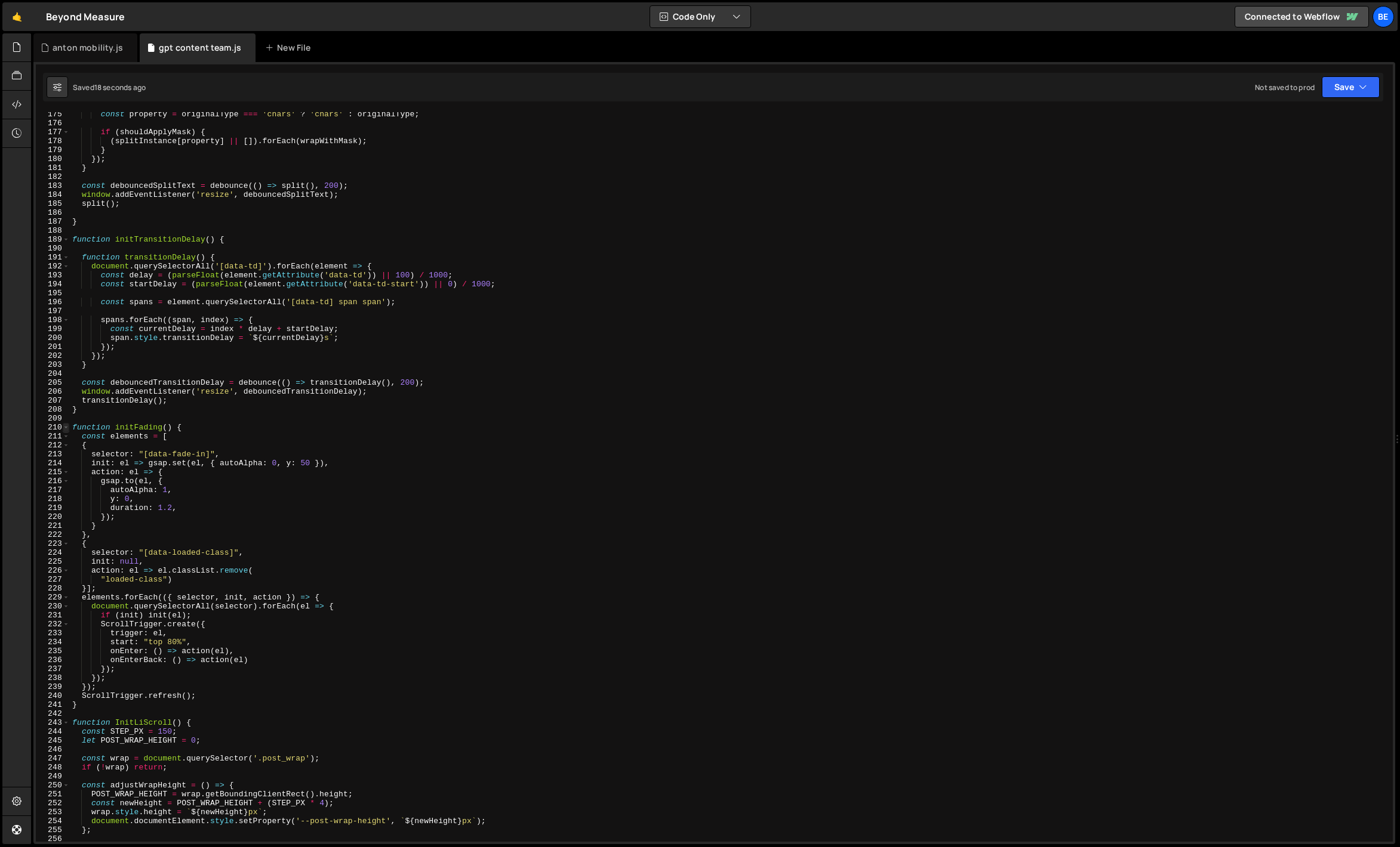
click at [64, 424] on span at bounding box center [66, 427] width 7 height 9
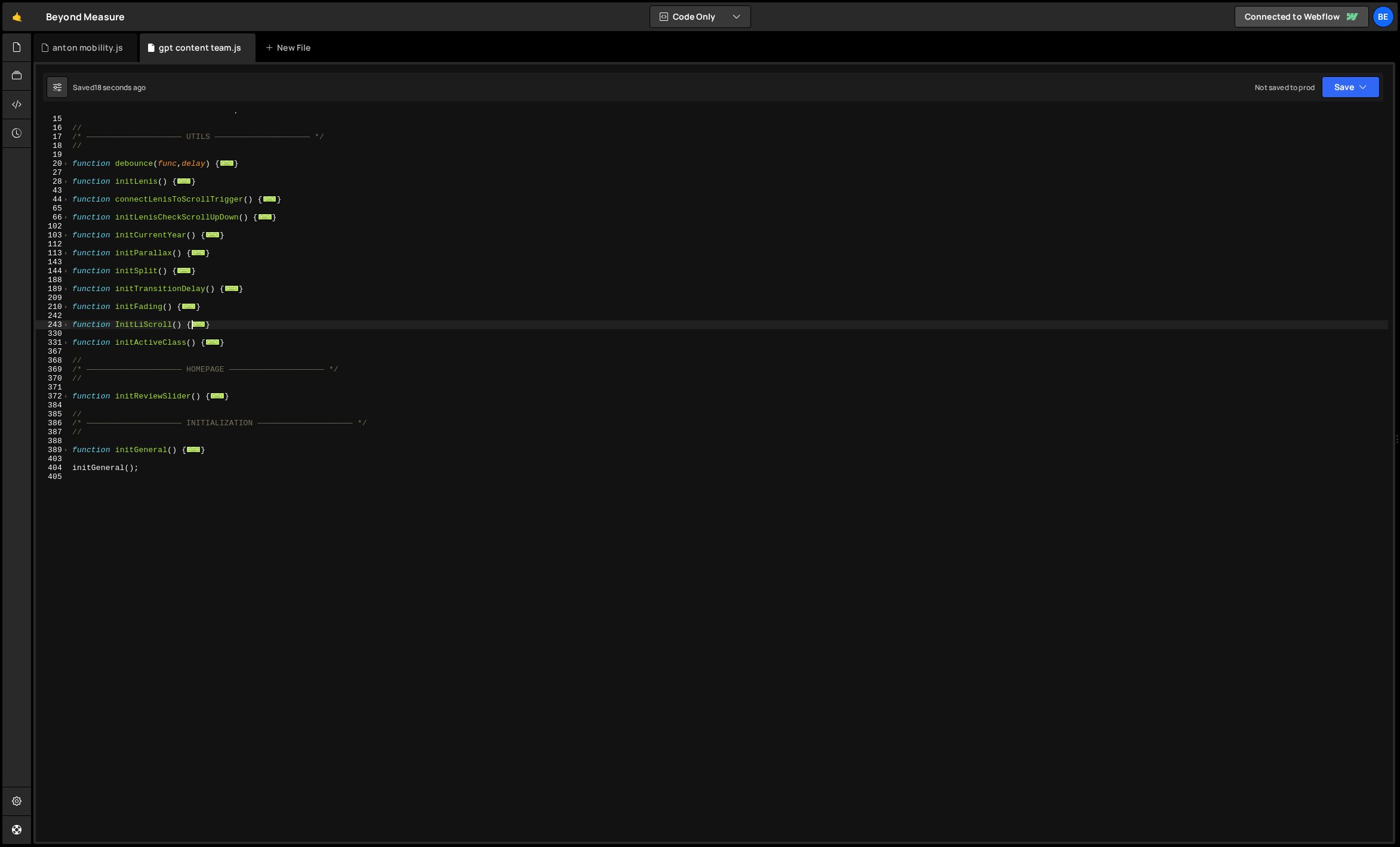
scroll to position [96, 0]
click at [64, 326] on span at bounding box center [66, 325] width 7 height 9
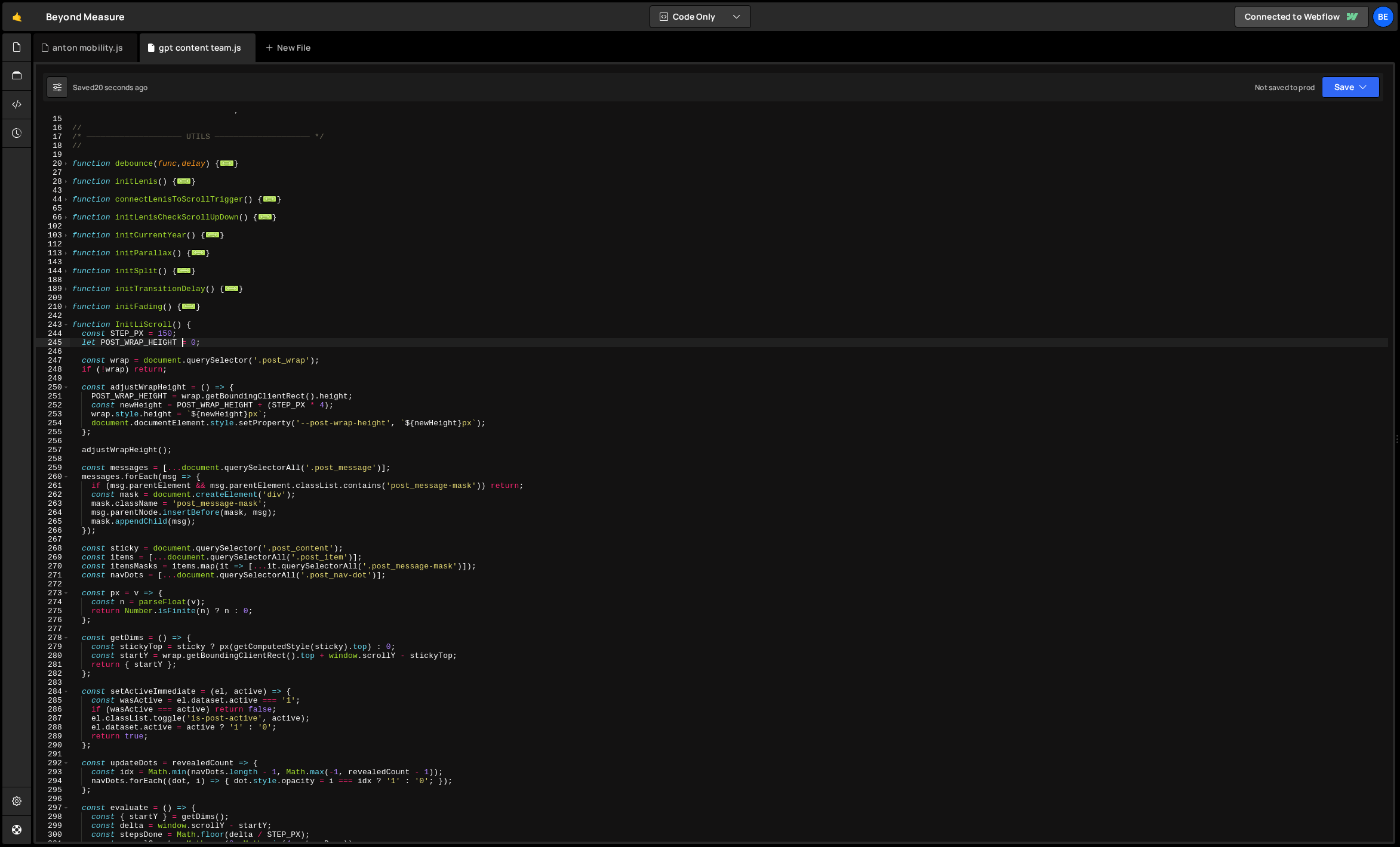
click at [180, 339] on div "isTablet = window . innerWidth < 992 ; // /* ———————————————————— UTILS ———————…" at bounding box center [729, 479] width 1318 height 748
click at [170, 334] on div "isTablet = window . innerWidth < 992 ; // /* ———————————————————— UTILS ———————…" at bounding box center [729, 479] width 1318 height 748
click at [163, 334] on div "isTablet = window . innerWidth < 992 ; // /* ———————————————————— UTILS ———————…" at bounding box center [729, 479] width 1318 height 748
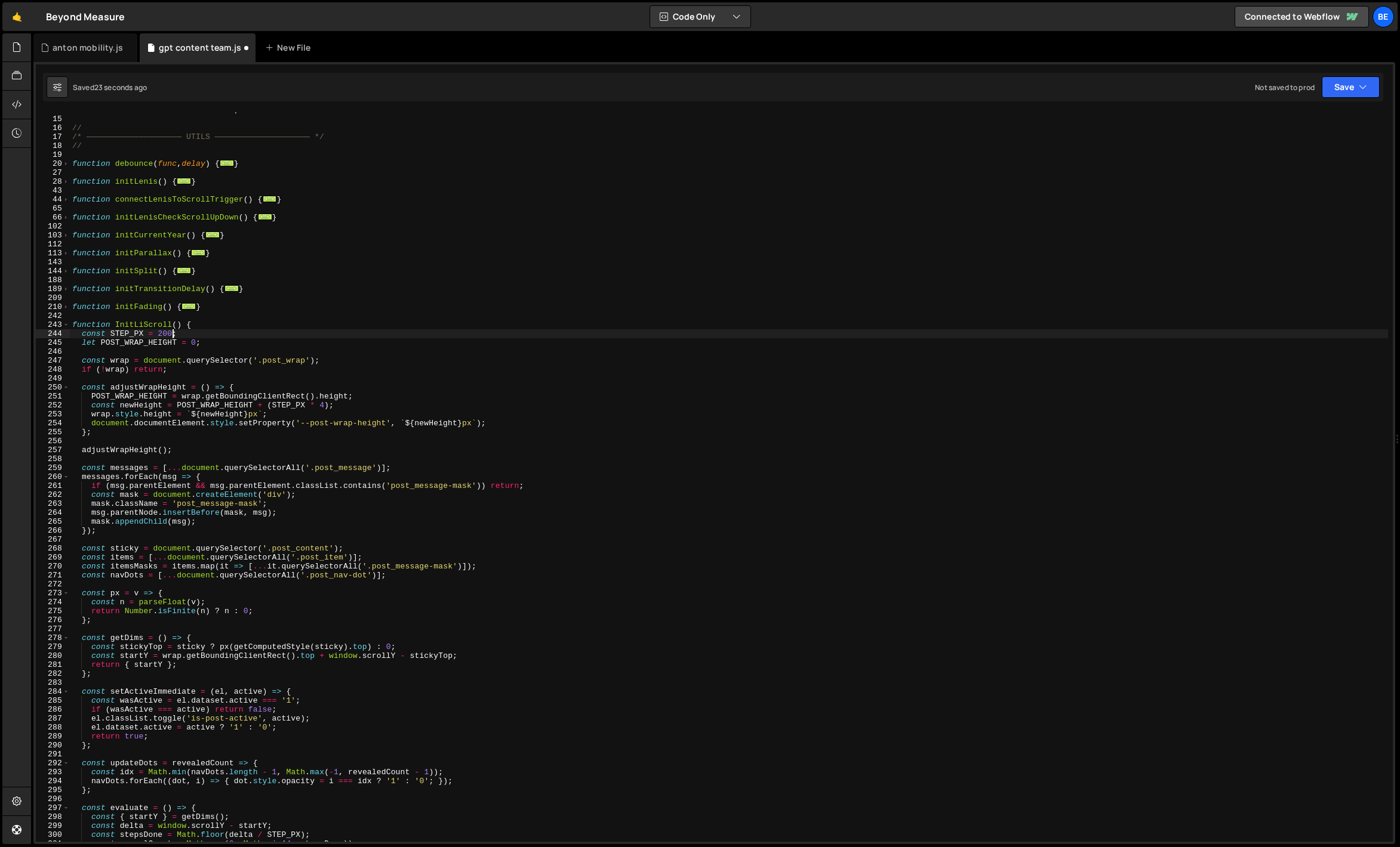
click at [210, 330] on div "isTablet = window . innerWidth < 992 ; // /* ———————————————————— UTILS ———————…" at bounding box center [729, 479] width 1318 height 748
click at [161, 334] on div "isTablet = window . innerWidth < 992 ; // /* ———————————————————— UTILS ———————…" at bounding box center [729, 479] width 1318 height 748
click at [180, 334] on div "isTablet = window . innerWidth < 992 ; // /* ———————————————————— UTILS ———————…" at bounding box center [729, 479] width 1318 height 748
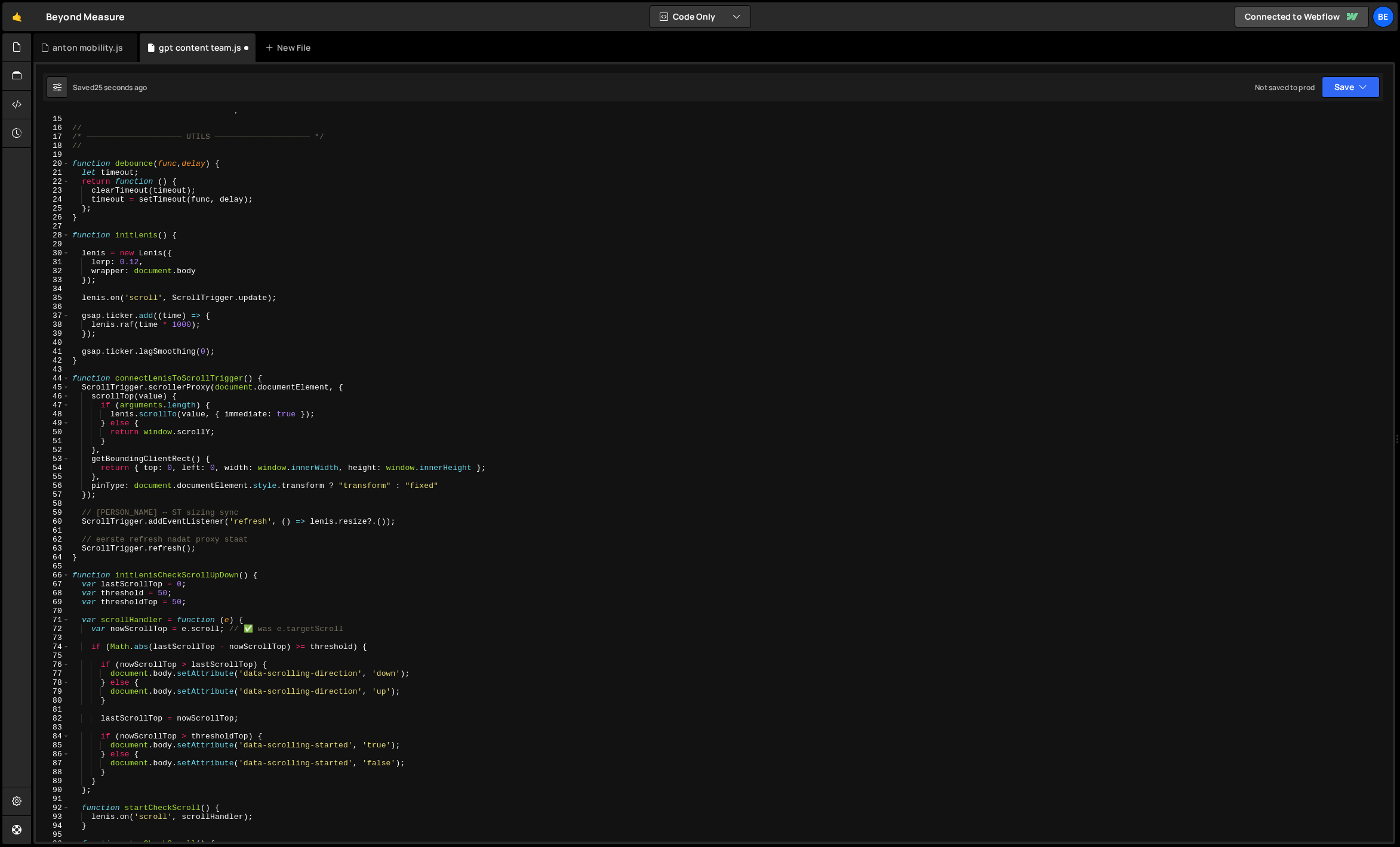
scroll to position [123, 0]
click at [71, 379] on div "isTablet = window . innerWidth < 992 ; // /* ———————————————————— UTILS ———————…" at bounding box center [729, 479] width 1318 height 748
click at [66, 379] on span at bounding box center [66, 378] width 7 height 9
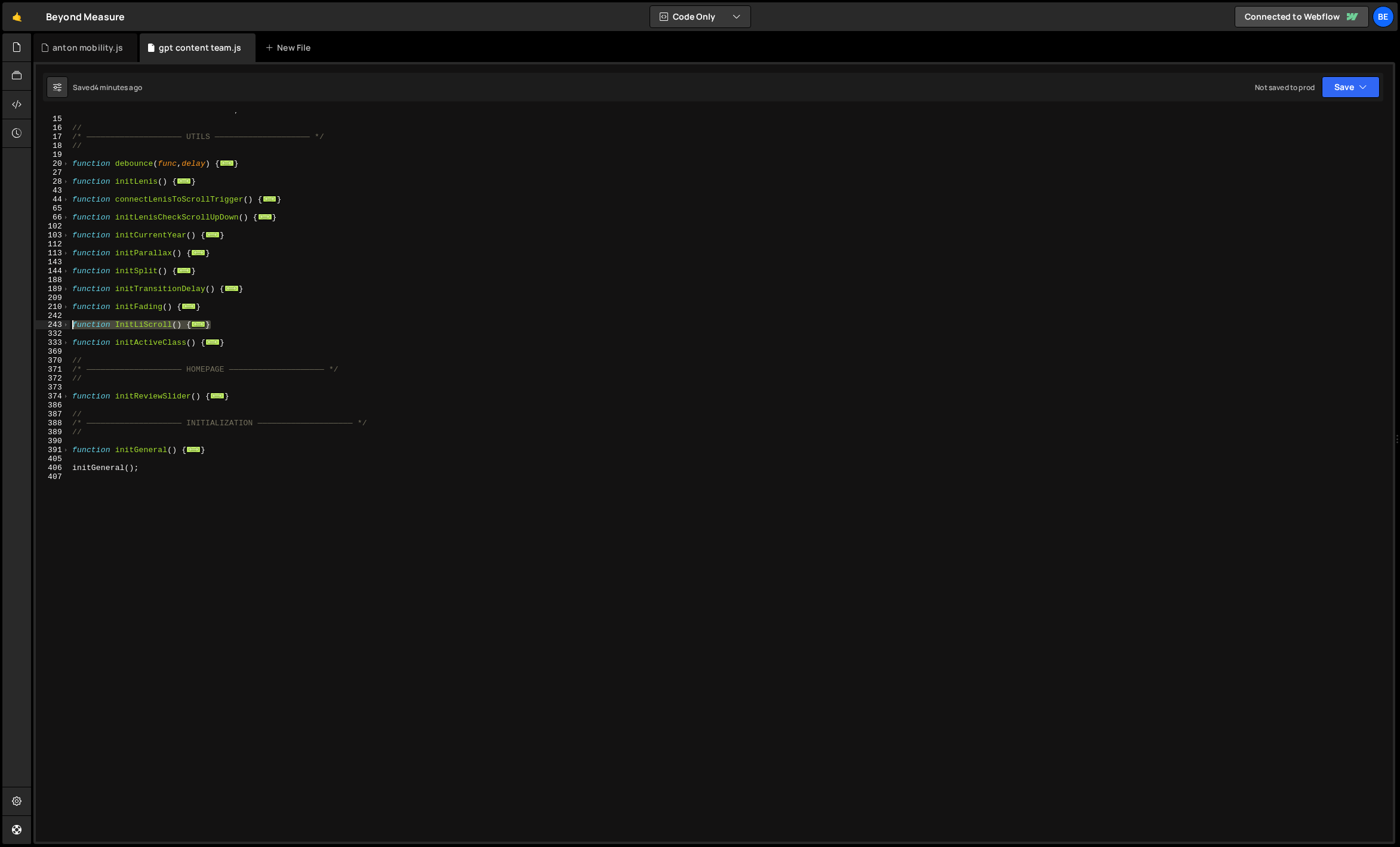
drag, startPoint x: 228, startPoint y: 327, endPoint x: 44, endPoint y: 325, distance: 184.0
click at [44, 325] on div "function connectLenisToScrollTrigger() { 14 15 16 17 18 19 20 27 28 43 44 65 66…" at bounding box center [714, 477] width 1357 height 730
paste textarea "}"
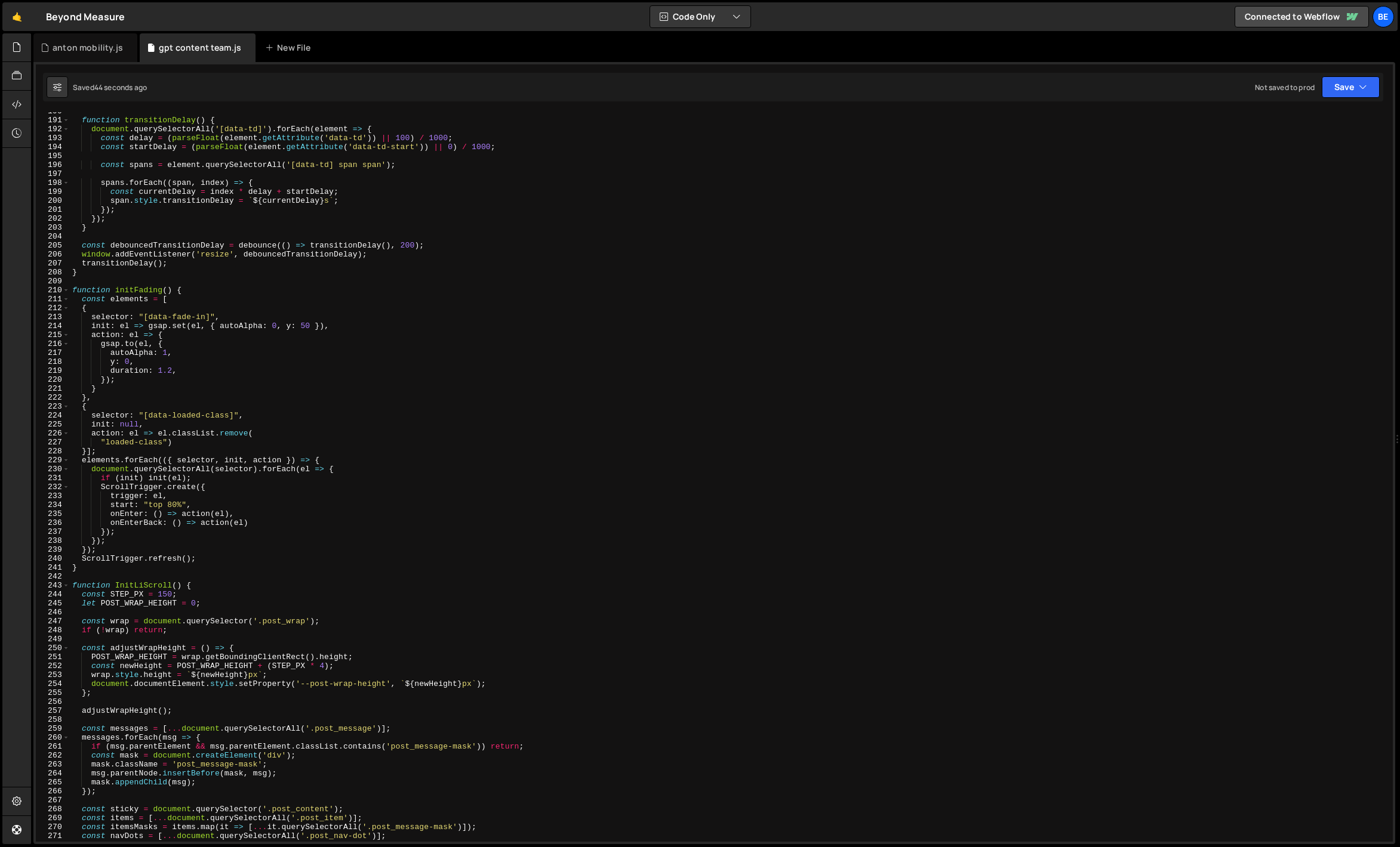
scroll to position [1708, 0]
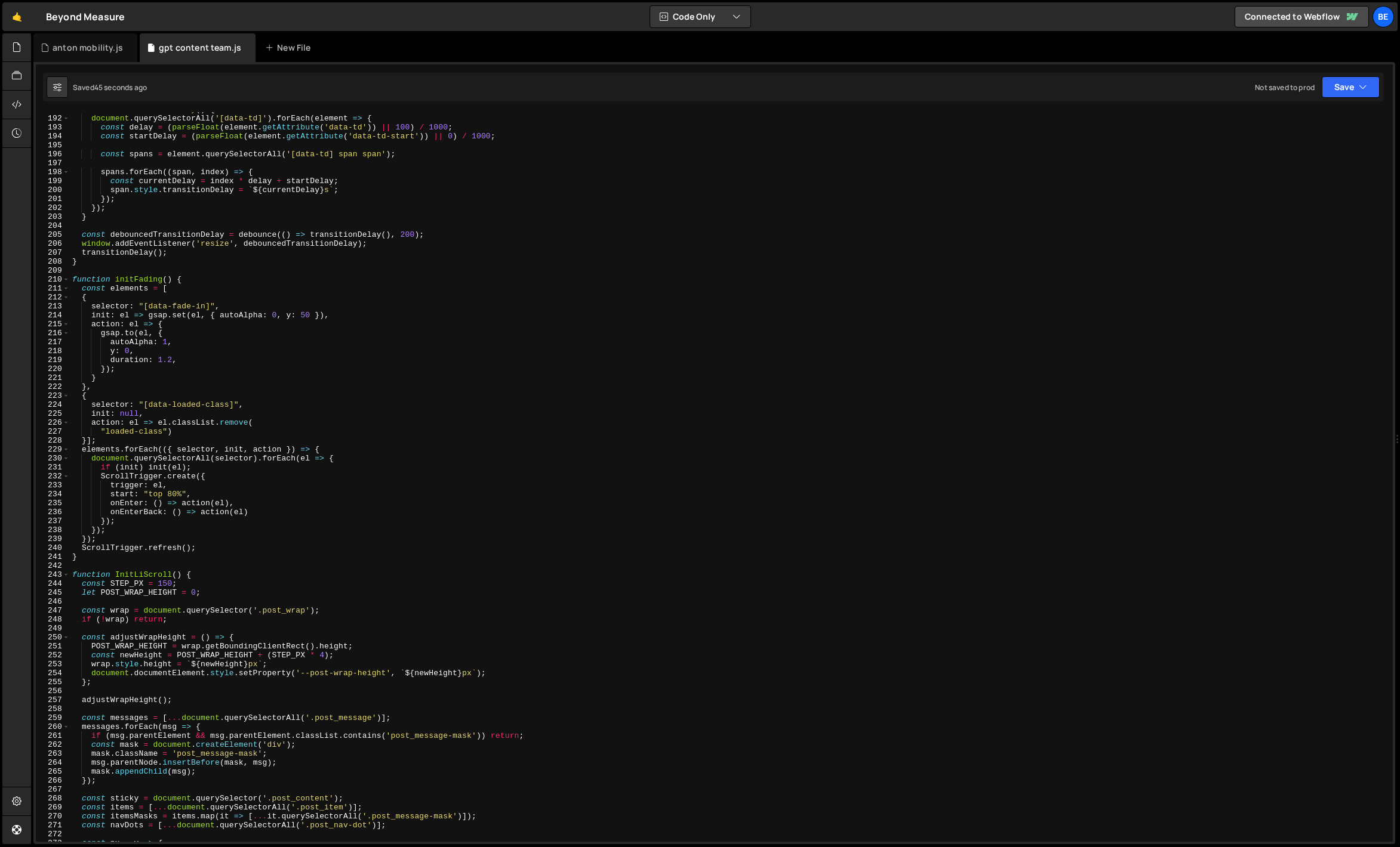
click at [150, 581] on div "function transitionDelay ( ) { document . querySelectorAll ( '[data-td]' ) . fo…" at bounding box center [729, 478] width 1318 height 748
click at [167, 583] on div "function transitionDelay ( ) { document . querySelectorAll ( '[data-td]' ) . fo…" at bounding box center [729, 478] width 1318 height 748
click at [180, 583] on div "function transitionDelay ( ) { document . querySelectorAll ( '[data-td]' ) . fo…" at bounding box center [729, 478] width 1318 height 748
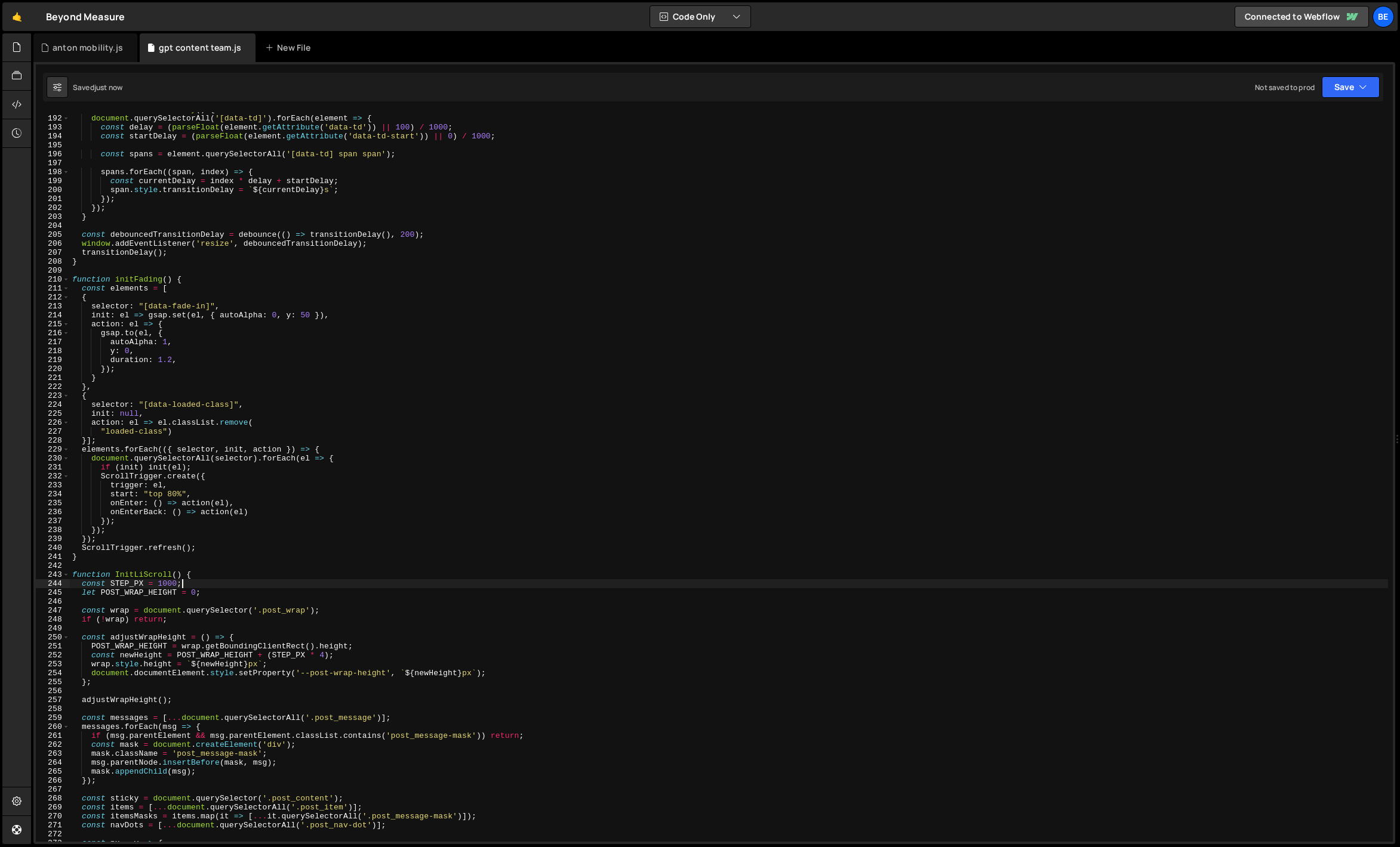
click at [171, 582] on div "function transitionDelay ( ) { document . querySelectorAll ( '[data-td]' ) . fo…" at bounding box center [729, 478] width 1318 height 748
click at [184, 581] on div "function transitionDelay ( ) { document . querySelectorAll ( '[data-td]' ) . fo…" at bounding box center [729, 478] width 1318 height 748
click at [67, 574] on span at bounding box center [66, 574] width 7 height 9
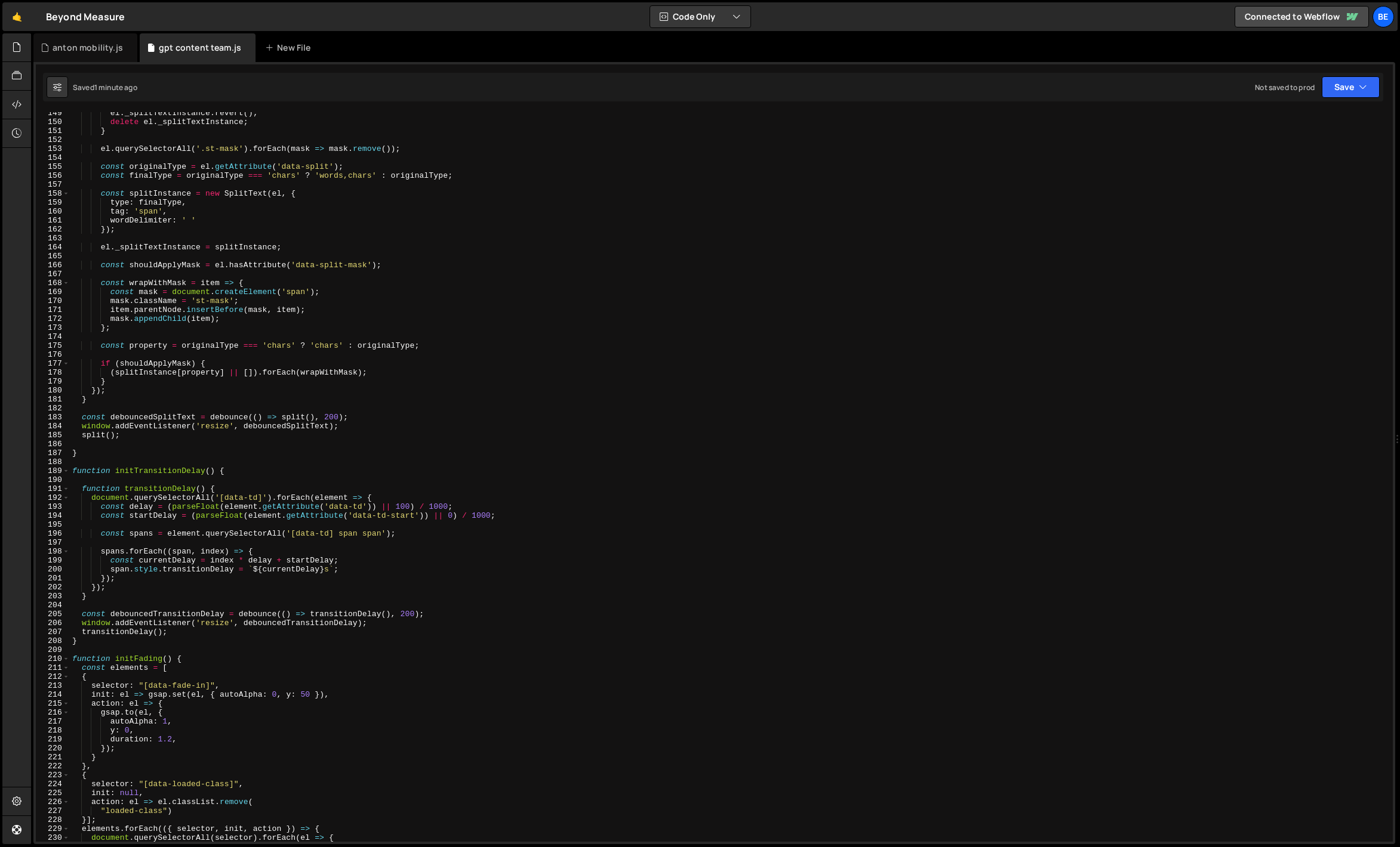
scroll to position [1328, 0]
click at [397, 438] on div "el . _splitTextInstance . revert ( ) ; delete el . _splitTextInstance ; } el . …" at bounding box center [729, 482] width 1318 height 748
click at [67, 470] on span at bounding box center [66, 471] width 7 height 9
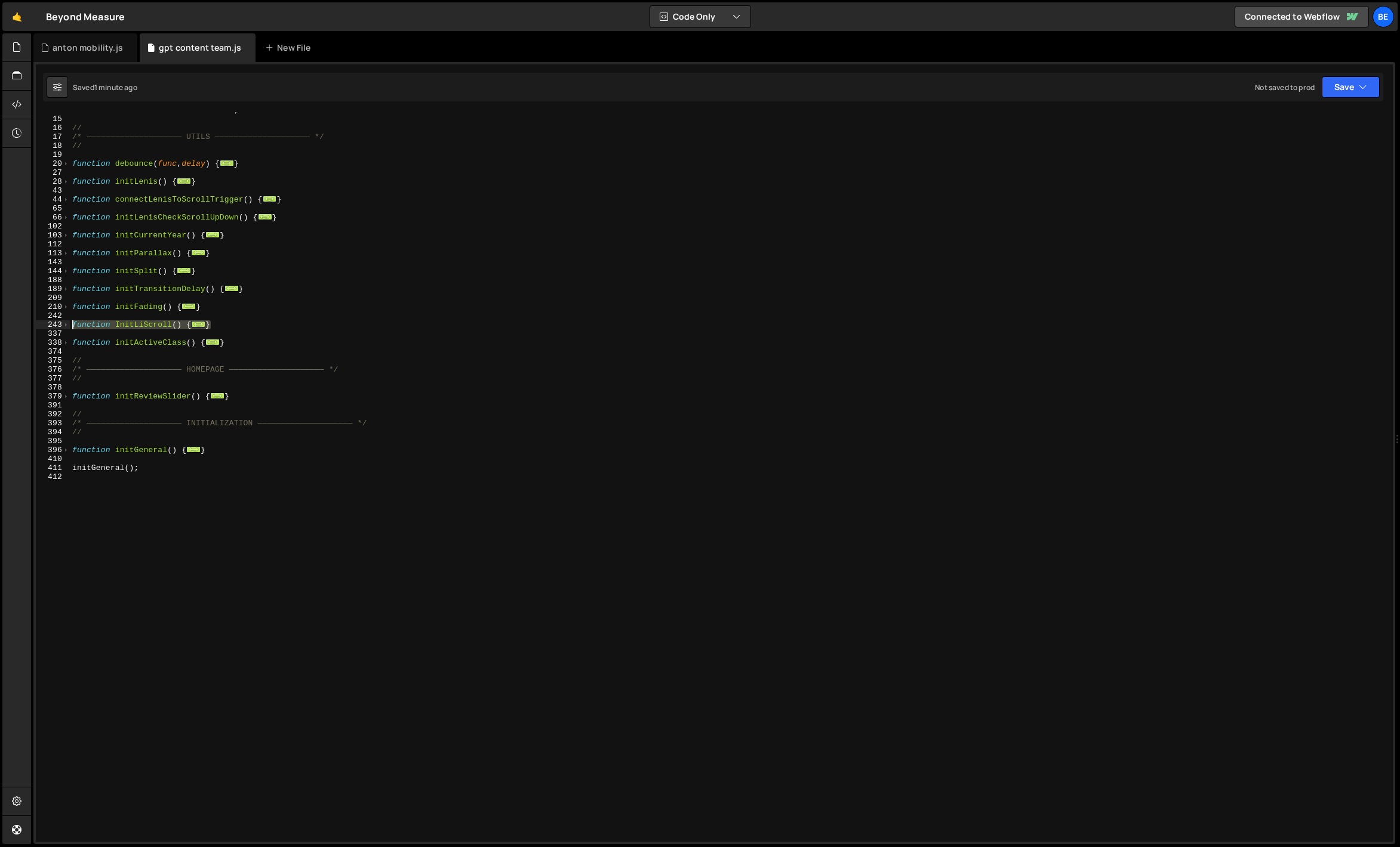
drag, startPoint x: 226, startPoint y: 329, endPoint x: 30, endPoint y: 328, distance: 196.0
click at [30, 328] on div "Hold on a sec... Are you certain you wish to leave this page? Any changes you'v…" at bounding box center [700, 423] width 1400 height 847
paste textarea "}"
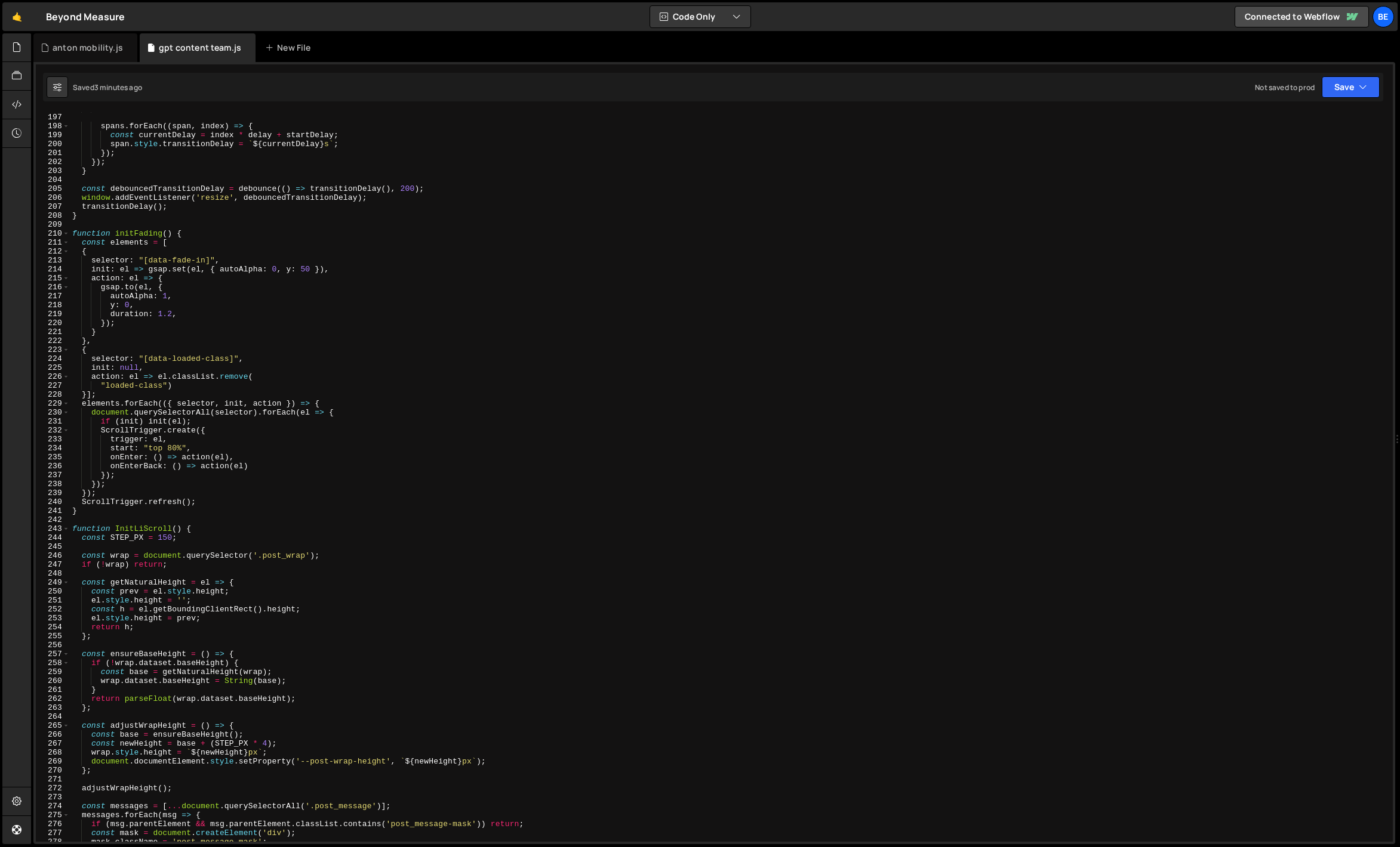
scroll to position [1752, 0]
click at [68, 529] on span at bounding box center [66, 529] width 7 height 9
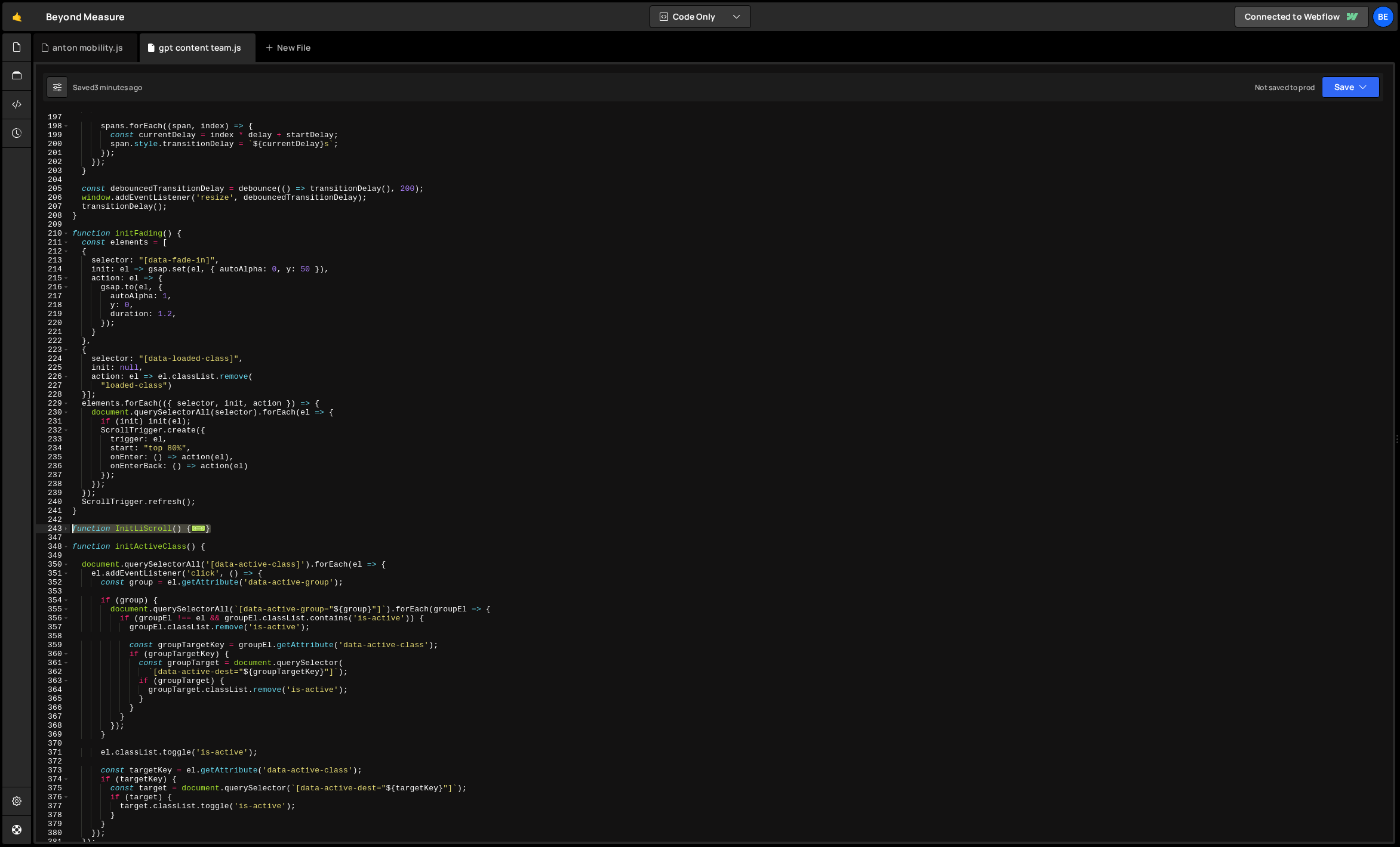
drag, startPoint x: 219, startPoint y: 530, endPoint x: 51, endPoint y: 525, distance: 168.1
click at [51, 525] on div ".addEventListener('refresh', onResize); 196 197 198 199 200 201 202 203 204 205…" at bounding box center [714, 477] width 1357 height 730
paste textarea "}"
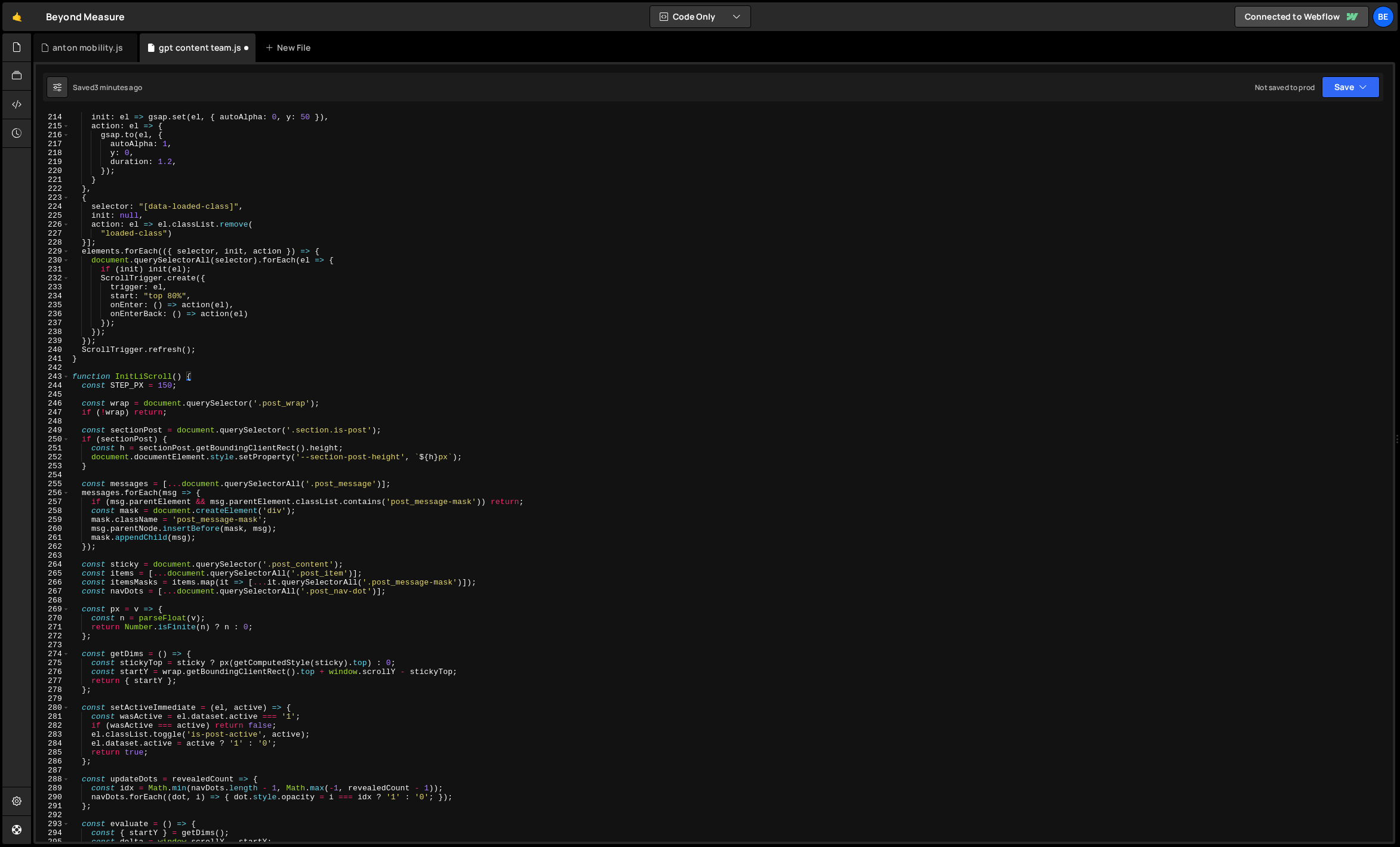
scroll to position [1703, 0]
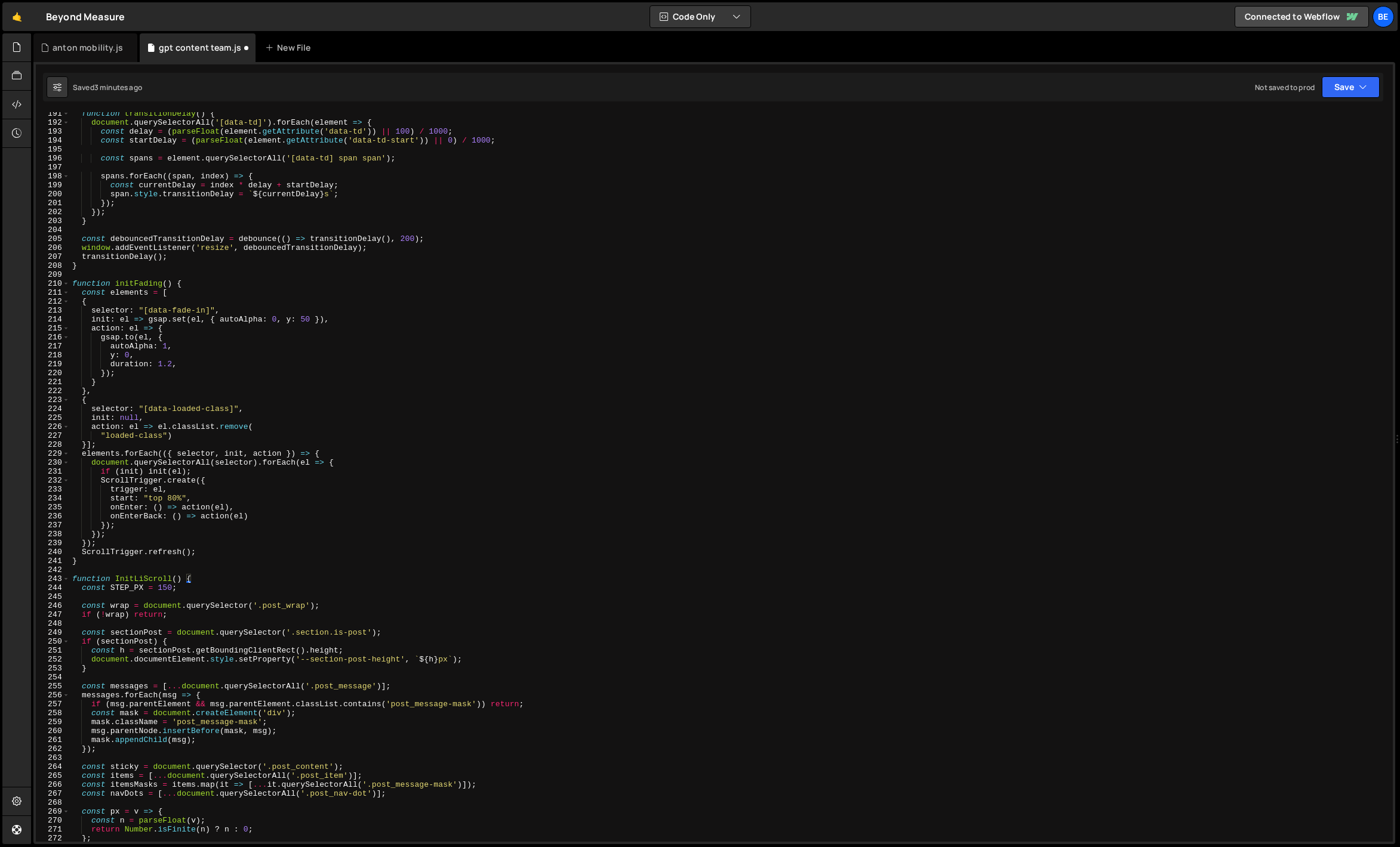
click at [164, 586] on div "function transitionDelay ( ) { document . querySelectorAll ( '[data-td]' ) . fo…" at bounding box center [729, 482] width 1318 height 748
click at [228, 542] on div "function transitionDelay ( ) { document . querySelectorAll ( '[data-td]' ) . fo…" at bounding box center [729, 482] width 1318 height 748
type textarea "});"
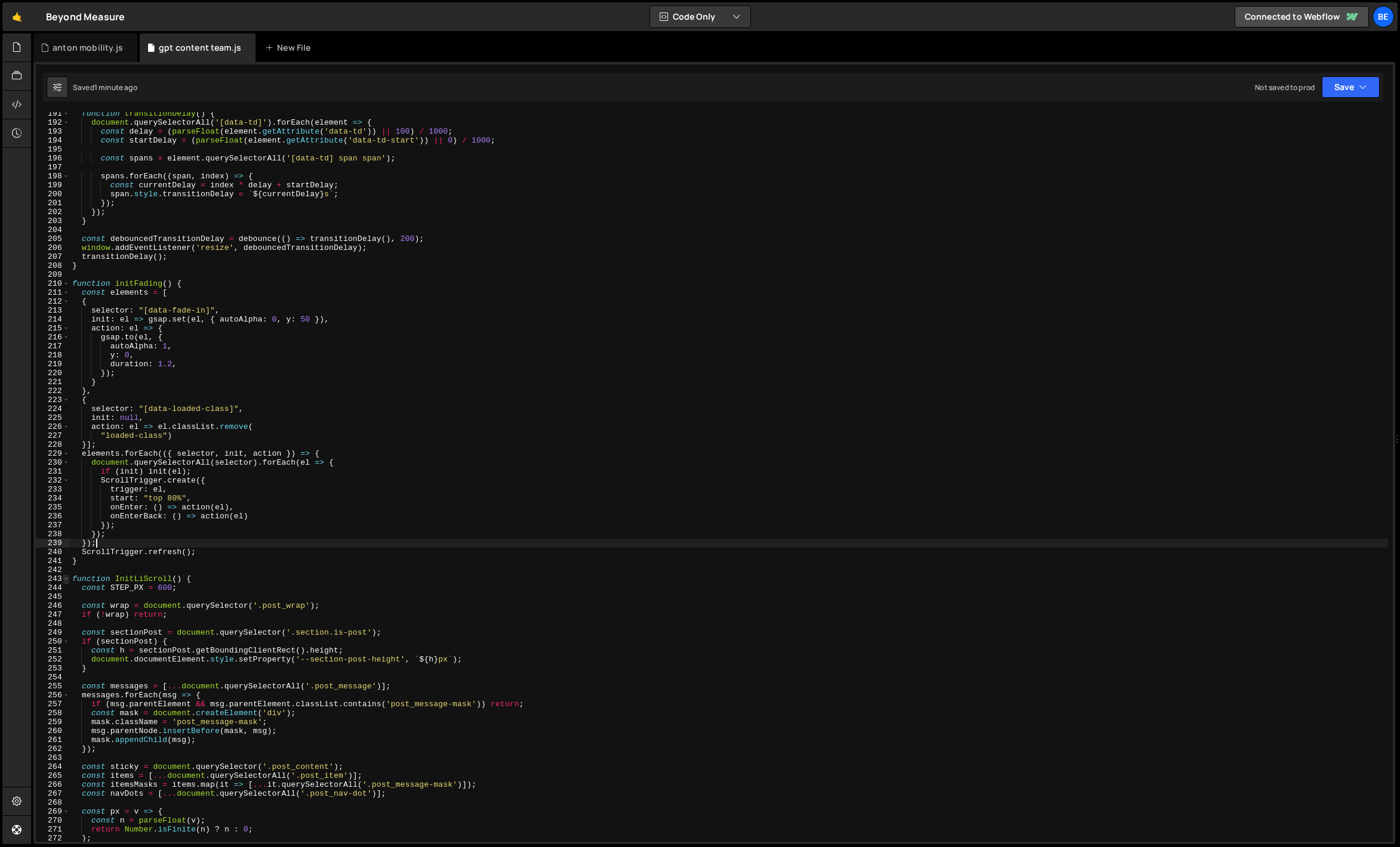
click at [67, 577] on span at bounding box center [66, 578] width 7 height 9
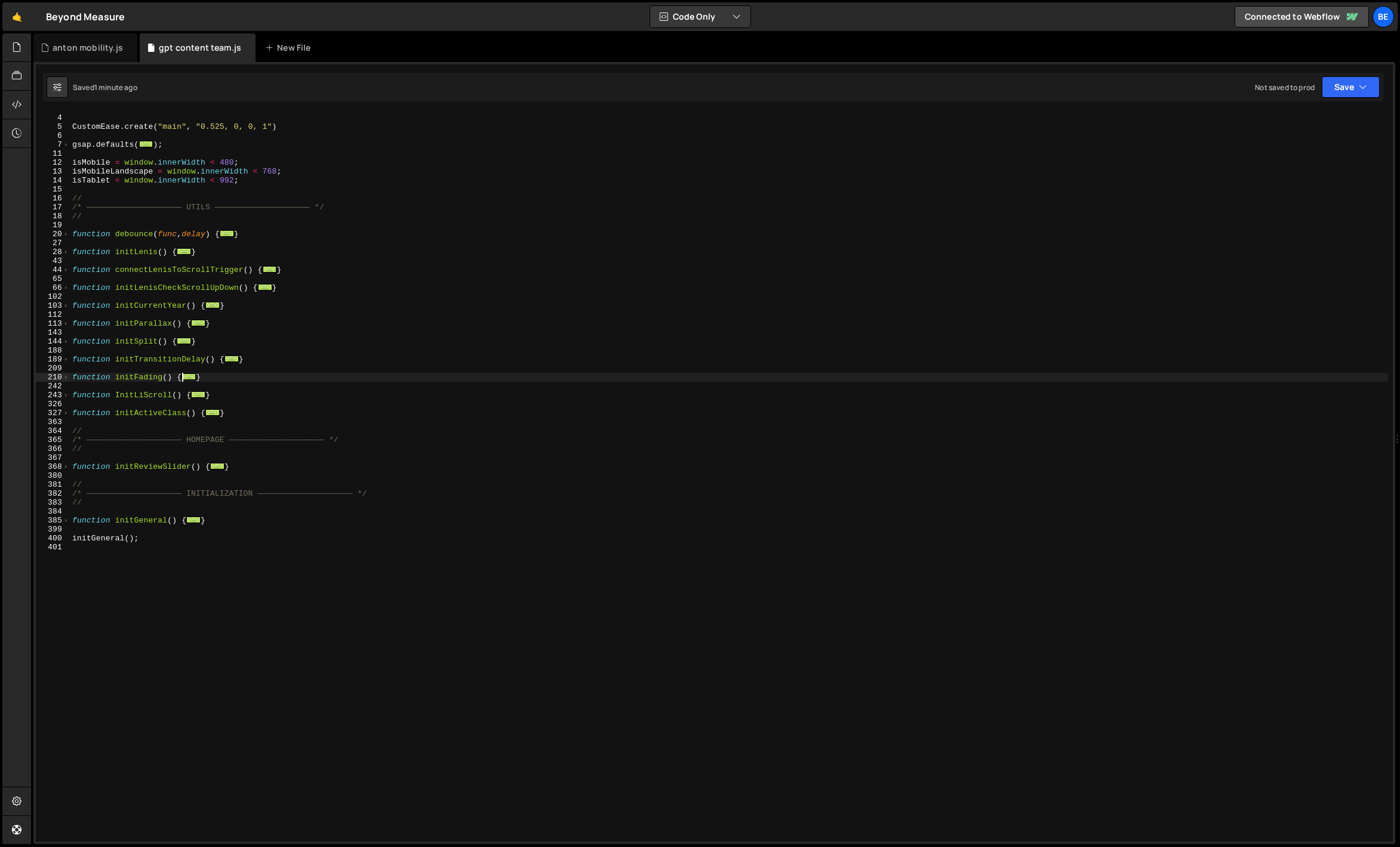
scroll to position [0, 0]
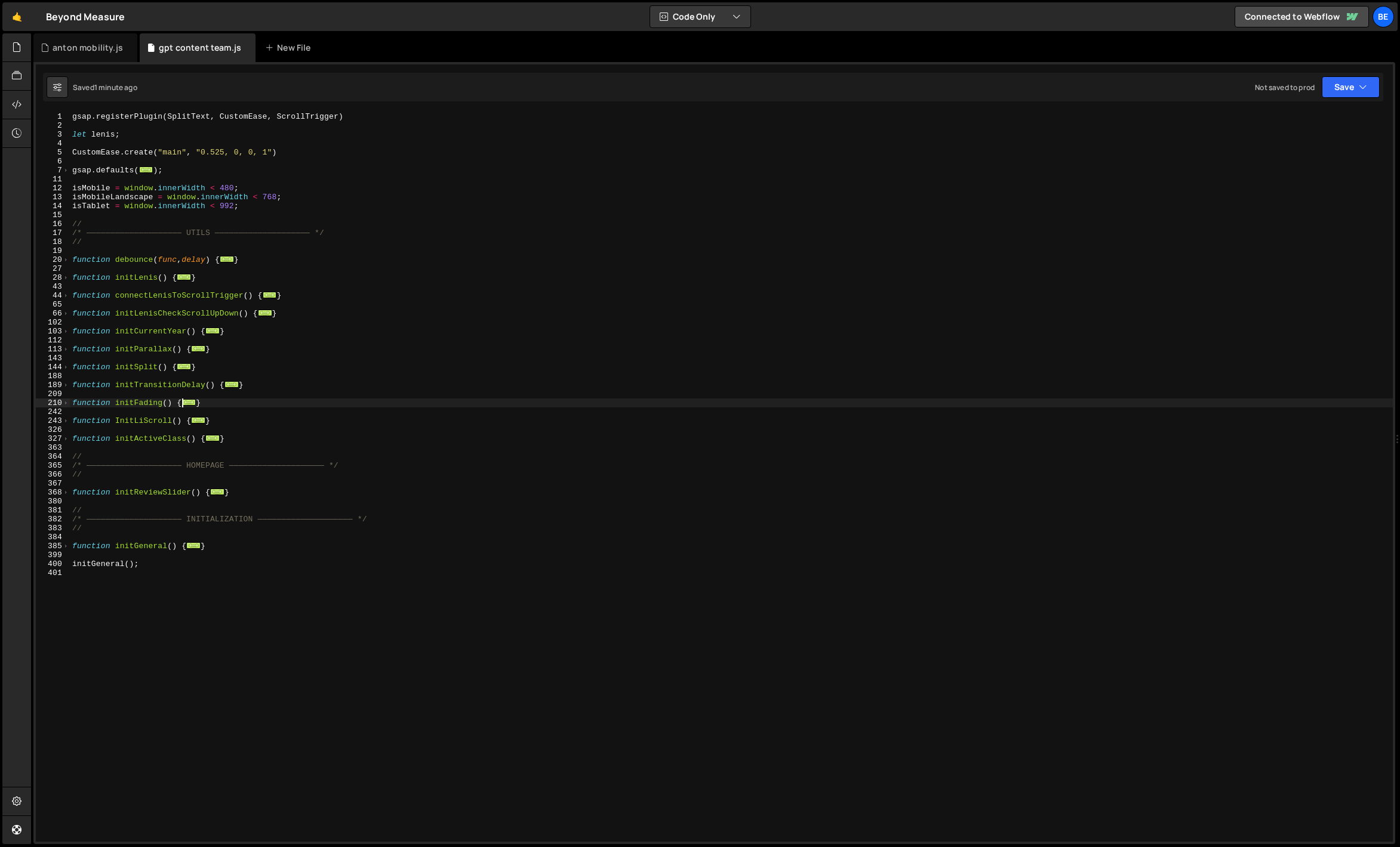
click at [189, 427] on div "gsap . registerPlugin ( SplitText , CustomEase , ScrollTrigger ) let [PERSON_NA…" at bounding box center [731, 486] width 1323 height 748
drag, startPoint x: 219, startPoint y: 419, endPoint x: 44, endPoint y: 418, distance: 175.0
click at [44, 418] on div "1 2 3 4 5 6 7 11 12 13 14 15 16 17 18 19 20 27 28 43 44 65 66 102 103 112 113 1…" at bounding box center [714, 477] width 1357 height 730
paste textarea "}"
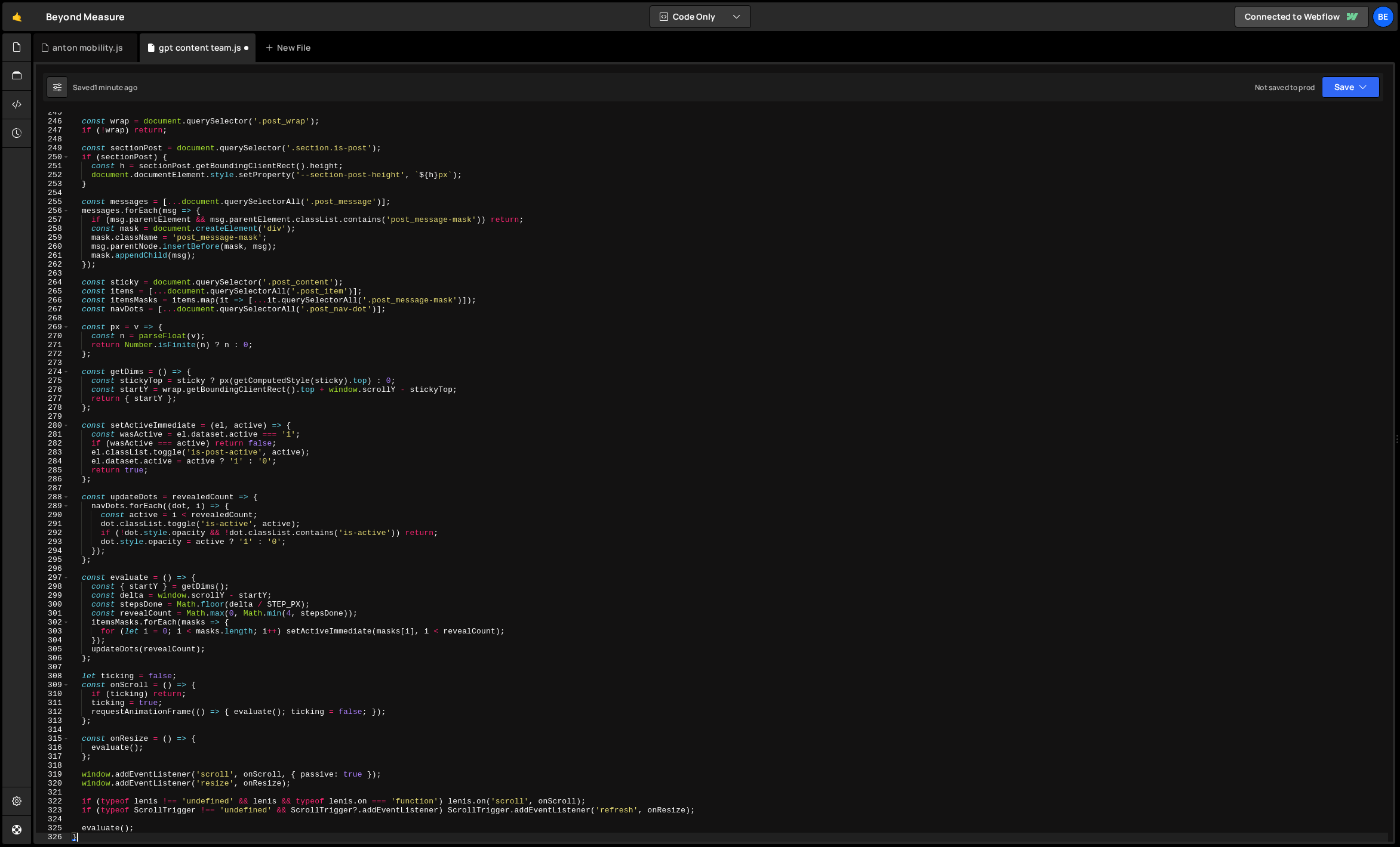
type textarea ".addEventListener('refresh', onResize);"
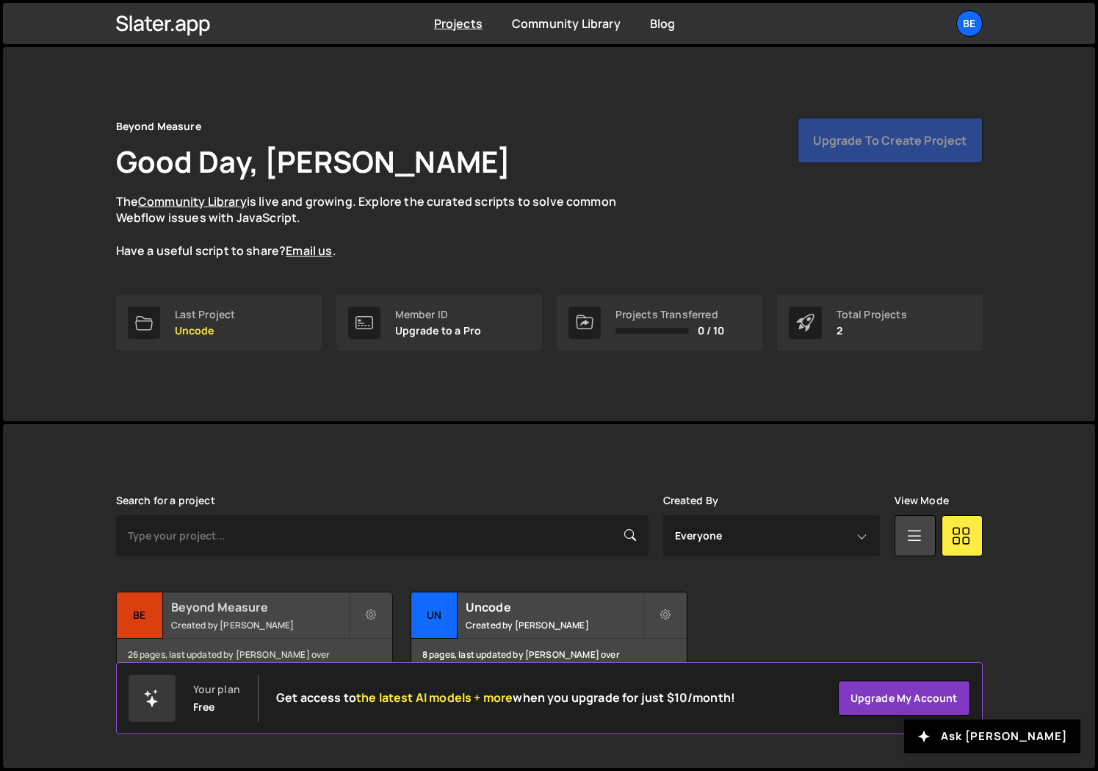
click at [236, 613] on h2 "Beyond Measure" at bounding box center [259, 607] width 177 height 16
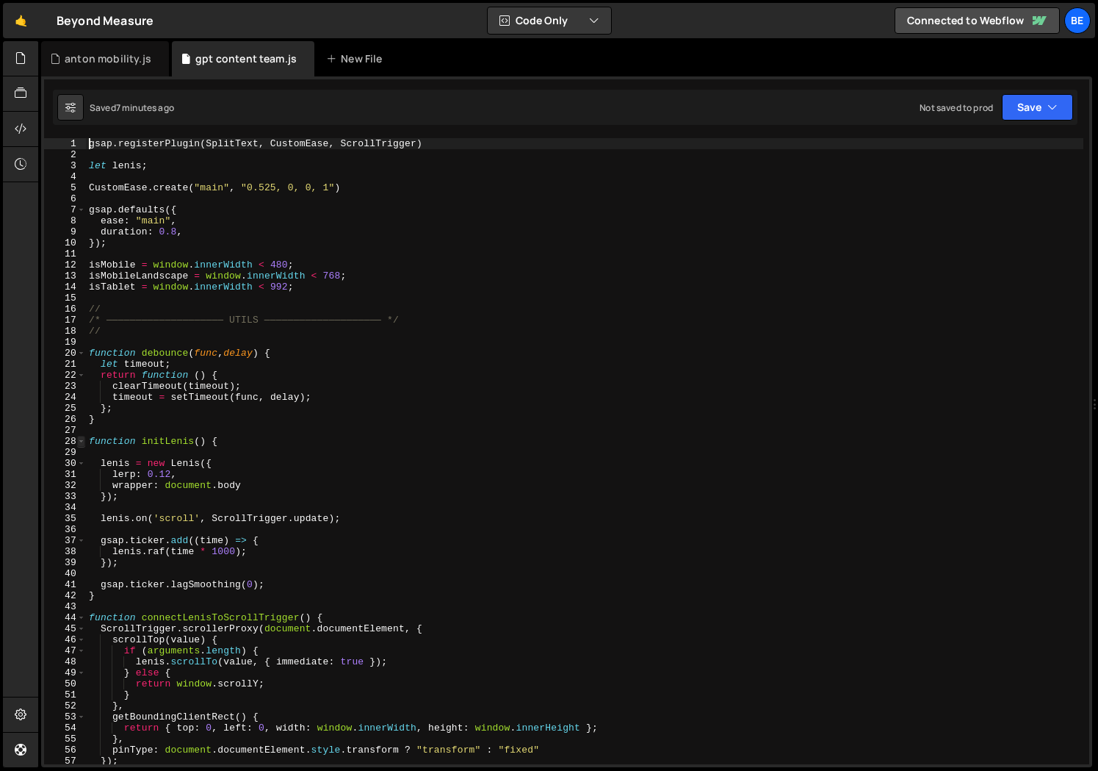
click at [82, 439] on span at bounding box center [81, 441] width 8 height 11
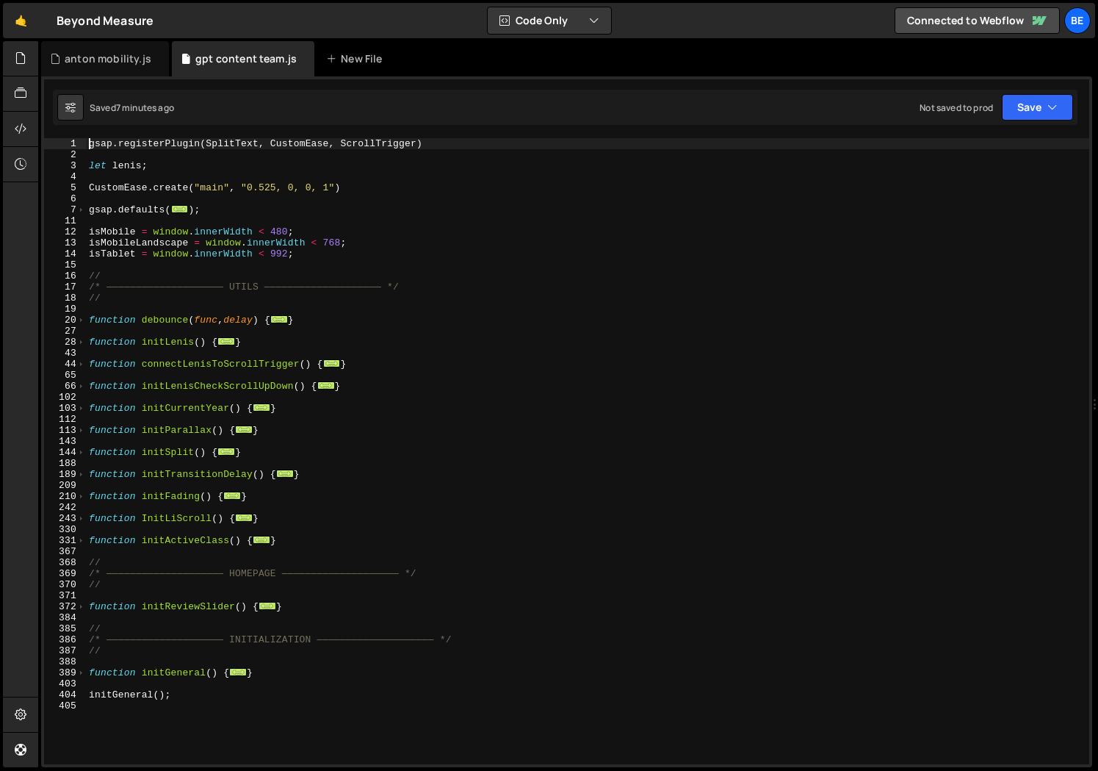
scroll to position [3, 0]
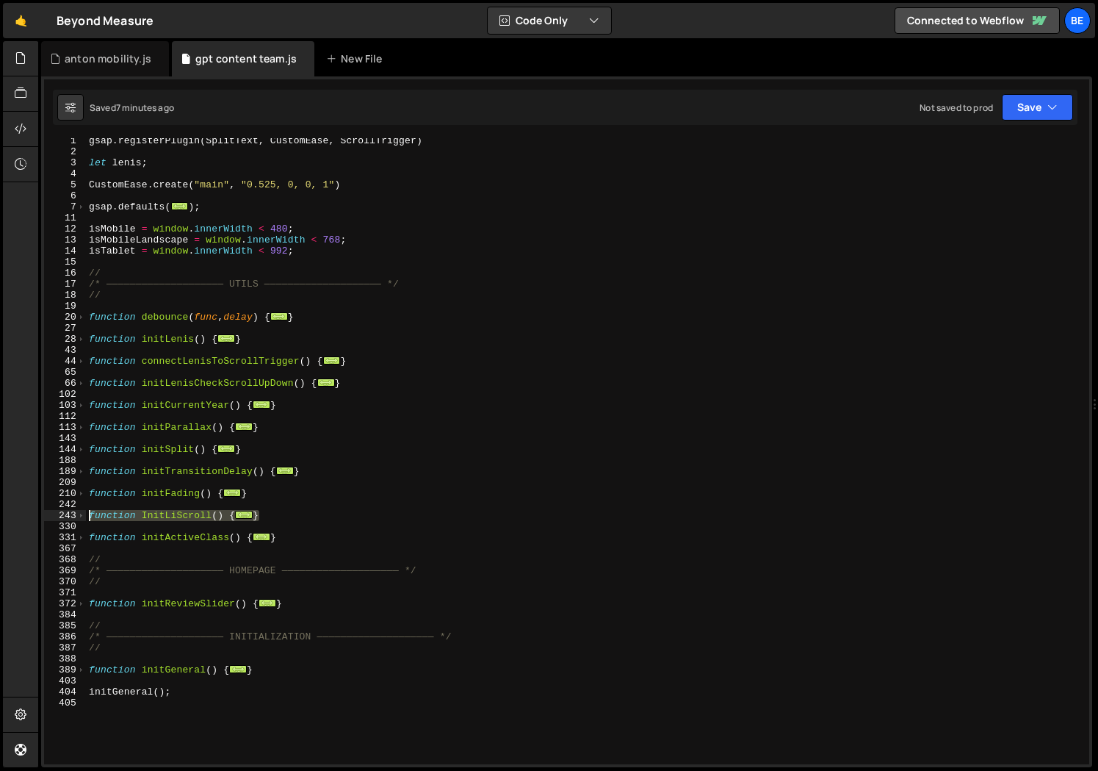
drag, startPoint x: 273, startPoint y: 516, endPoint x: 54, endPoint y: 515, distance: 218.9
click at [54, 515] on div "gsap.registerPlugin(SplitText, CustomEase, ScrollTrigger) 1 2 3 4 5 6 7 11 12 1…" at bounding box center [566, 451] width 1045 height 626
paste textarea "}"
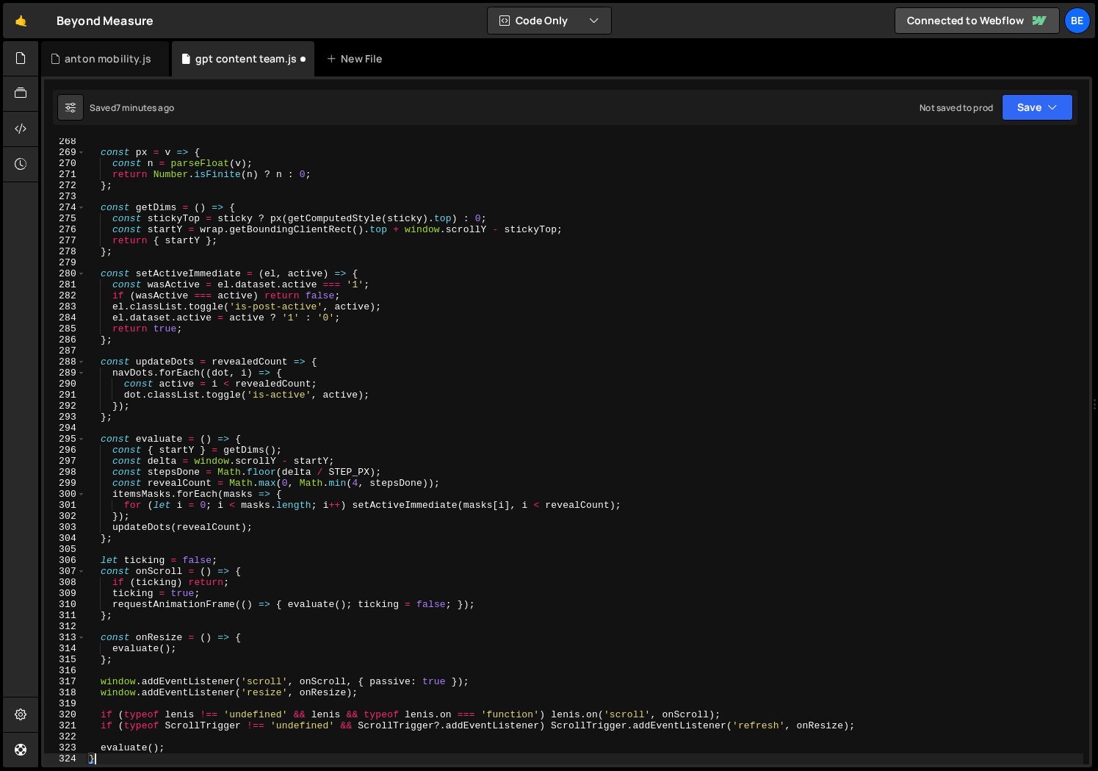
type textarea ".addEventListener('refresh', onResize);"
